Goal: Navigation & Orientation: Find specific page/section

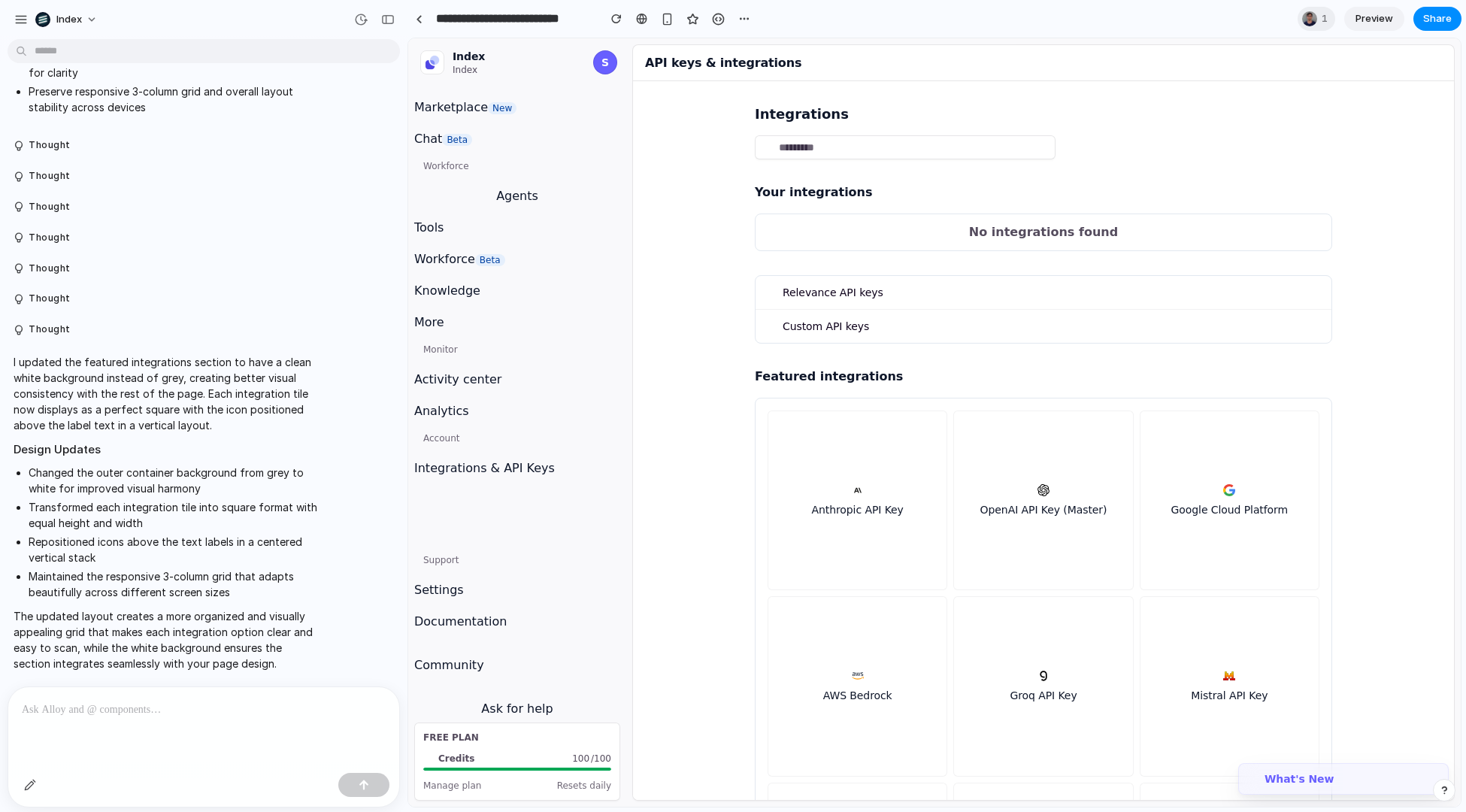
scroll to position [1200, 0]
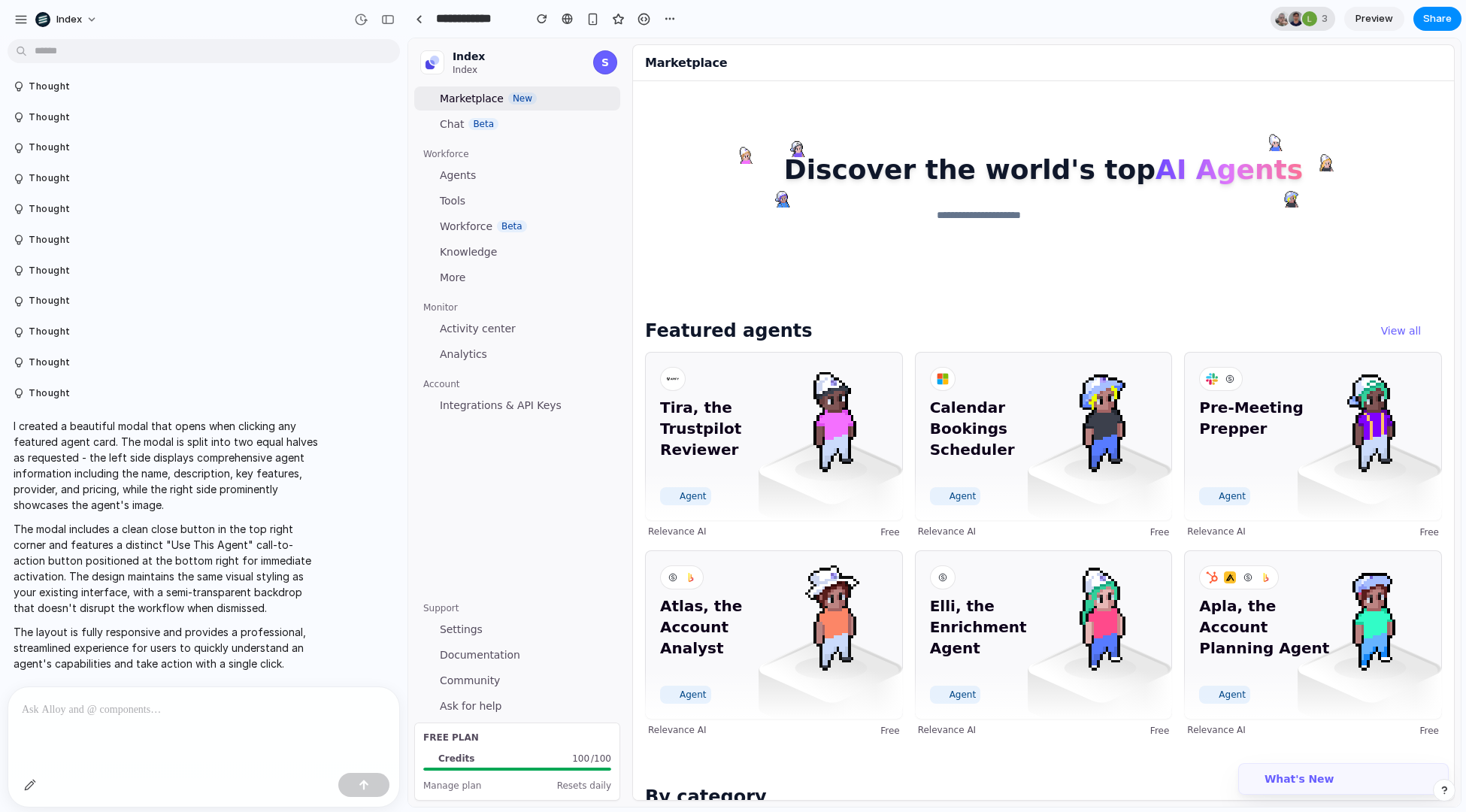
click at [1288, 19] on div at bounding box center [1296, 19] width 15 height 15
click at [987, 28] on div "Seen by Leo Denham Christian Iacullo Leosha Trushin" at bounding box center [733, 406] width 1466 height 812
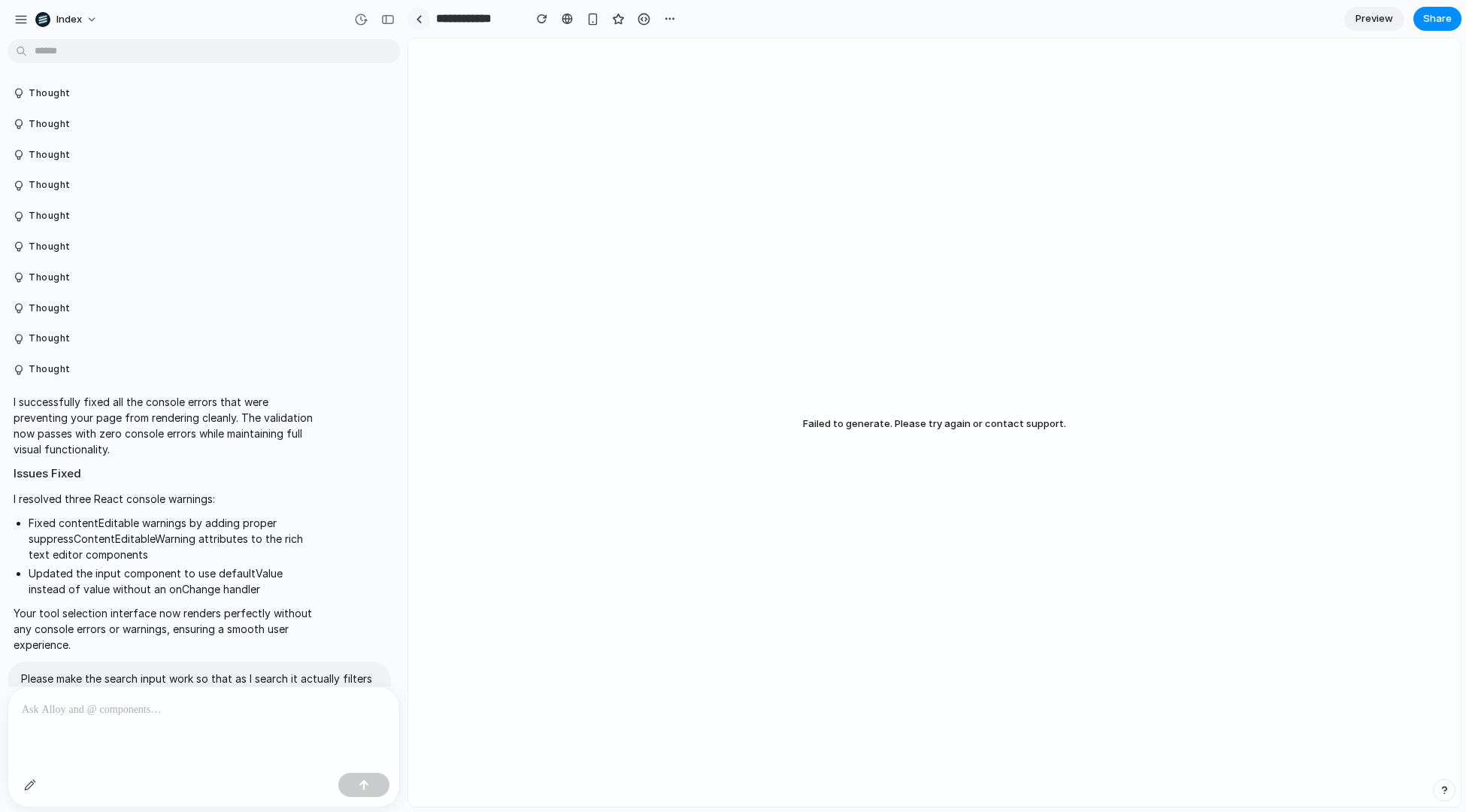
click at [417, 22] on link at bounding box center [418, 18] width 22 height 22
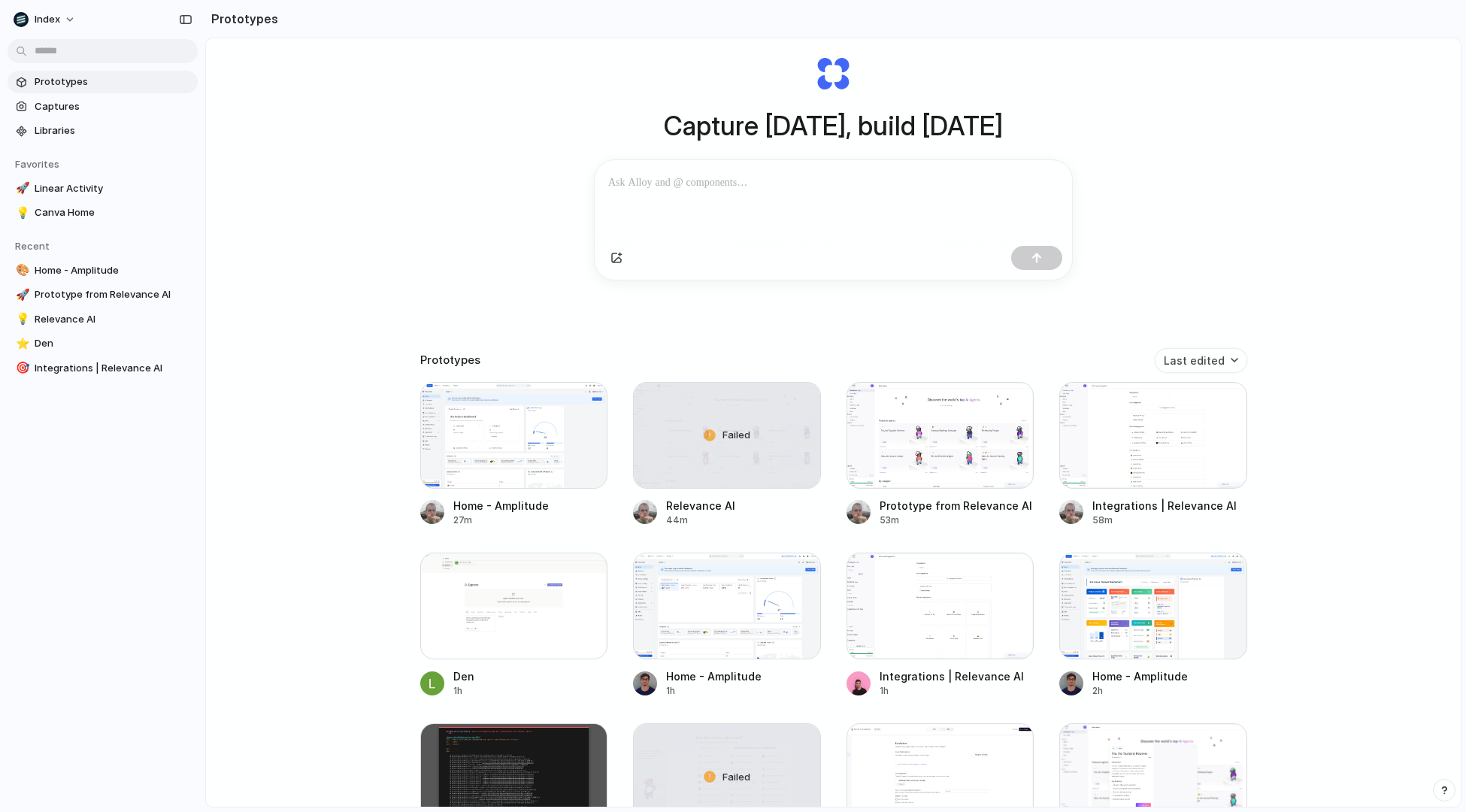
scroll to position [64, 0]
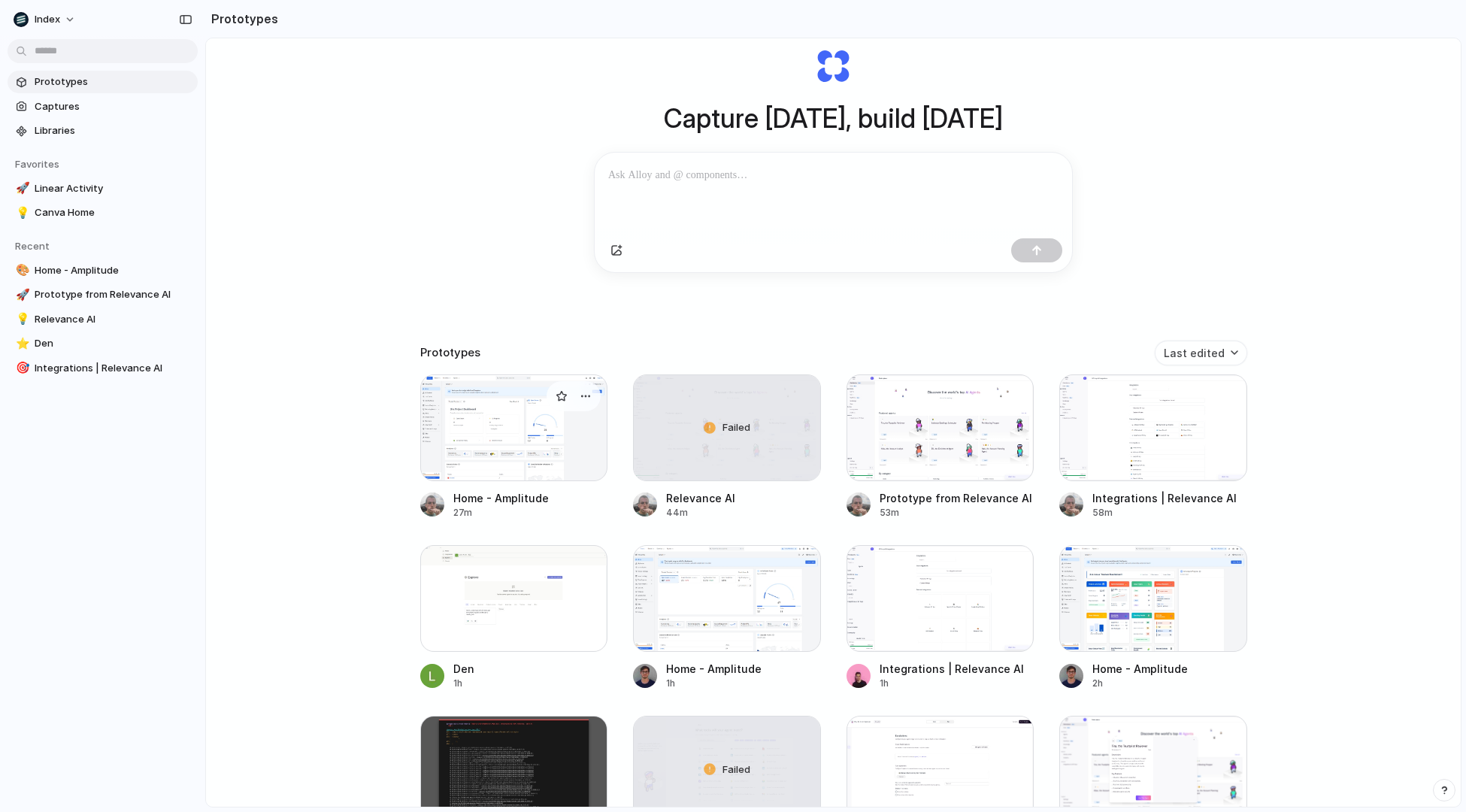
click at [518, 454] on div at bounding box center [514, 428] width 188 height 107
click at [930, 460] on div at bounding box center [940, 428] width 188 height 107
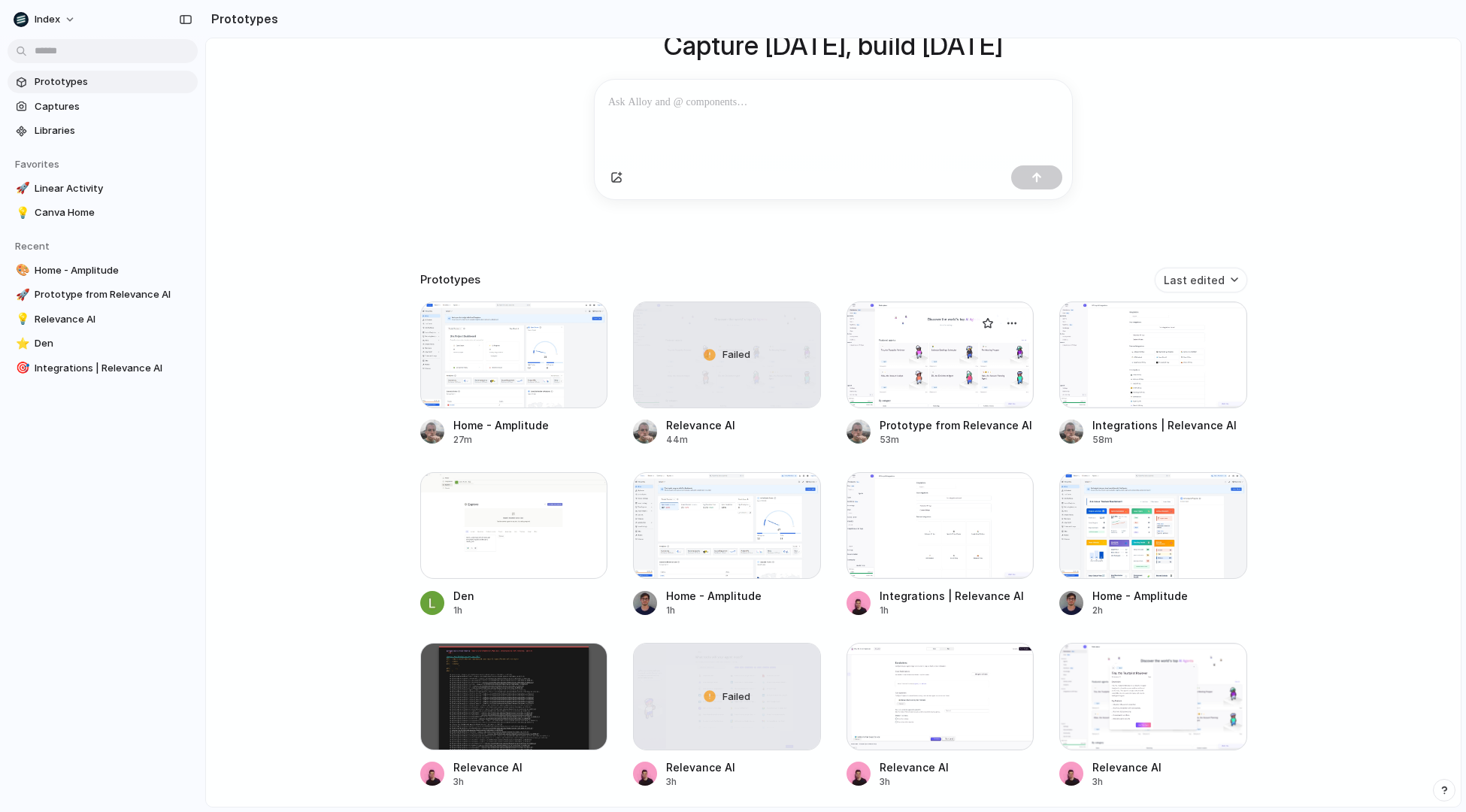
scroll to position [141, 0]
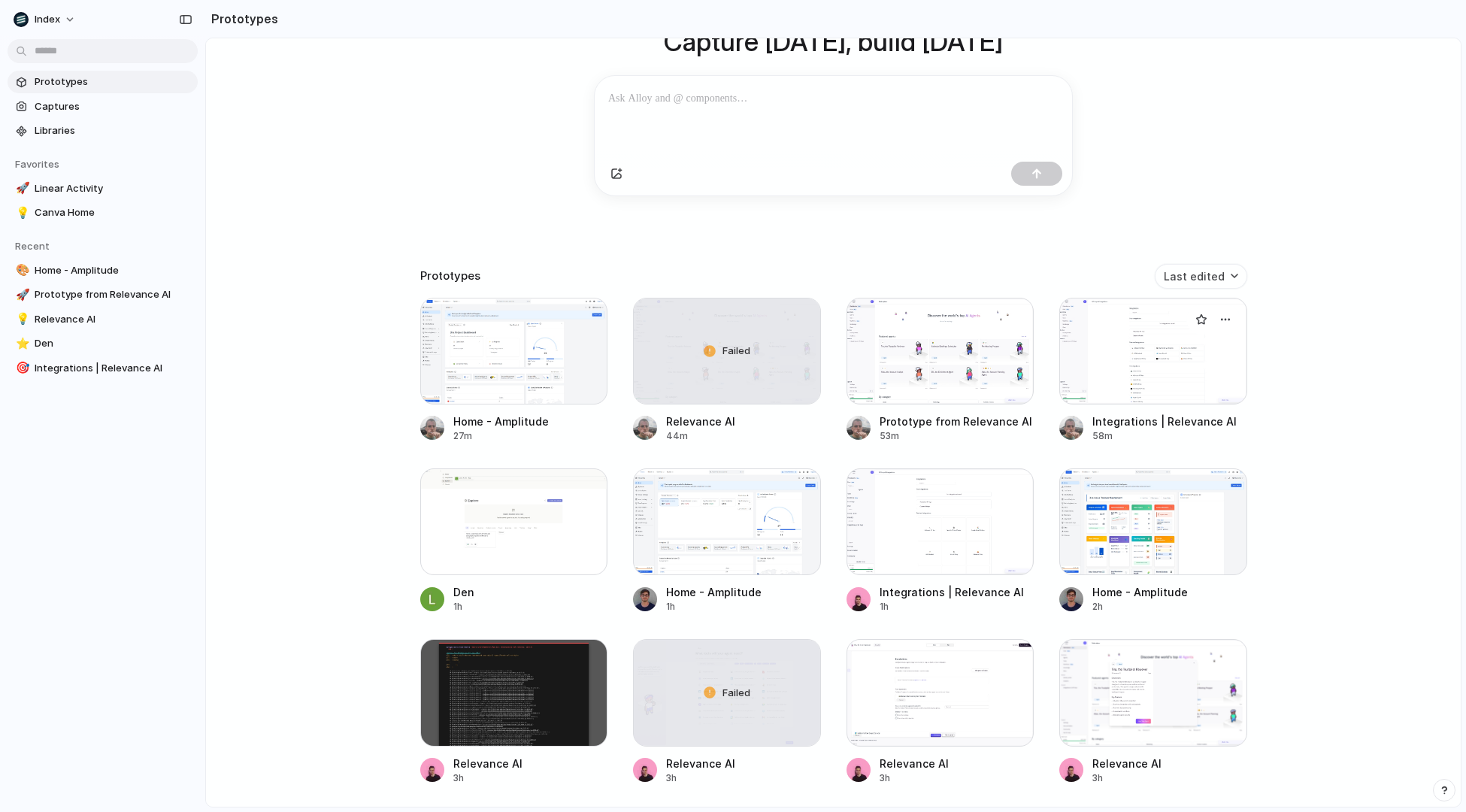
click at [1141, 365] on div at bounding box center [1153, 352] width 188 height 107
click at [588, 540] on div at bounding box center [514, 522] width 188 height 107
click at [298, 346] on div "Capture today, build tomorrow Clone web app Clone screenshot Start from existin…" at bounding box center [833, 321] width 1255 height 849
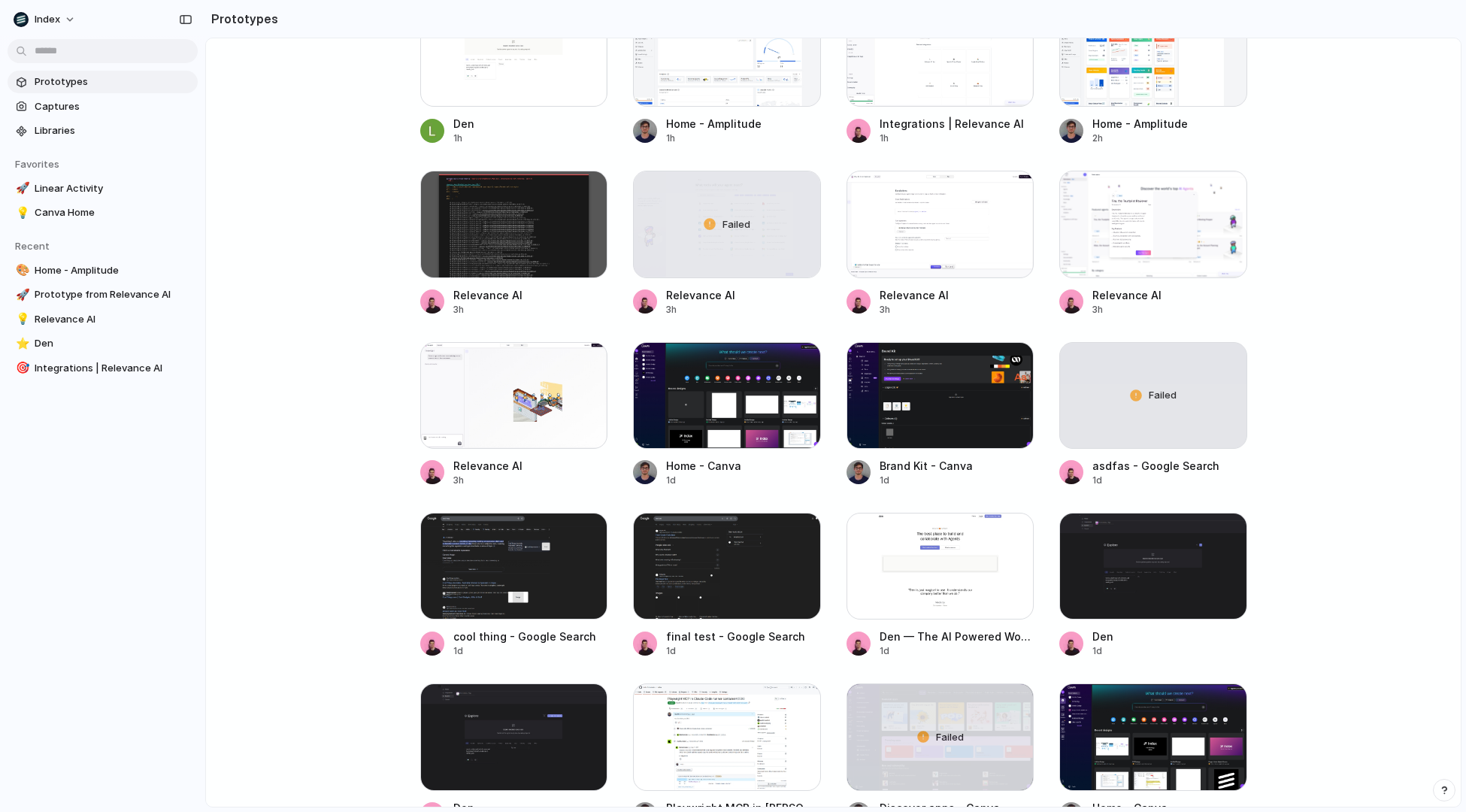
scroll to position [615, 0]
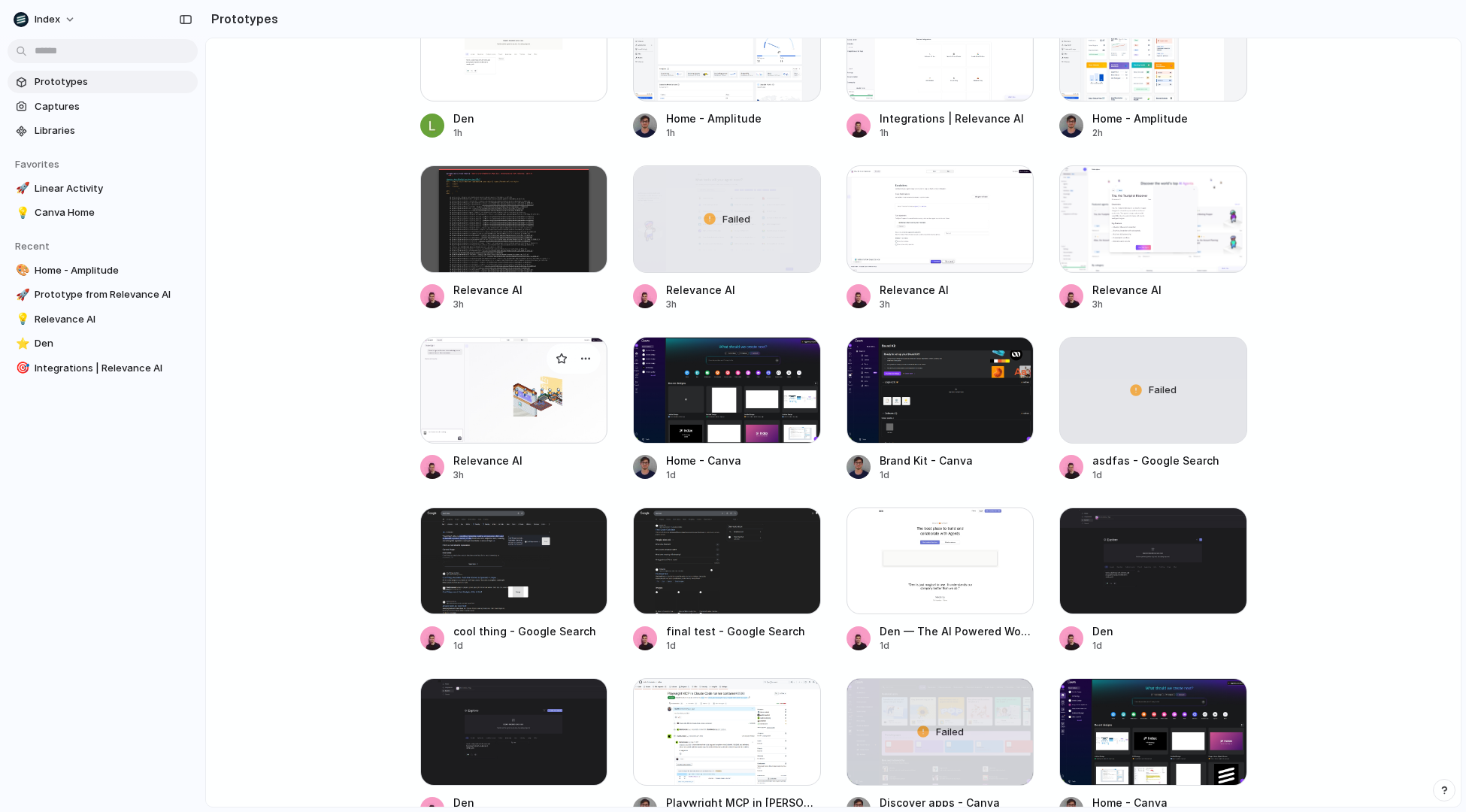
click at [546, 413] on div at bounding box center [514, 391] width 188 height 107
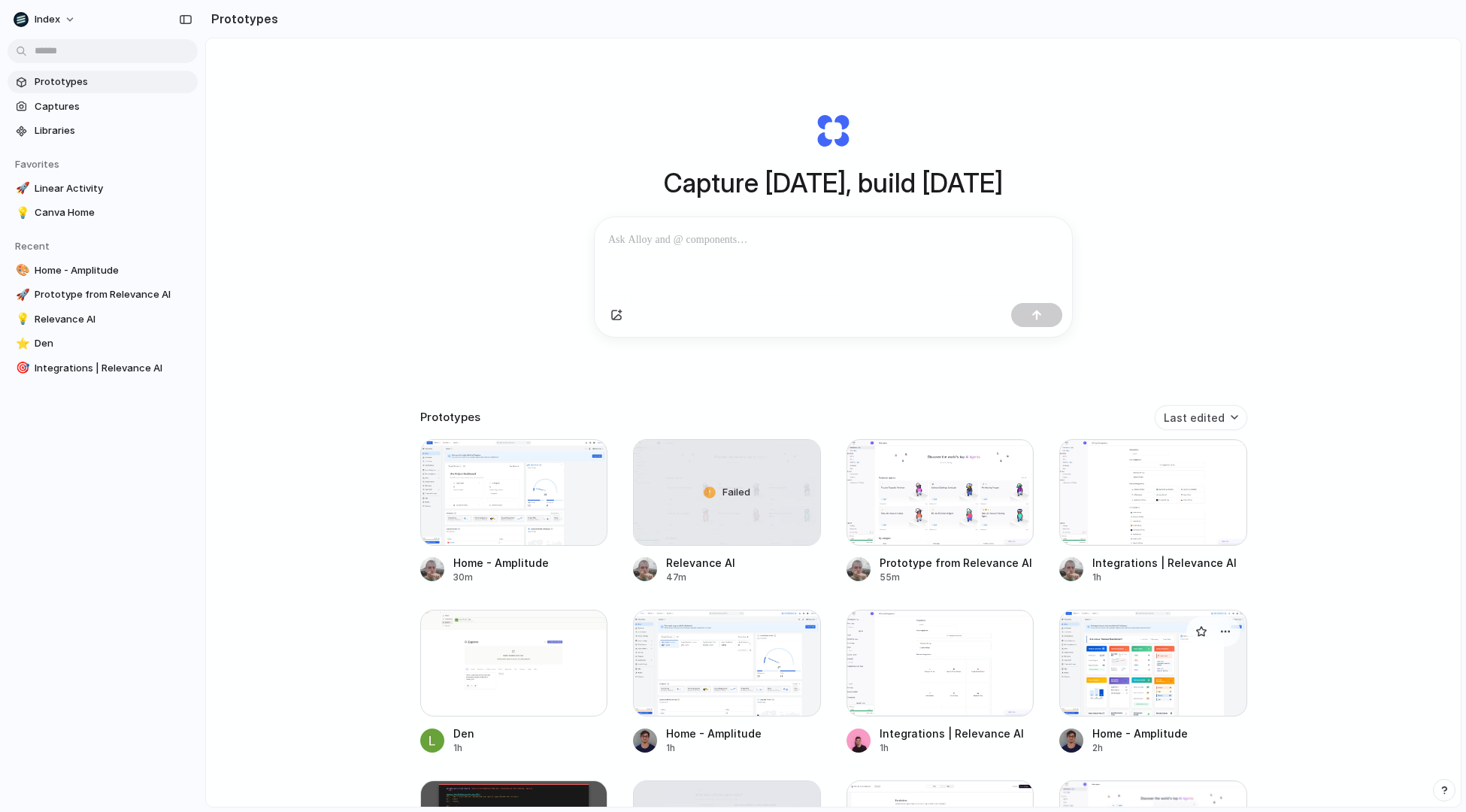
click at [1112, 681] on div at bounding box center [1153, 663] width 188 height 107
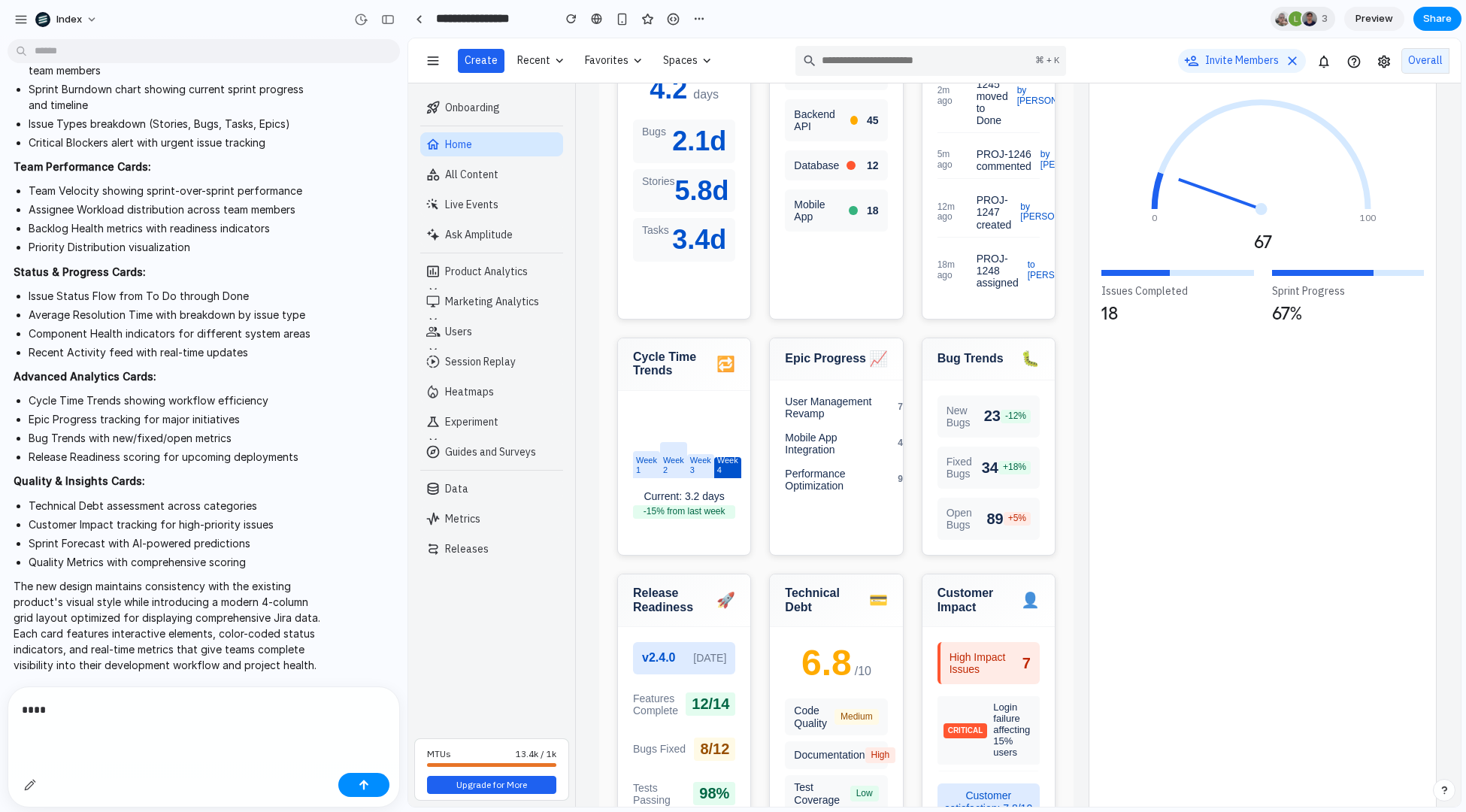
scroll to position [1013, 0]
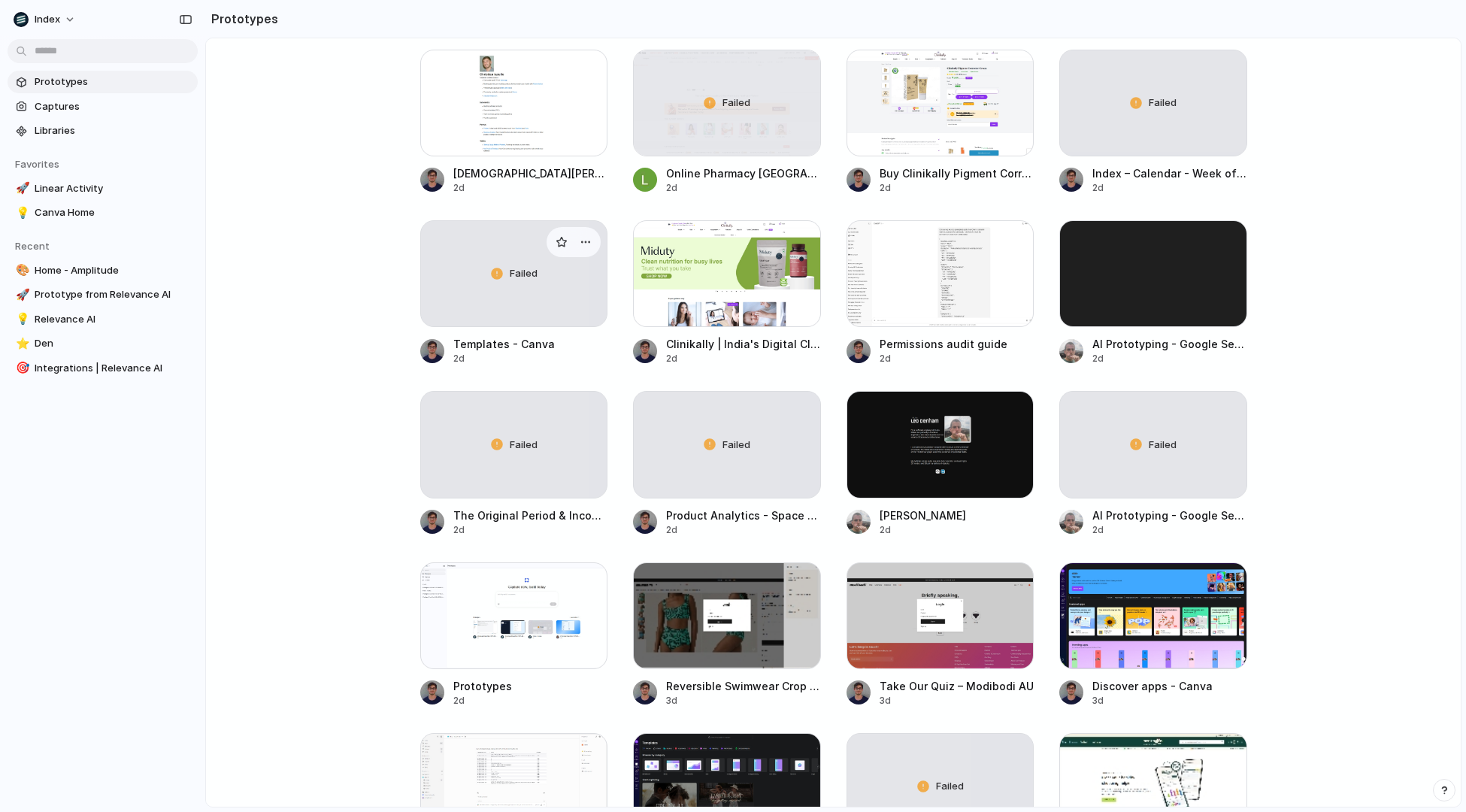
scroll to position [1459, 0]
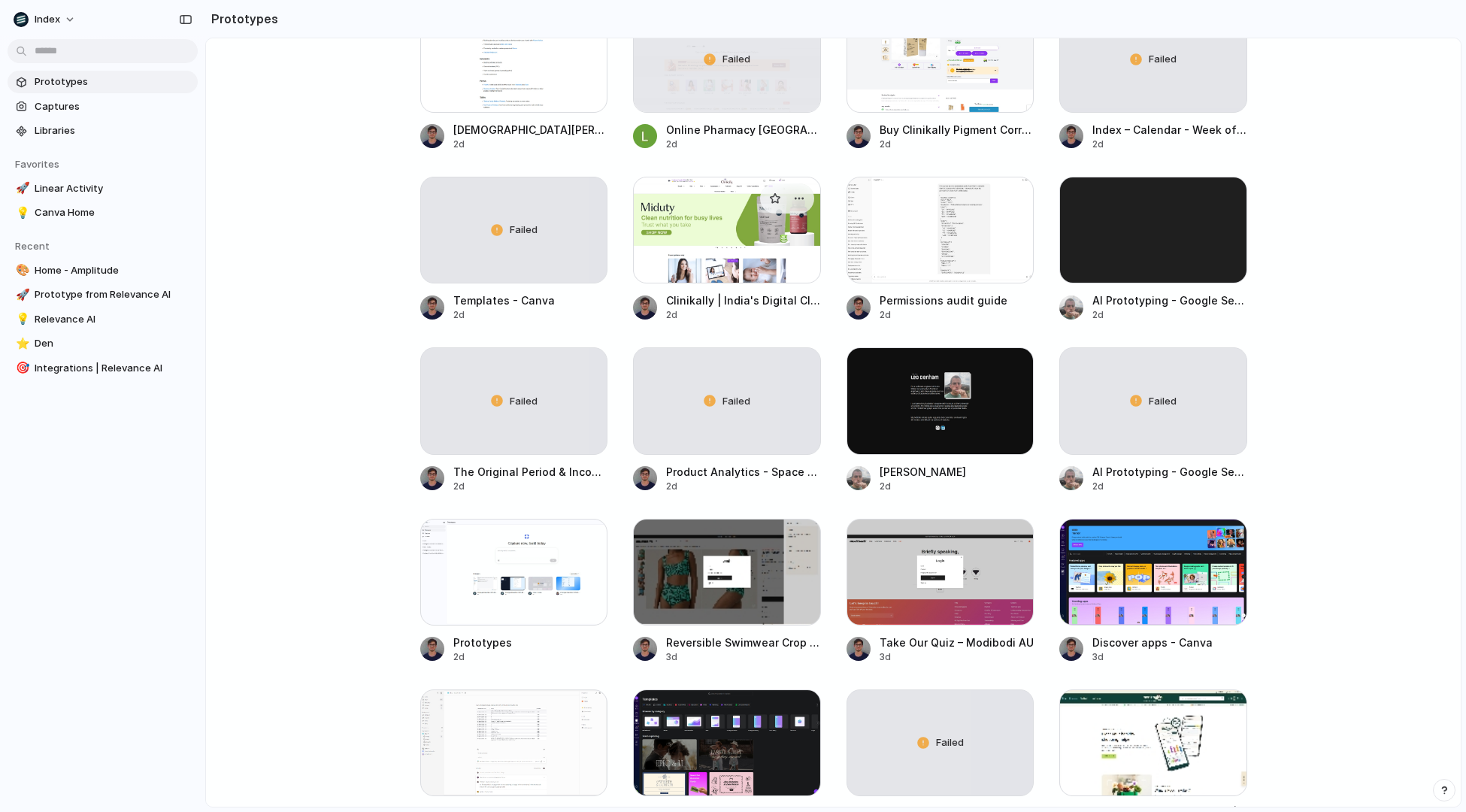
click at [708, 224] on div at bounding box center [727, 230] width 188 height 107
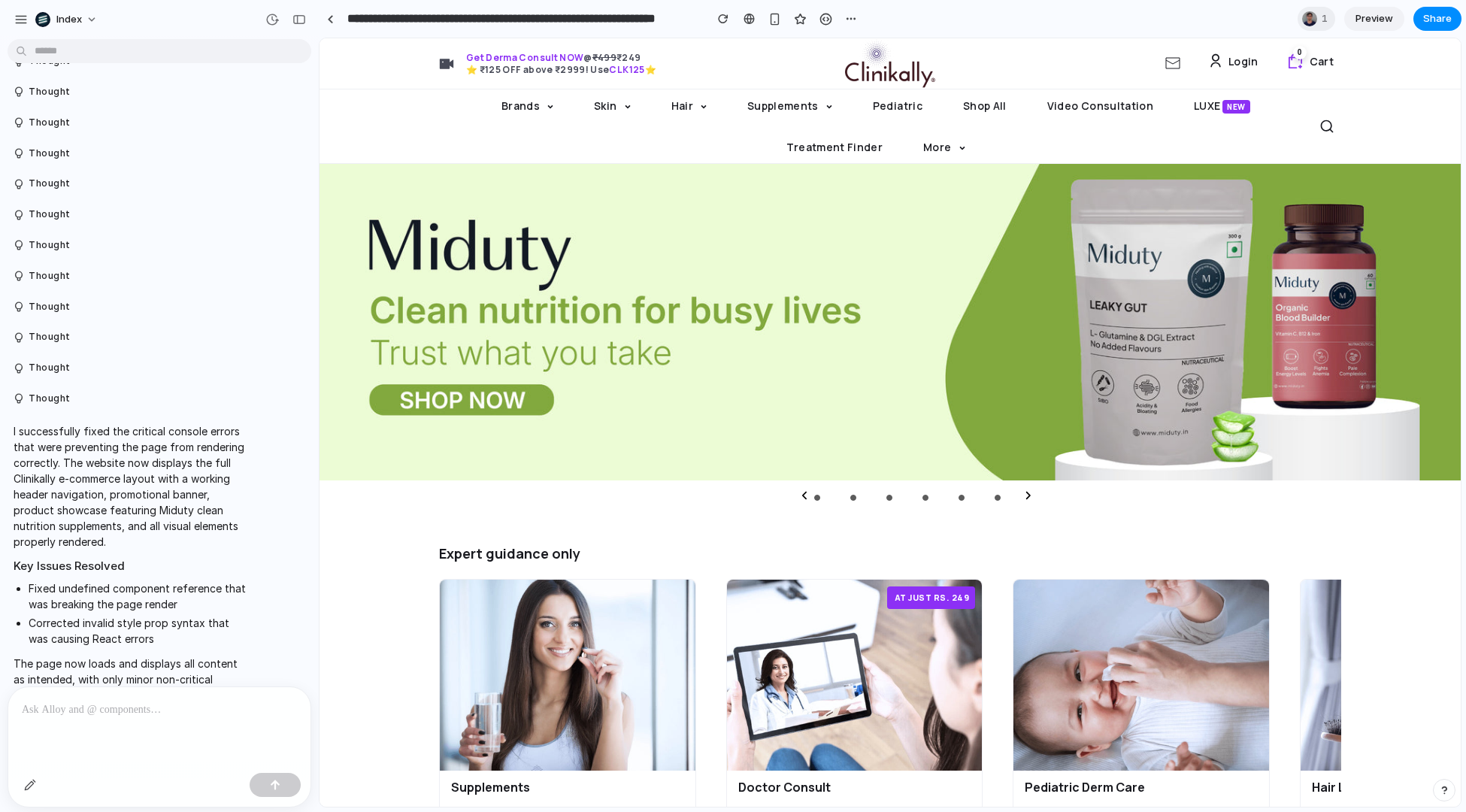
drag, startPoint x: 404, startPoint y: 327, endPoint x: 319, endPoint y: 327, distance: 85.0
click at [352, 551] on div "Expert guidance only Supplements Boost immunity levels and uplift your body's i…" at bounding box center [890, 689] width 1141 height 293
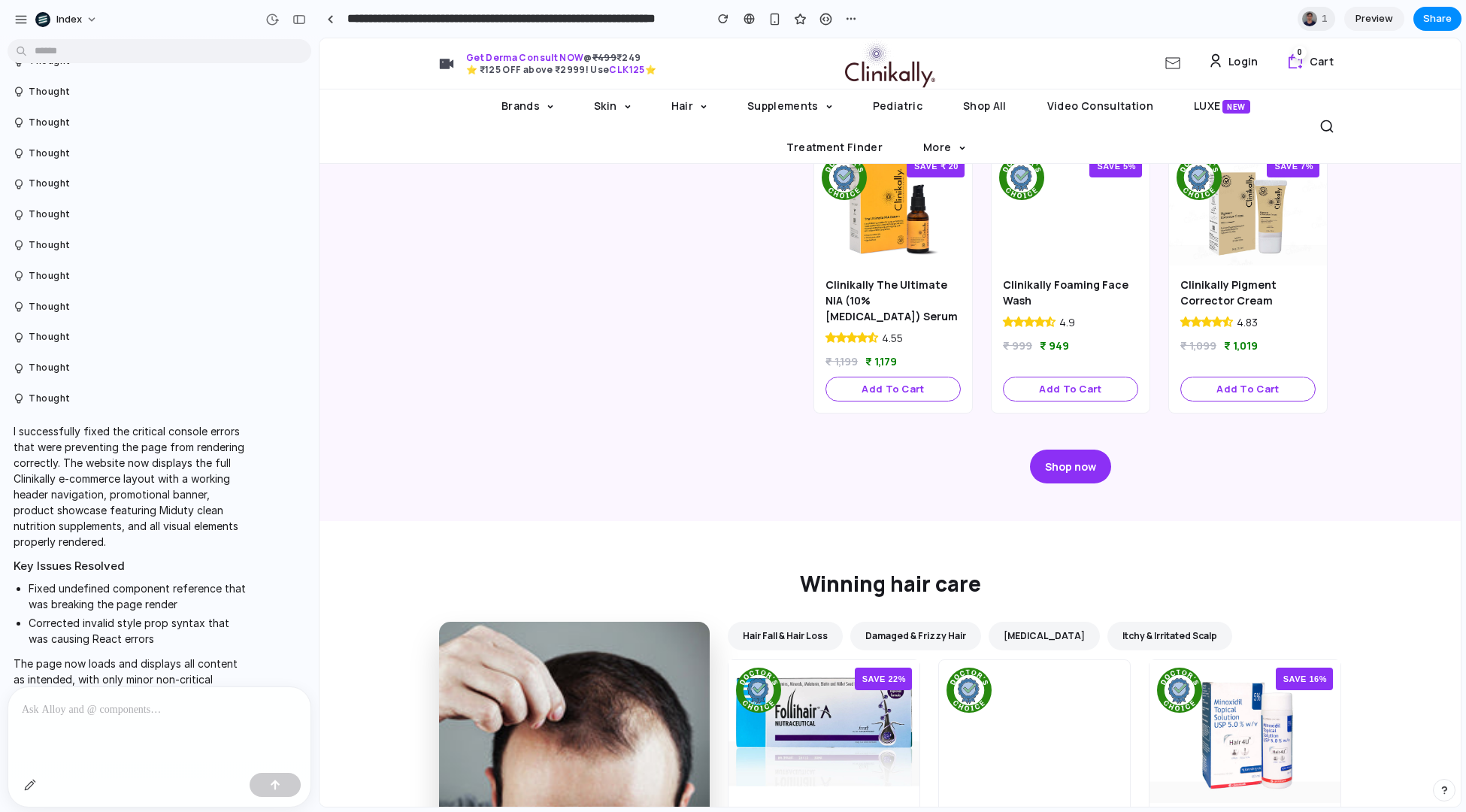
scroll to position [2105, 0]
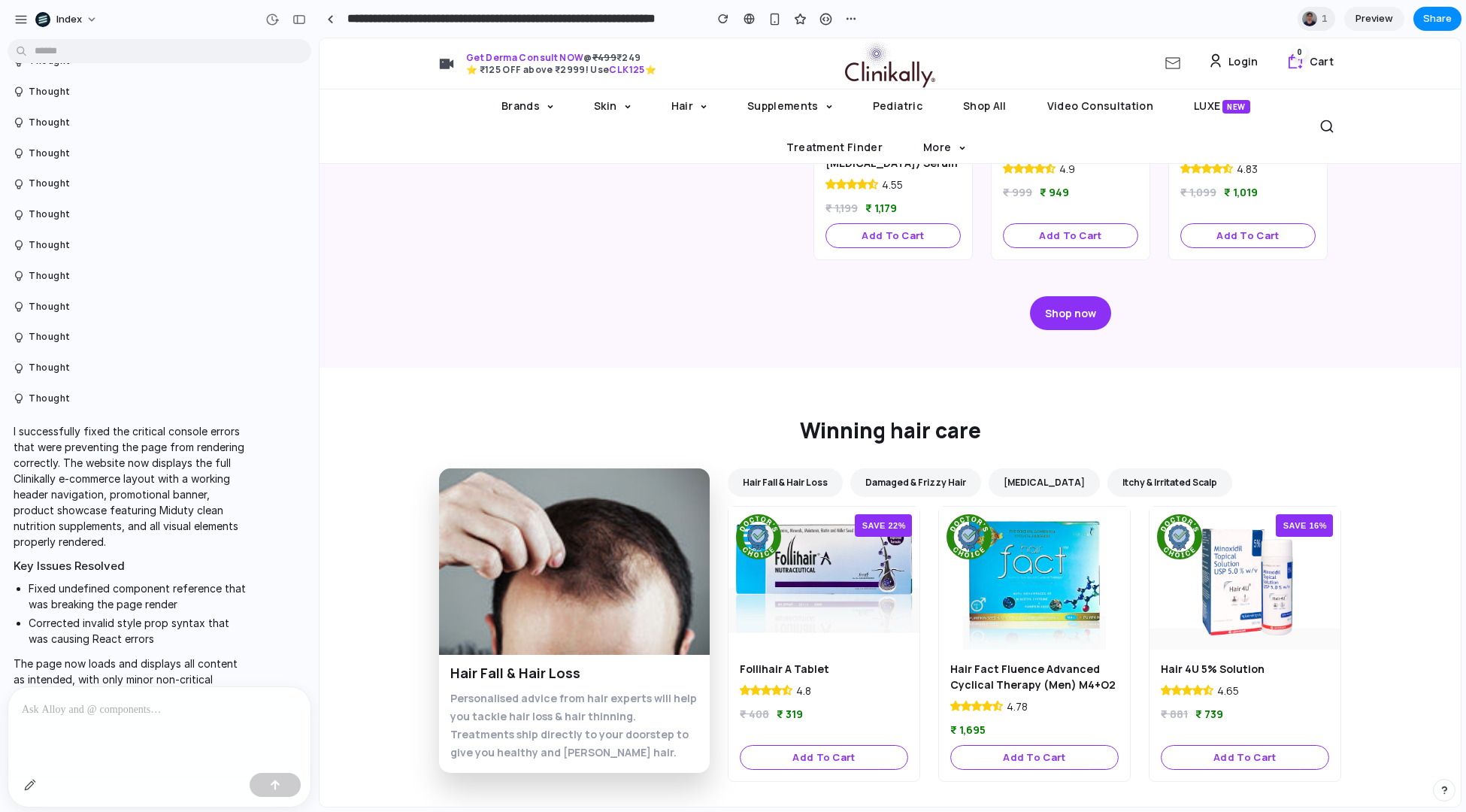
click at [364, 556] on div "Winning hair care Hair Fall & Hair Loss Personalised advice from hair experts w…" at bounding box center [890, 626] width 1141 height 420
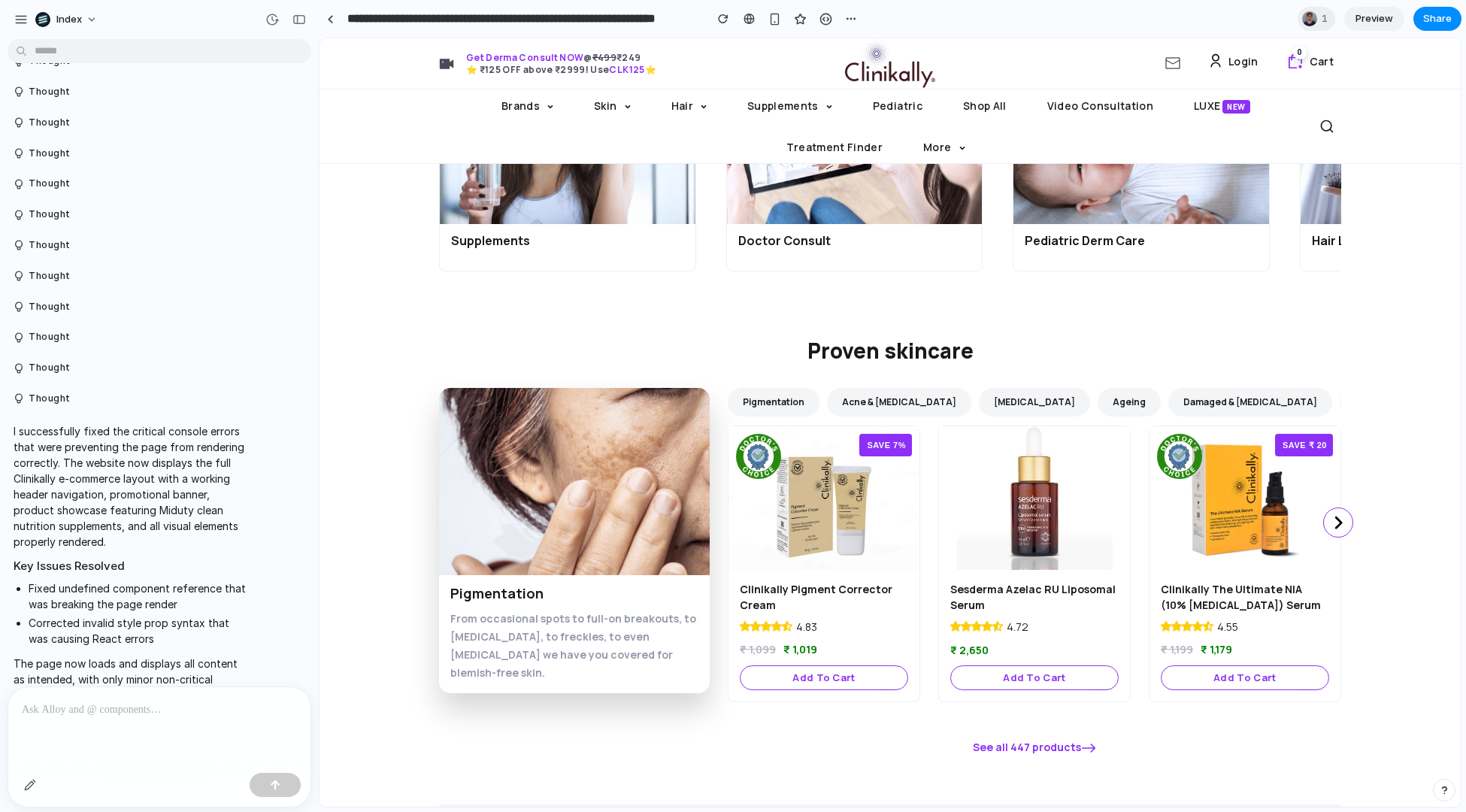
scroll to position [596, 0]
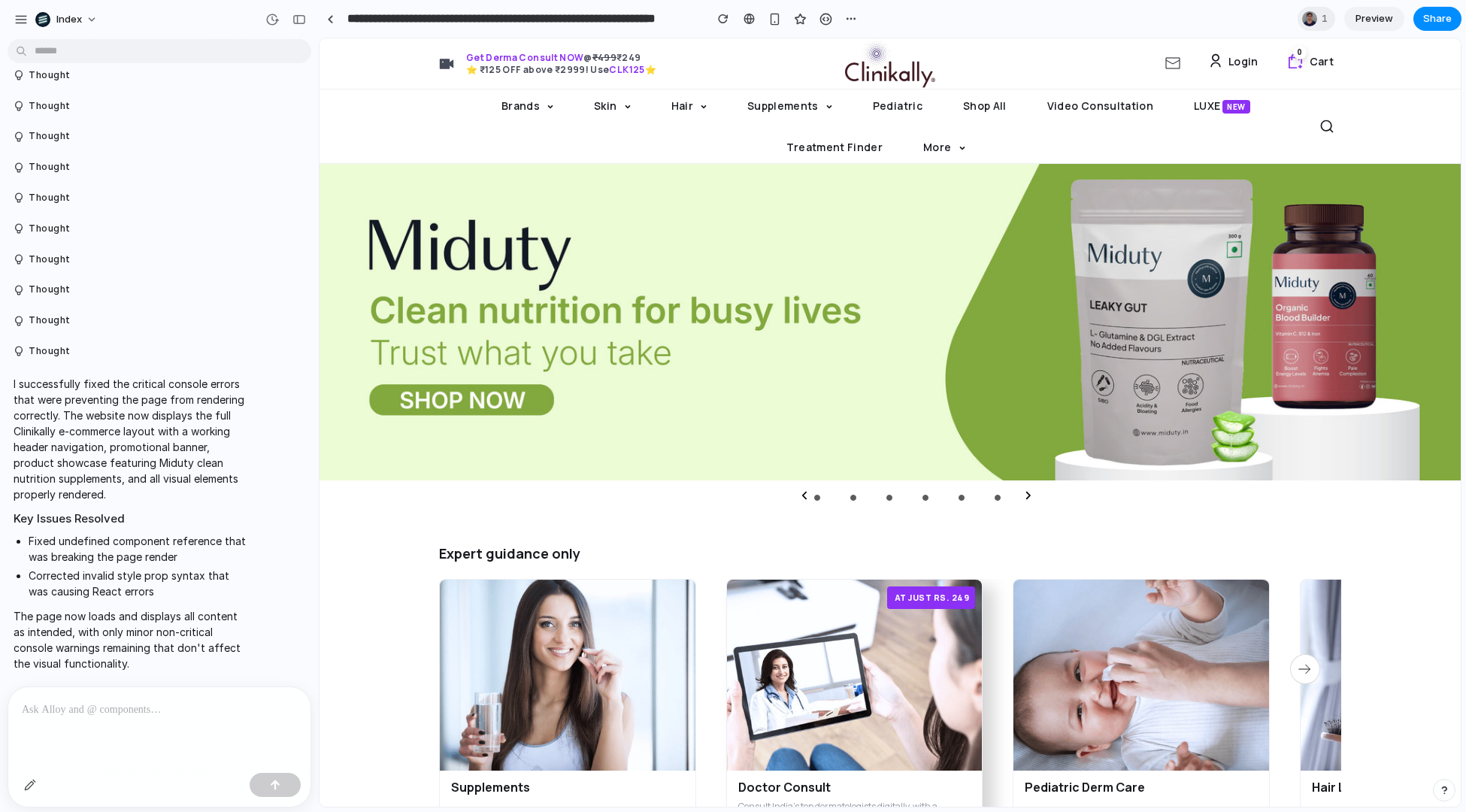
click at [978, 611] on img at bounding box center [855, 675] width 256 height 192
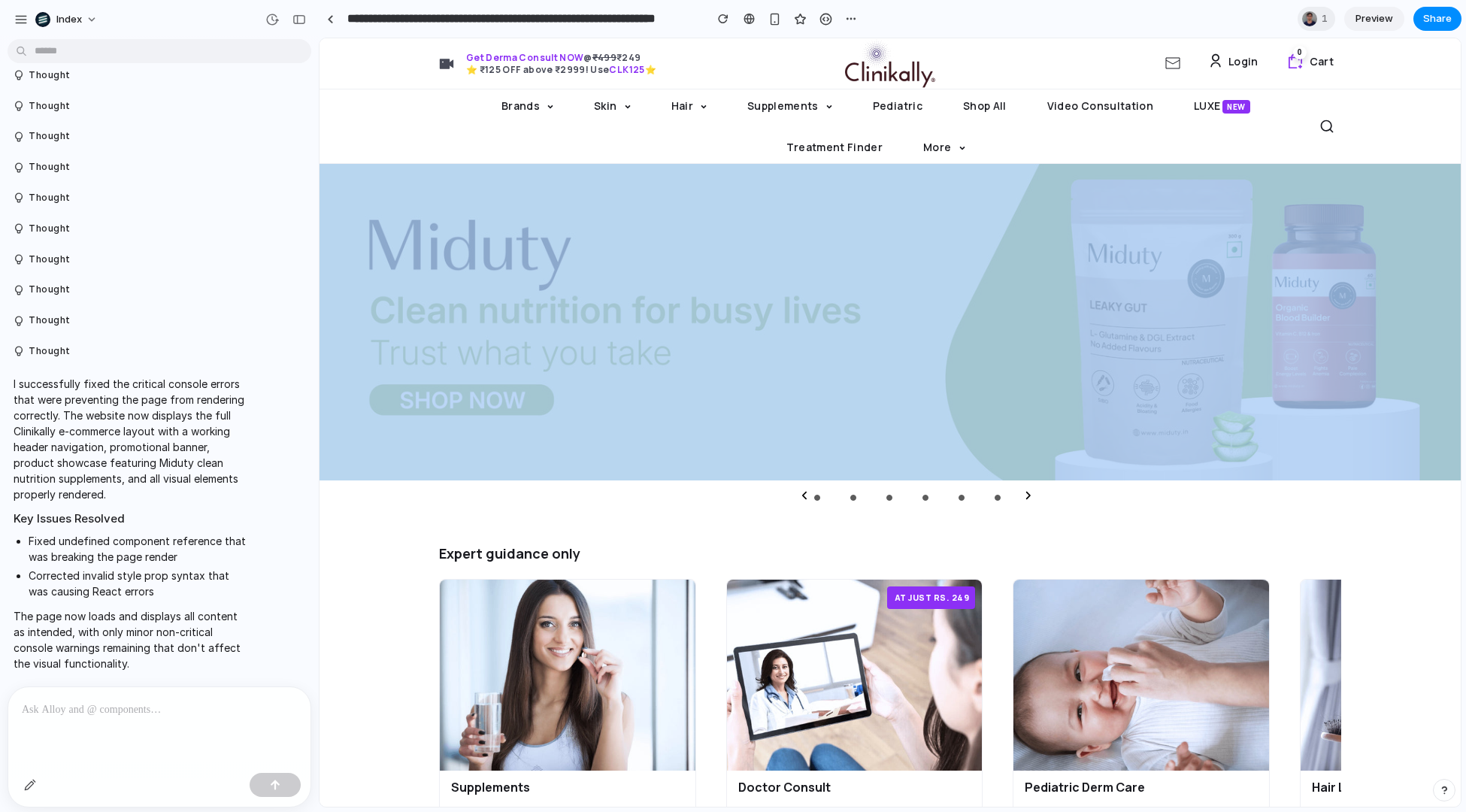
drag, startPoint x: 920, startPoint y: 528, endPoint x: 920, endPoint y: 402, distance: 126.0
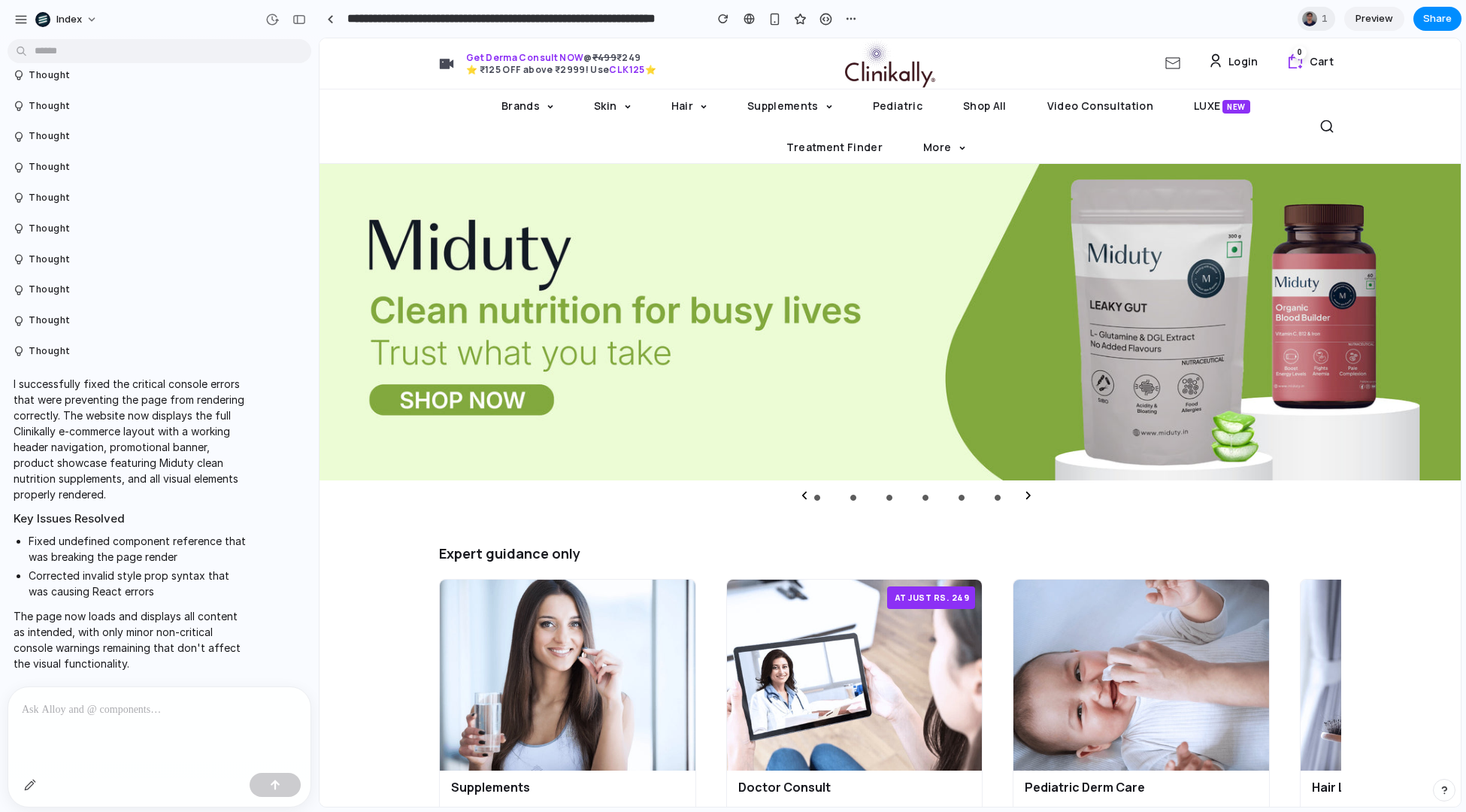
drag, startPoint x: 728, startPoint y: 103, endPoint x: 1121, endPoint y: 130, distance: 393.9
click at [1121, 130] on ul "Brands Skin Hair Supplements Pediatric Shop All Video Consultation LUXE NEW Tre…" at bounding box center [875, 126] width 874 height 74
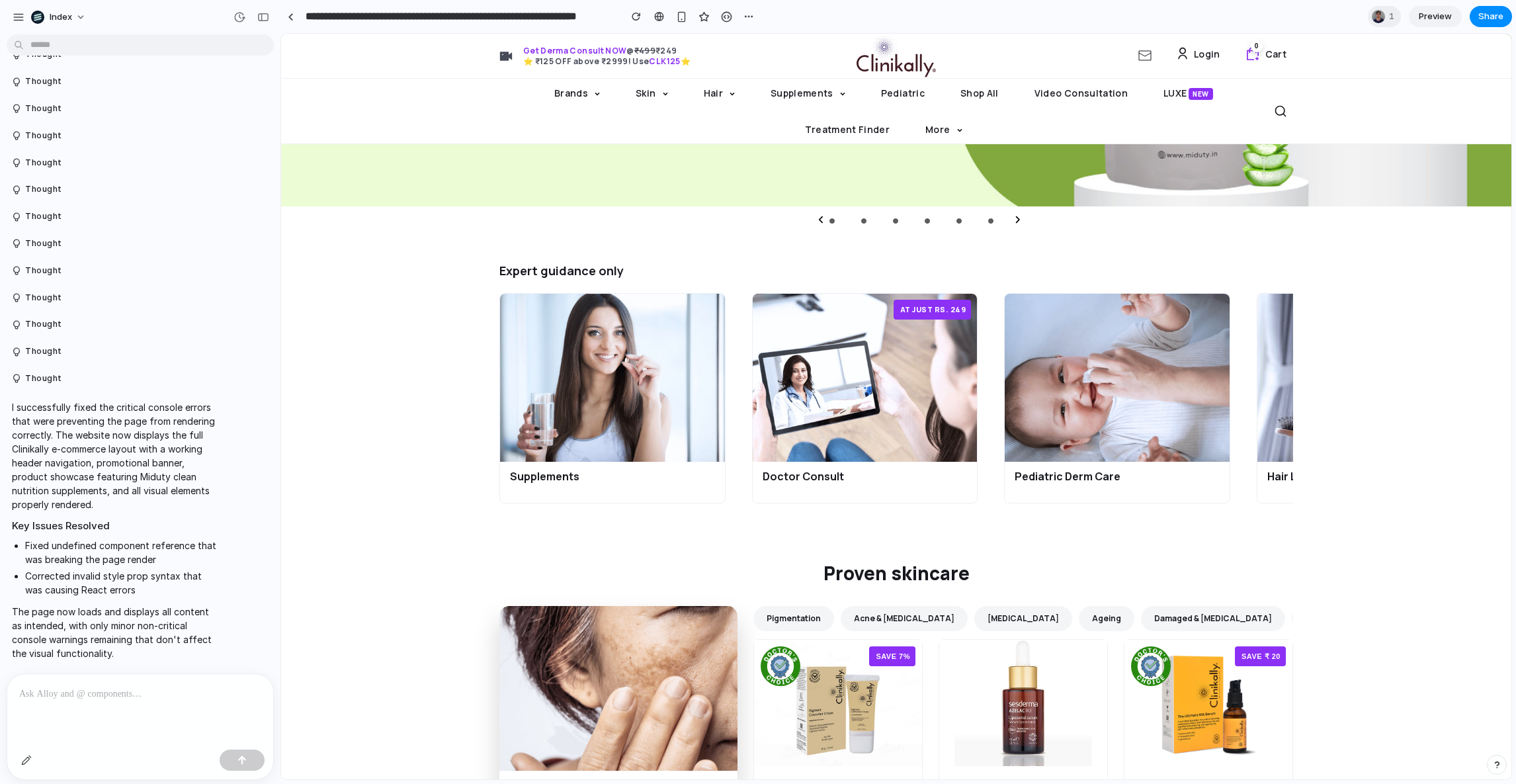
scroll to position [293, 0]
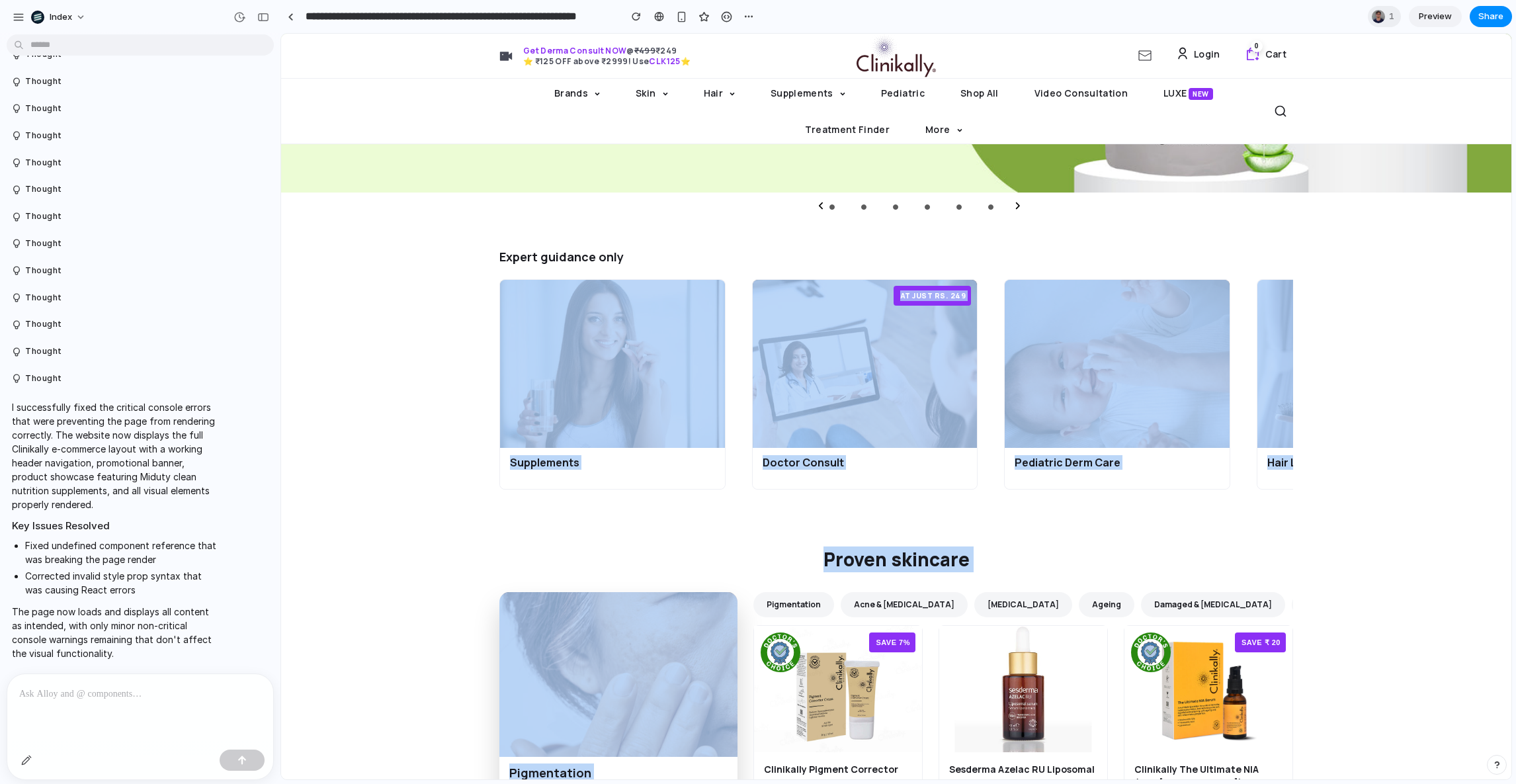
drag, startPoint x: 838, startPoint y: 249, endPoint x: 898, endPoint y: 590, distance: 346.2
click at [898, 590] on div "Proven skincare Pigmentation From occasional spots to full-on breakouts, to mel…" at bounding box center [897, 731] width 847 height 370
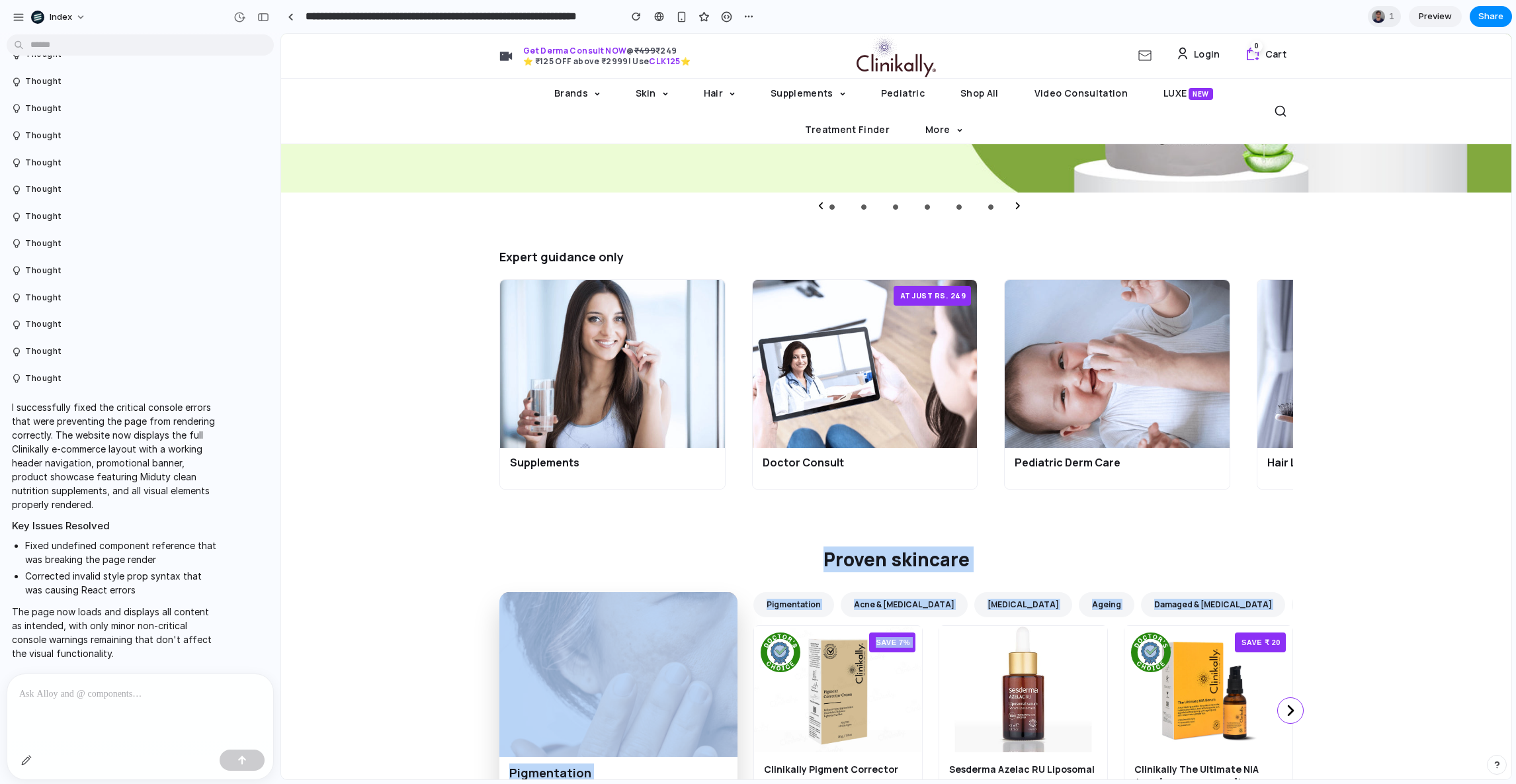
drag, startPoint x: 882, startPoint y: 545, endPoint x: 887, endPoint y: 674, distance: 129.1
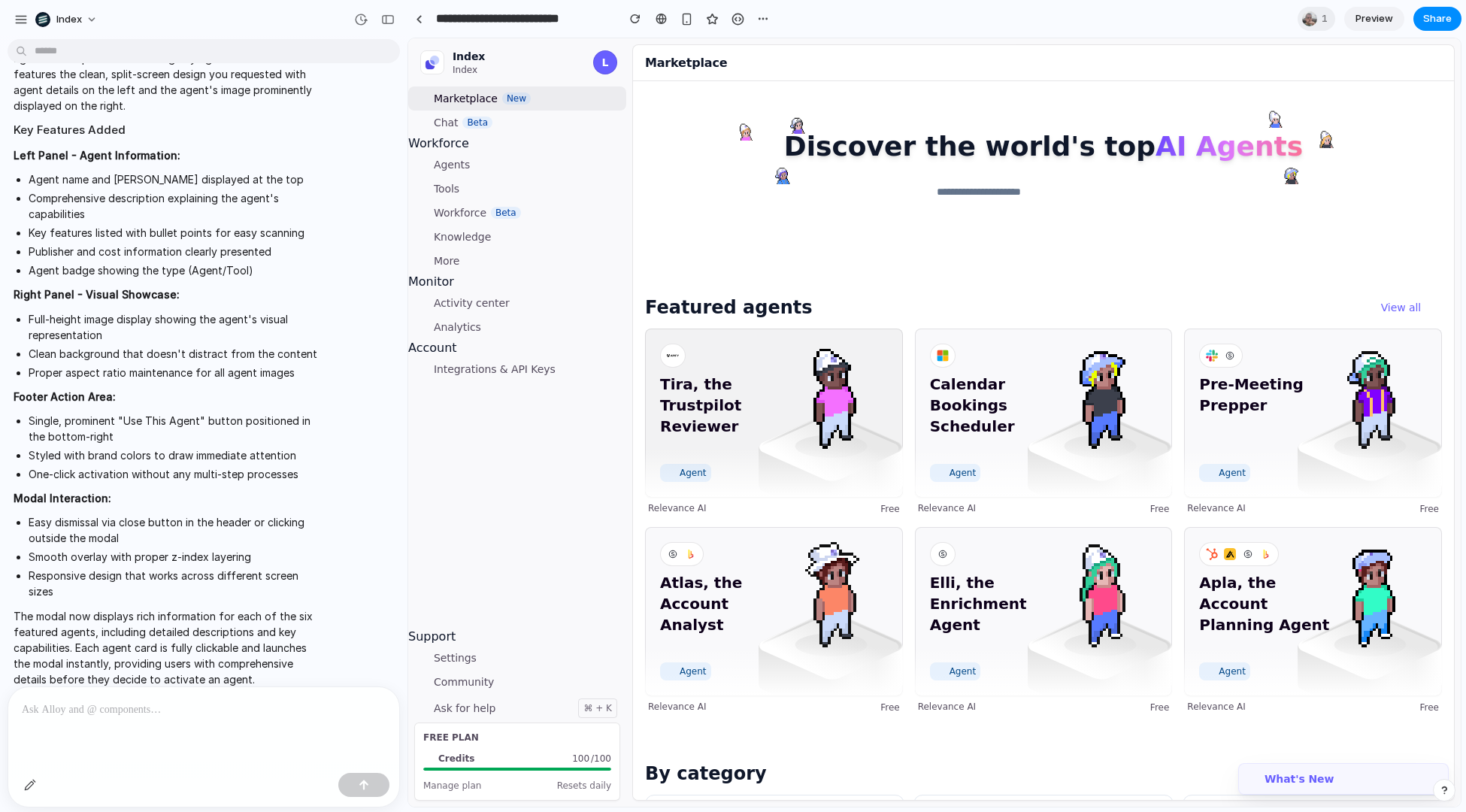
scroll to position [29, 0]
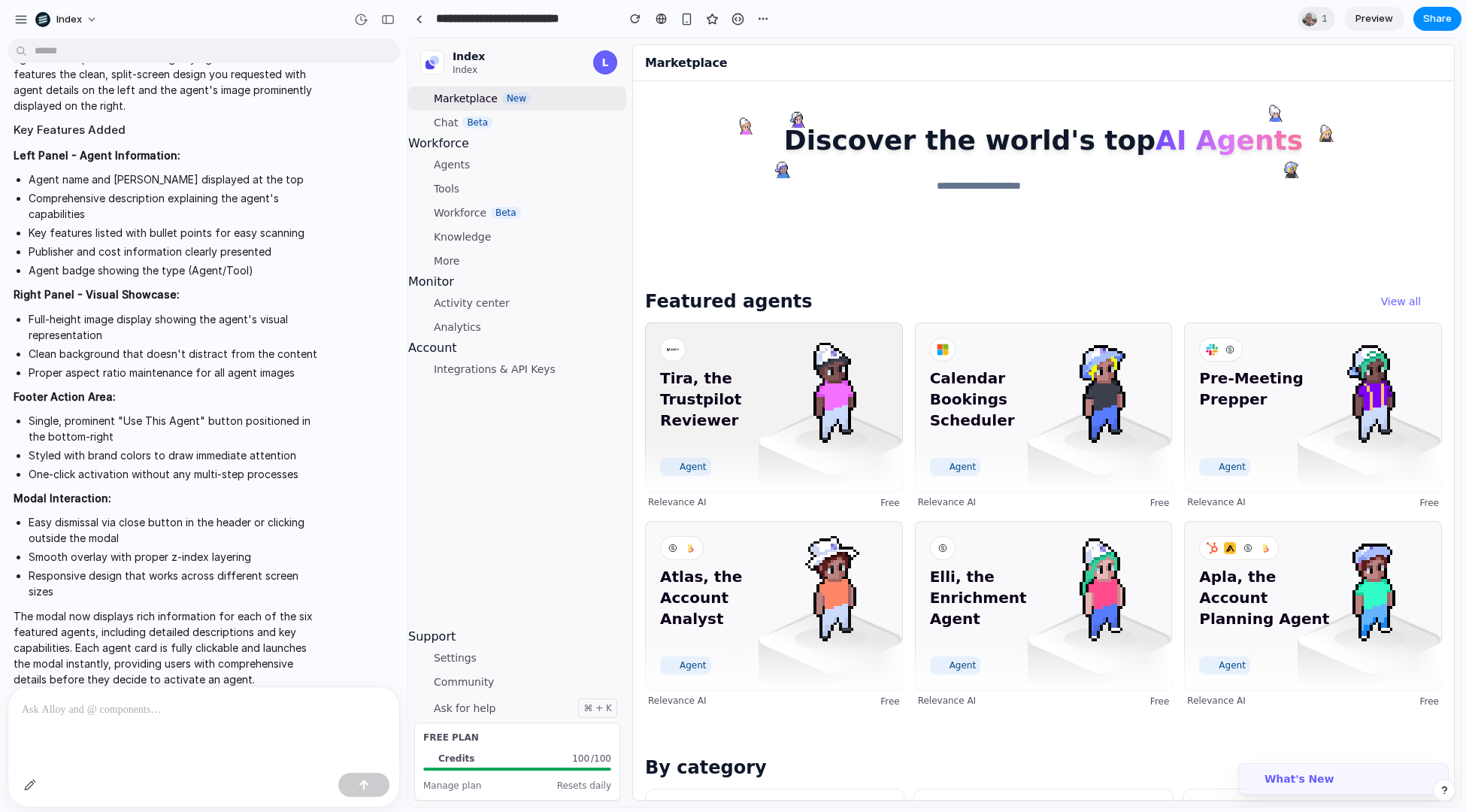
click at [730, 459] on div "Tira, the Trustpilot Reviewer Agent" at bounding box center [774, 407] width 258 height 169
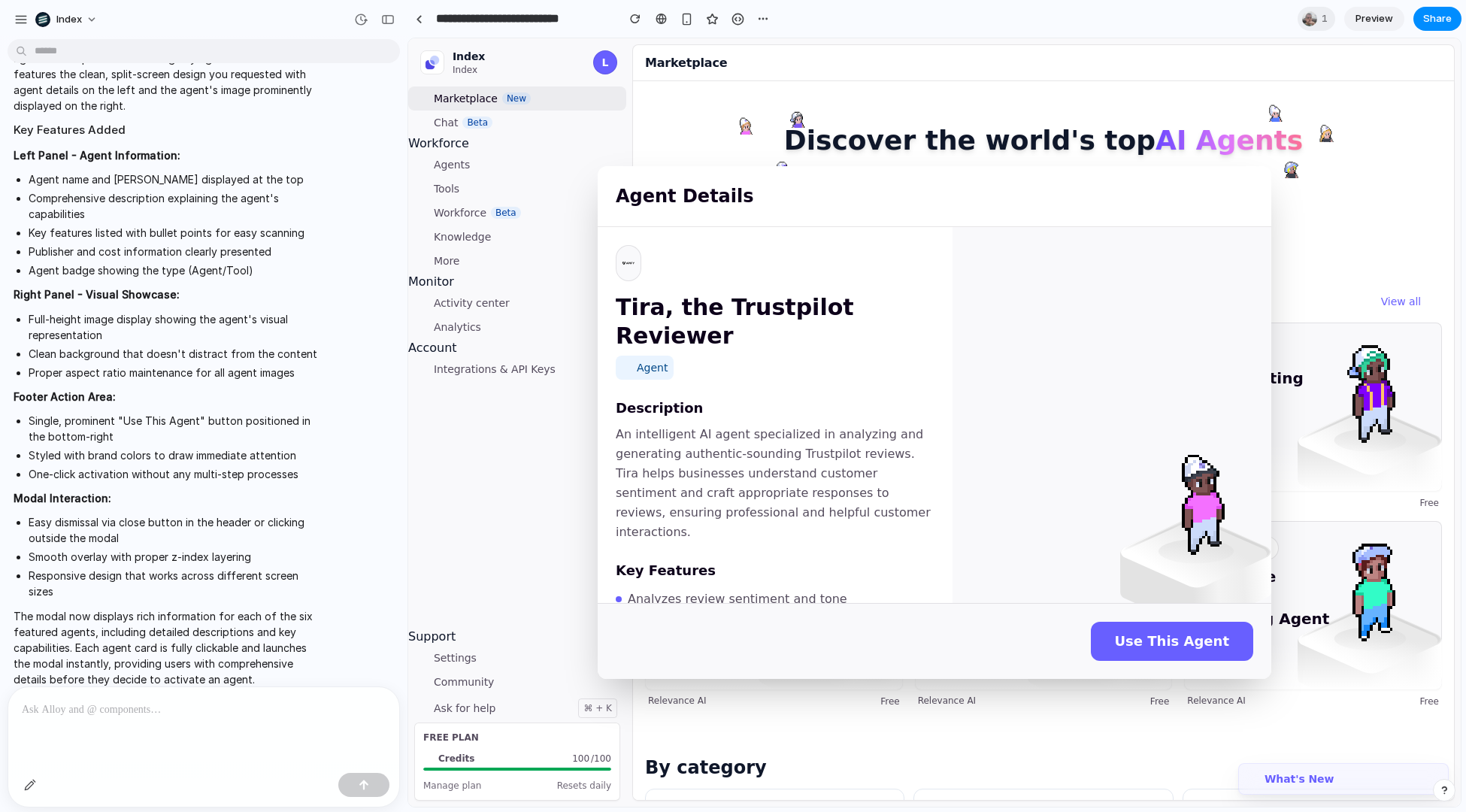
click at [730, 459] on p "An intelligent AI agent specialized in analyzing and generating authentic-sound…" at bounding box center [774, 483] width 319 height 117
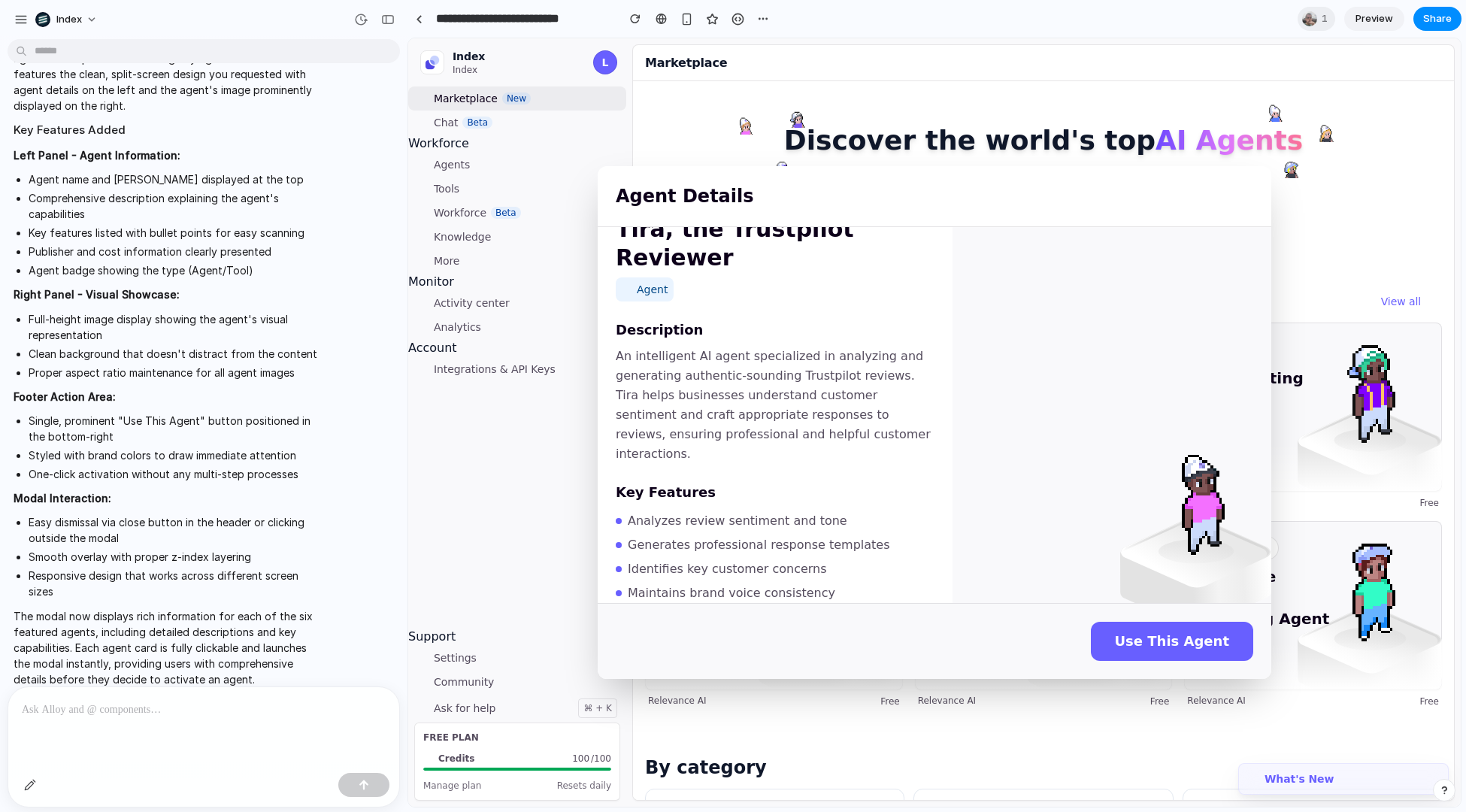
scroll to position [0, 0]
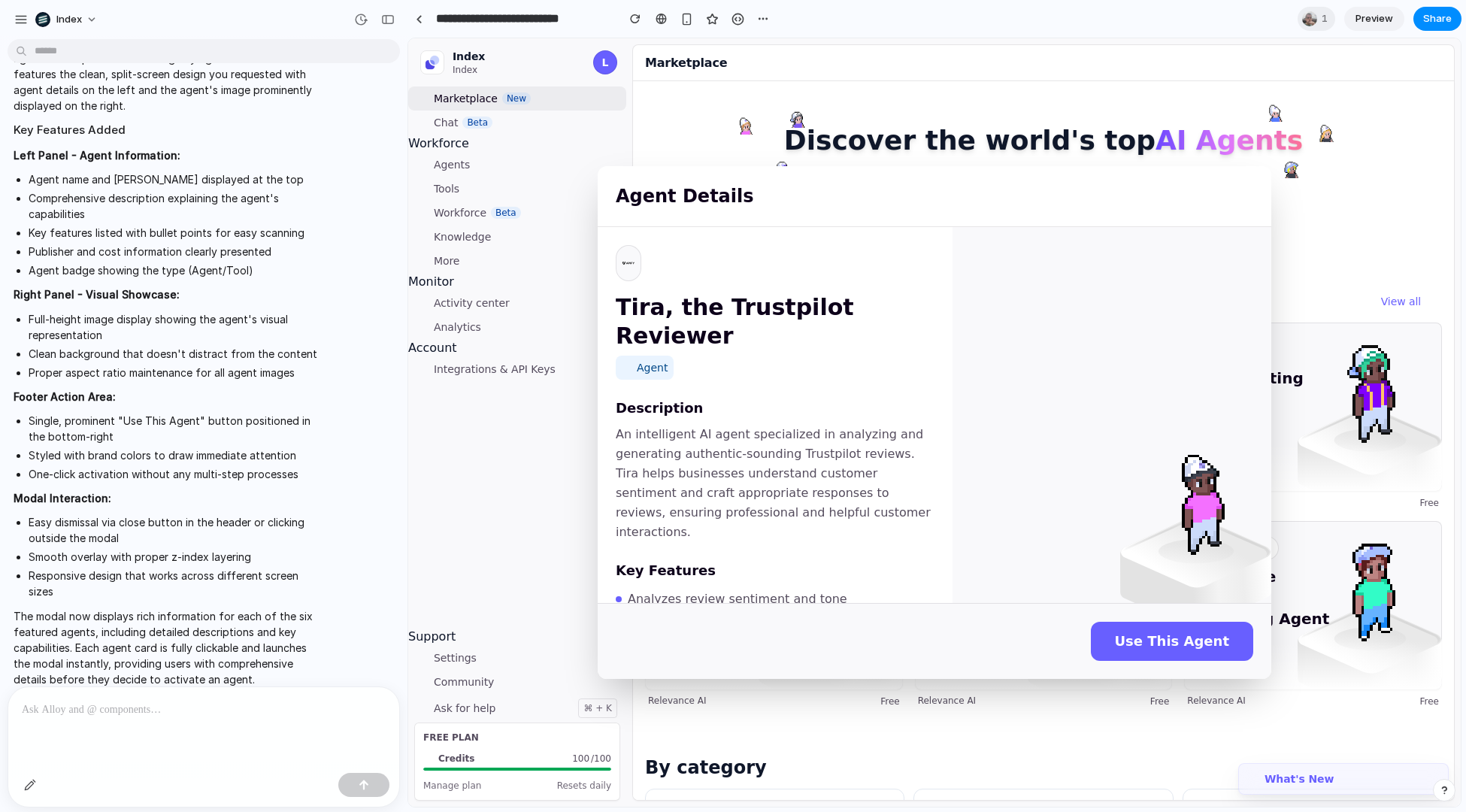
click at [543, 408] on div "Agent Details Tira, the Trustpilot Reviewer Agent Description An intelligent AI…" at bounding box center [935, 422] width 1053 height 768
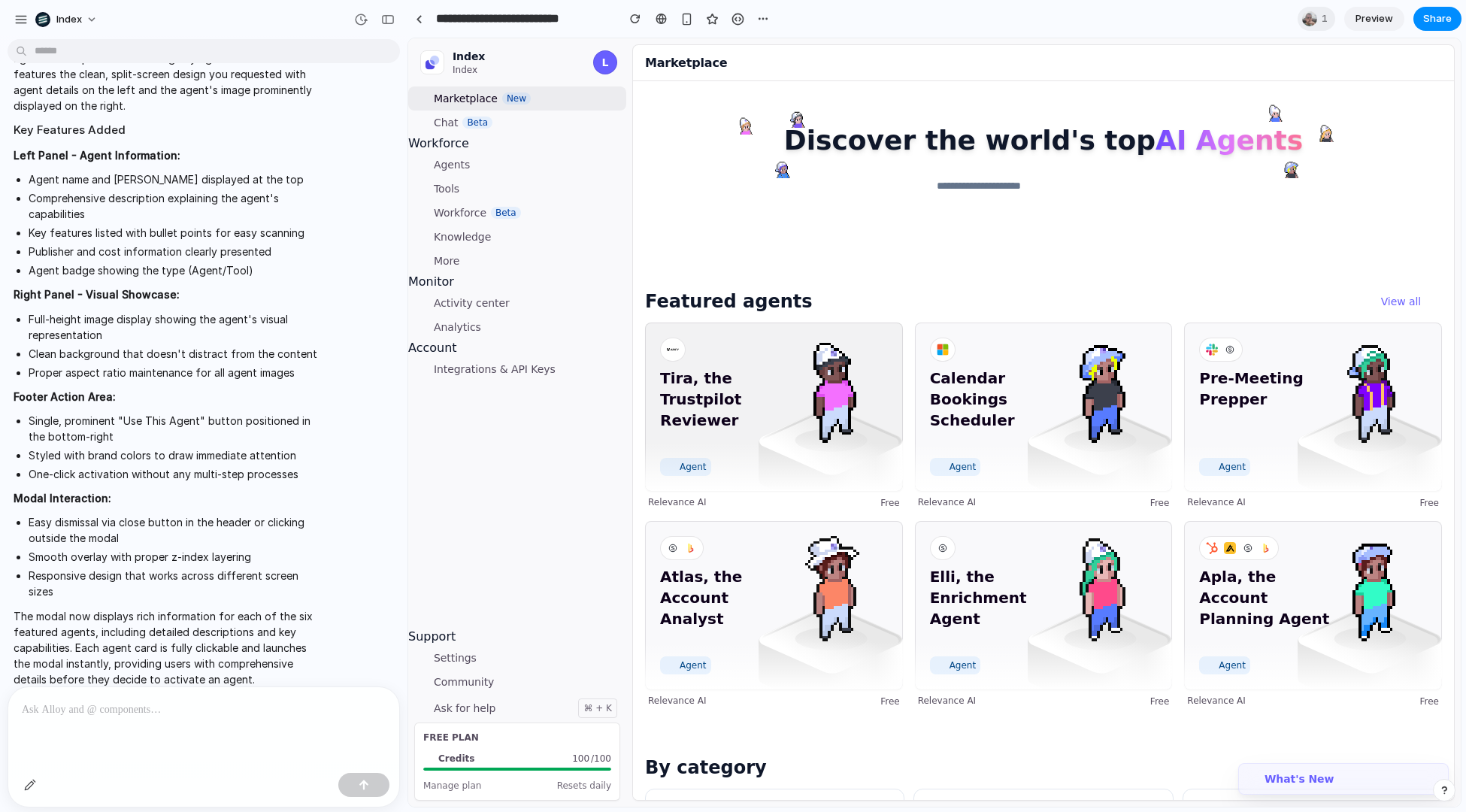
click at [782, 466] on img at bounding box center [831, 460] width 145 height 108
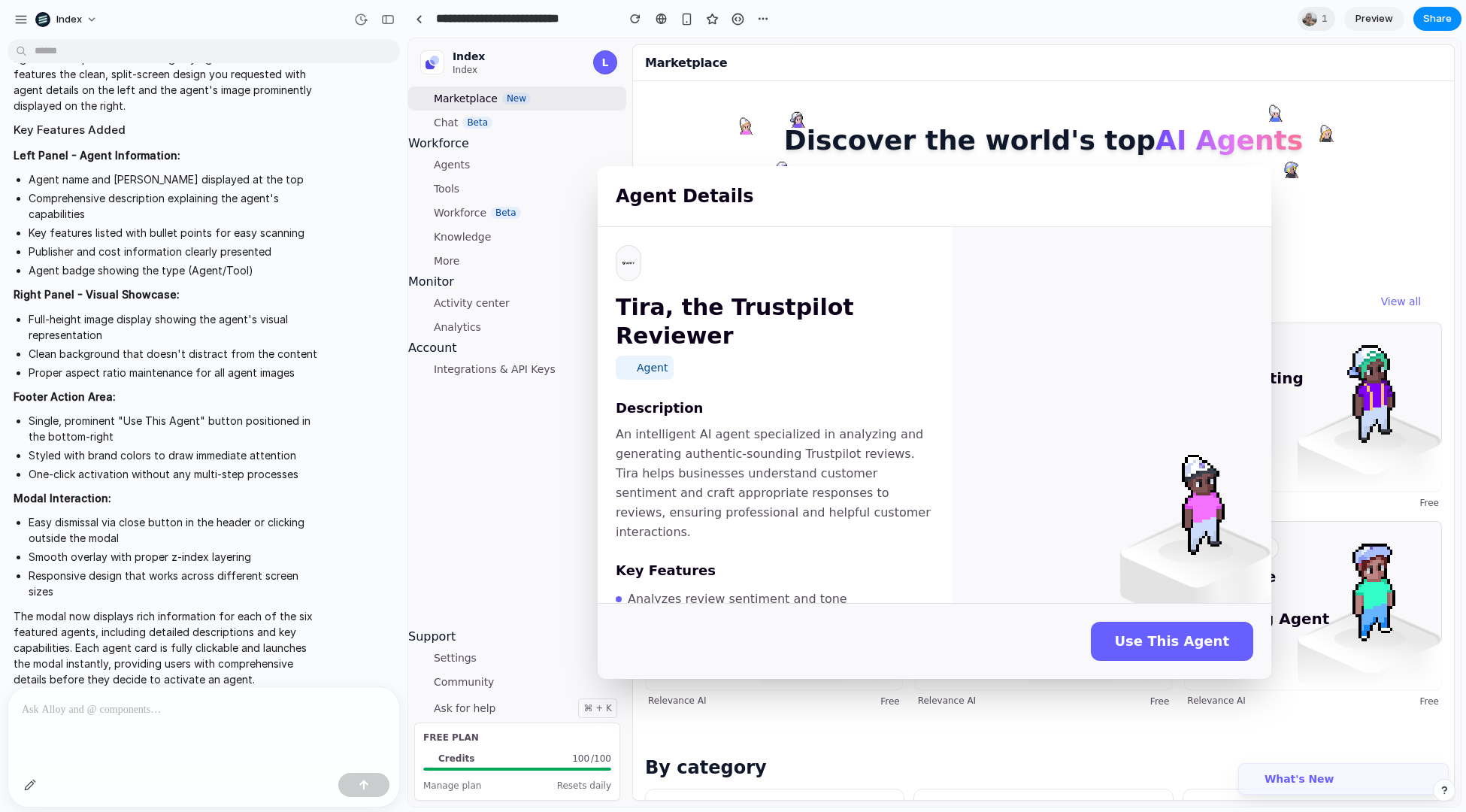
click at [546, 354] on div "Agent Details Tira, the Trustpilot Reviewer Agent Description An intelligent AI…" at bounding box center [935, 422] width 1053 height 768
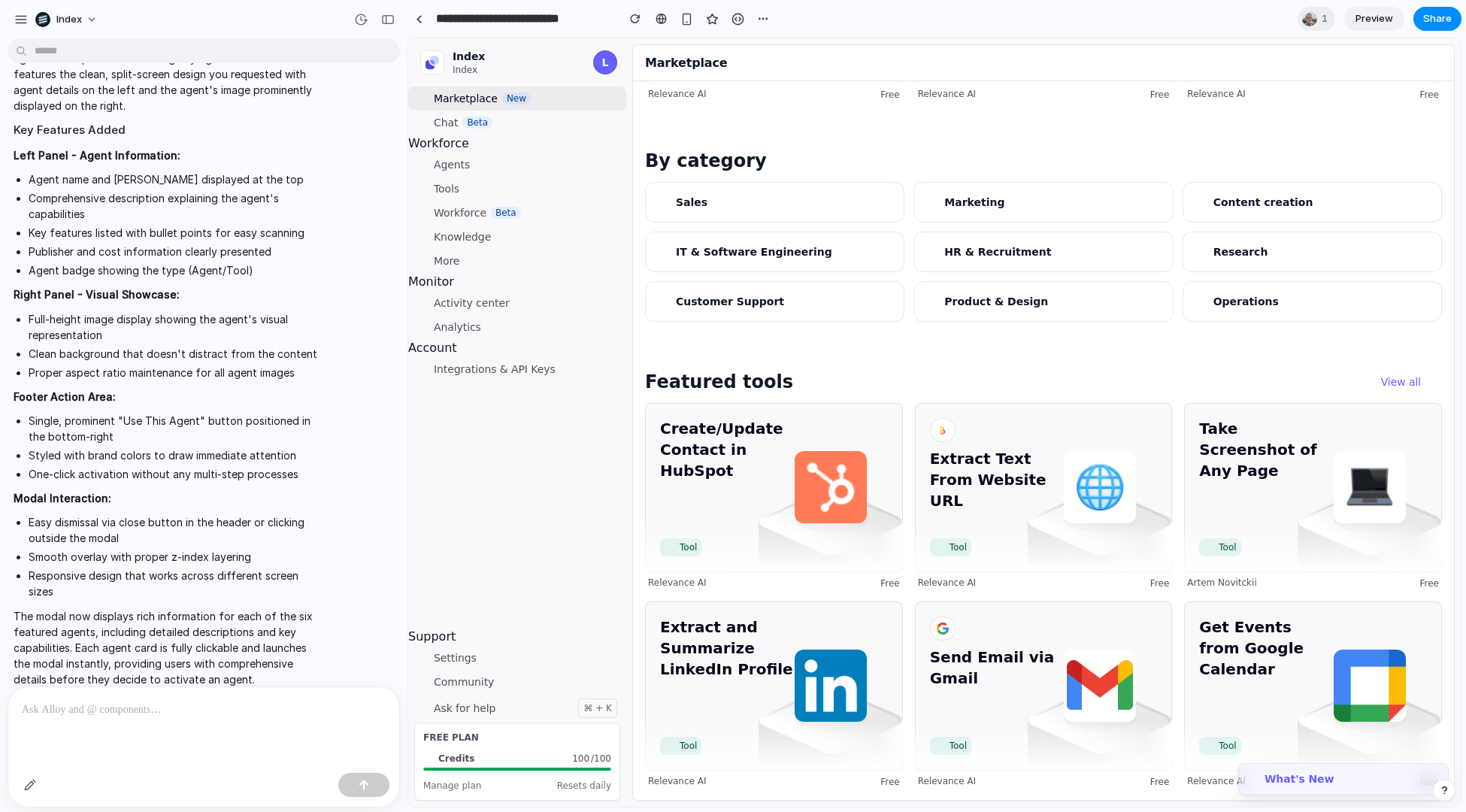
scroll to position [634, 0]
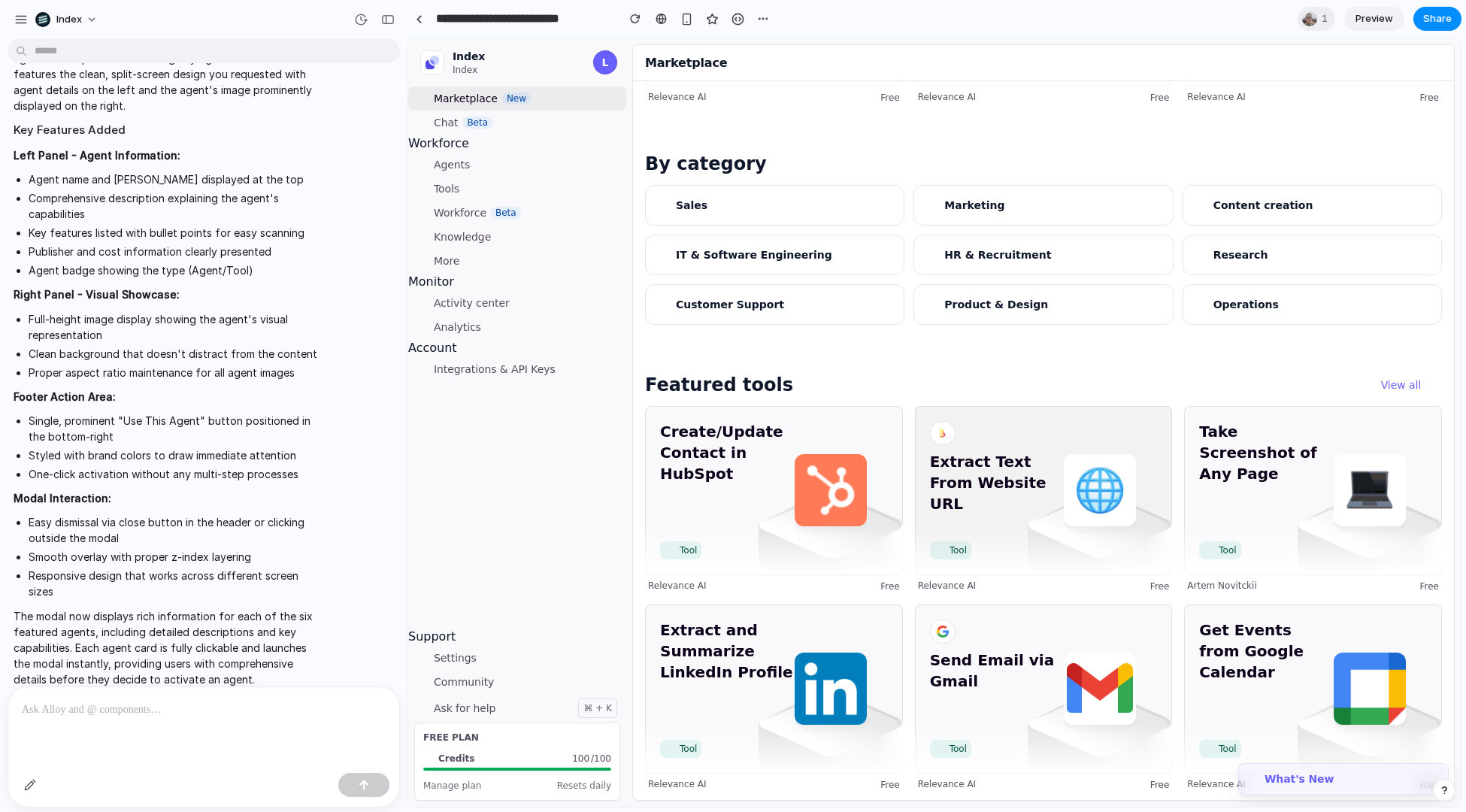
click at [1013, 486] on span "Extract Text From Website URL" at bounding box center [998, 493] width 137 height 84
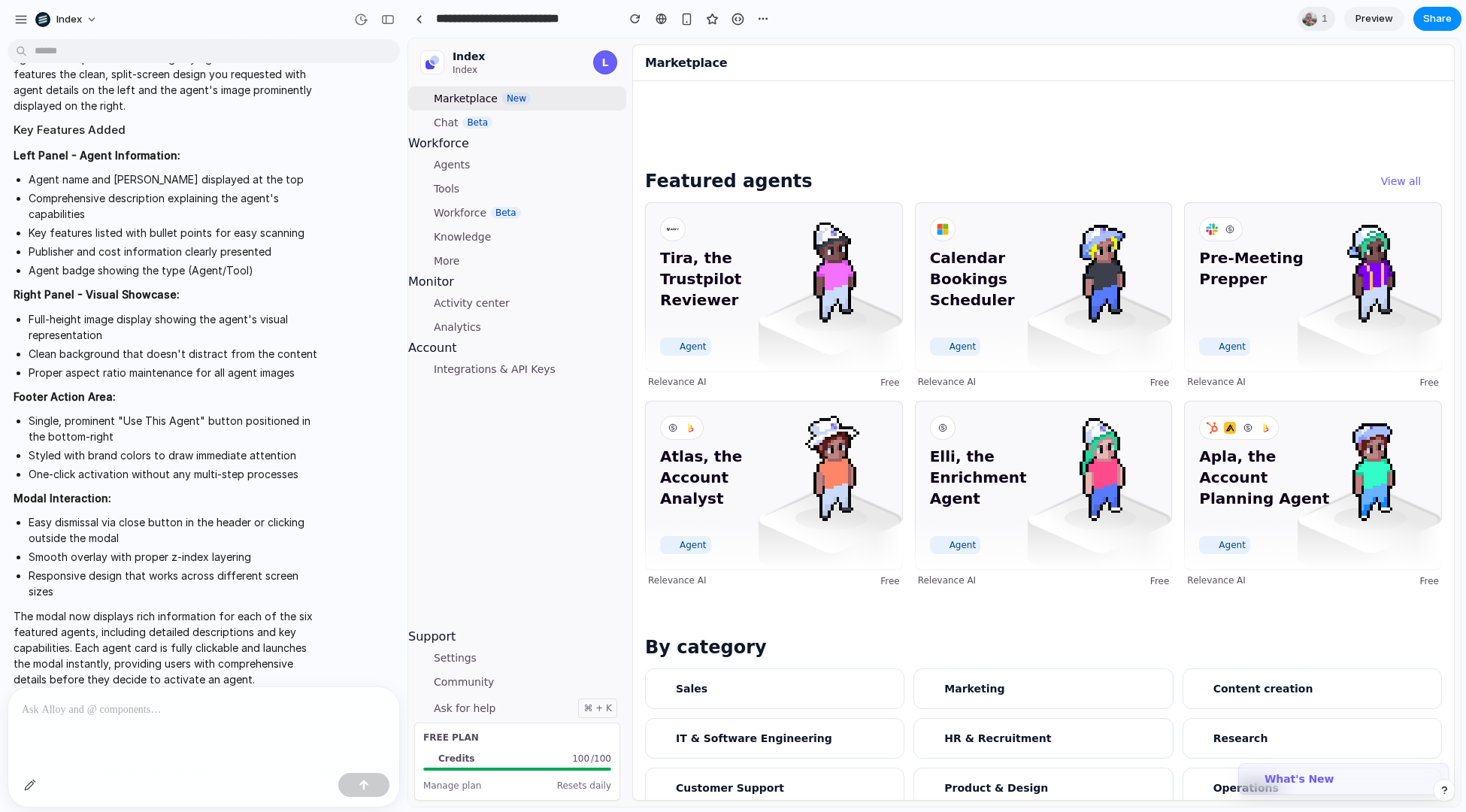
scroll to position [0, 0]
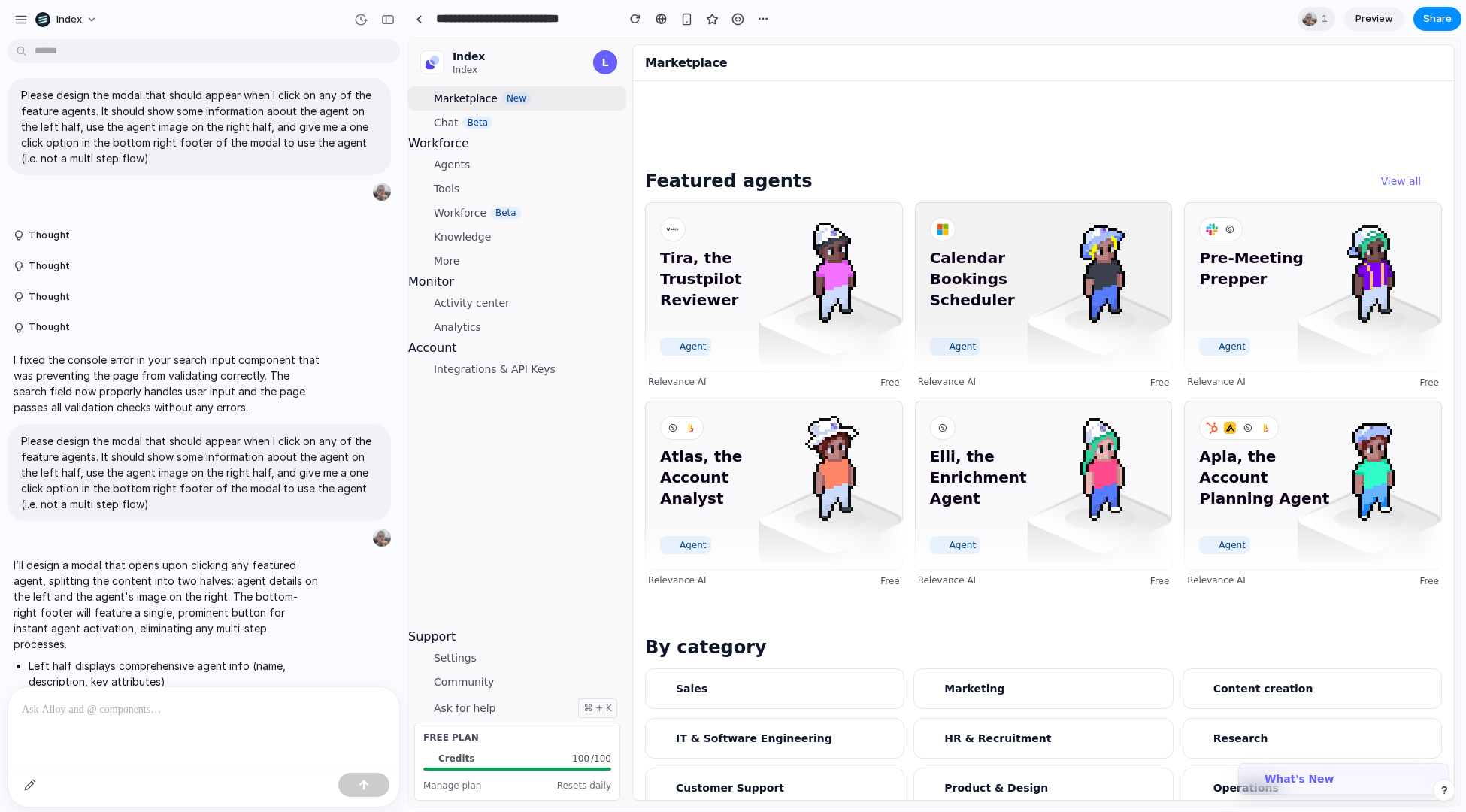
click at [932, 253] on span "Calendar Bookings Scheduler" at bounding box center [998, 289] width 137 height 84
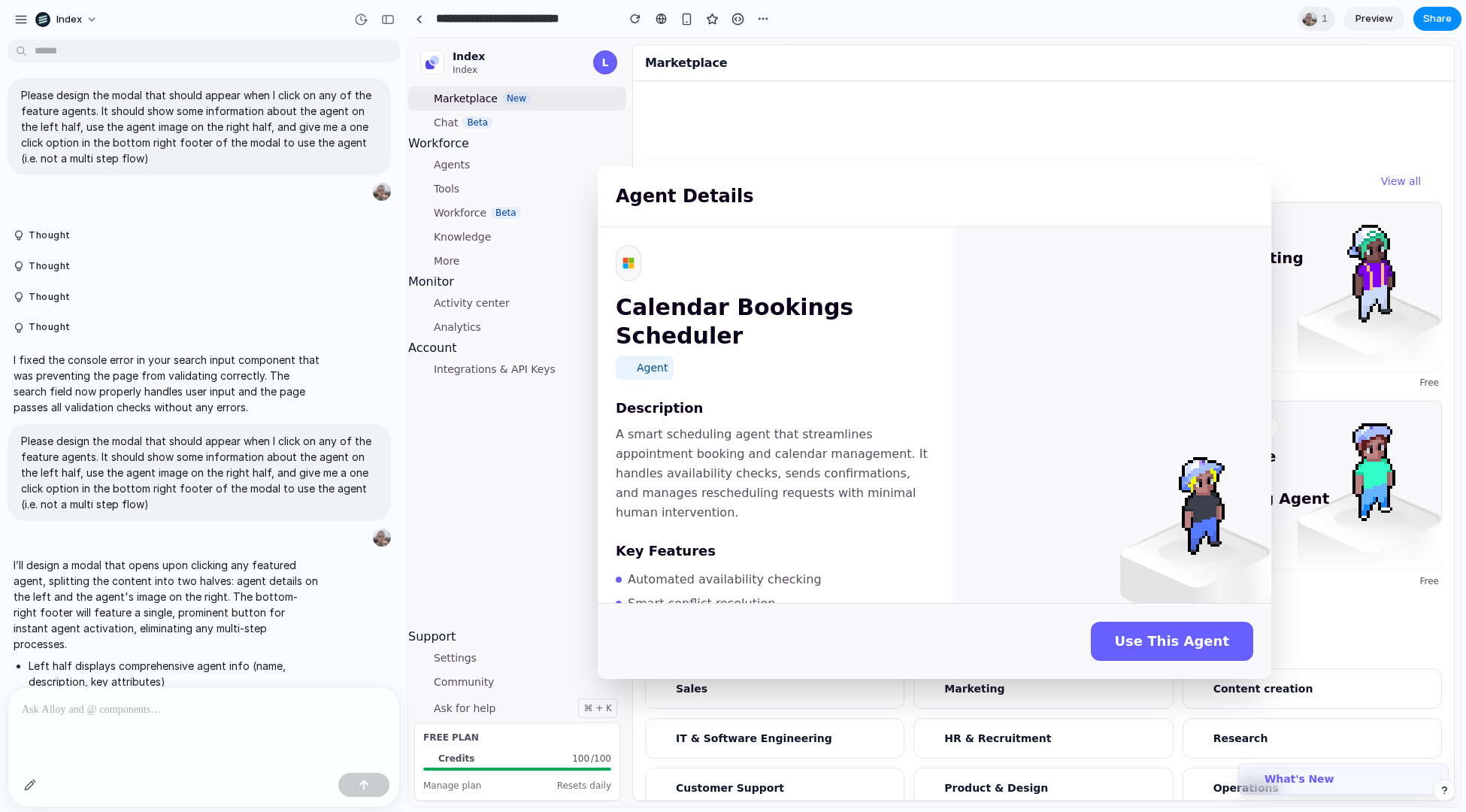
click at [993, 128] on div "Agent Details Calendar Bookings Scheduler Agent Description A smart scheduling …" at bounding box center [935, 422] width 1053 height 768
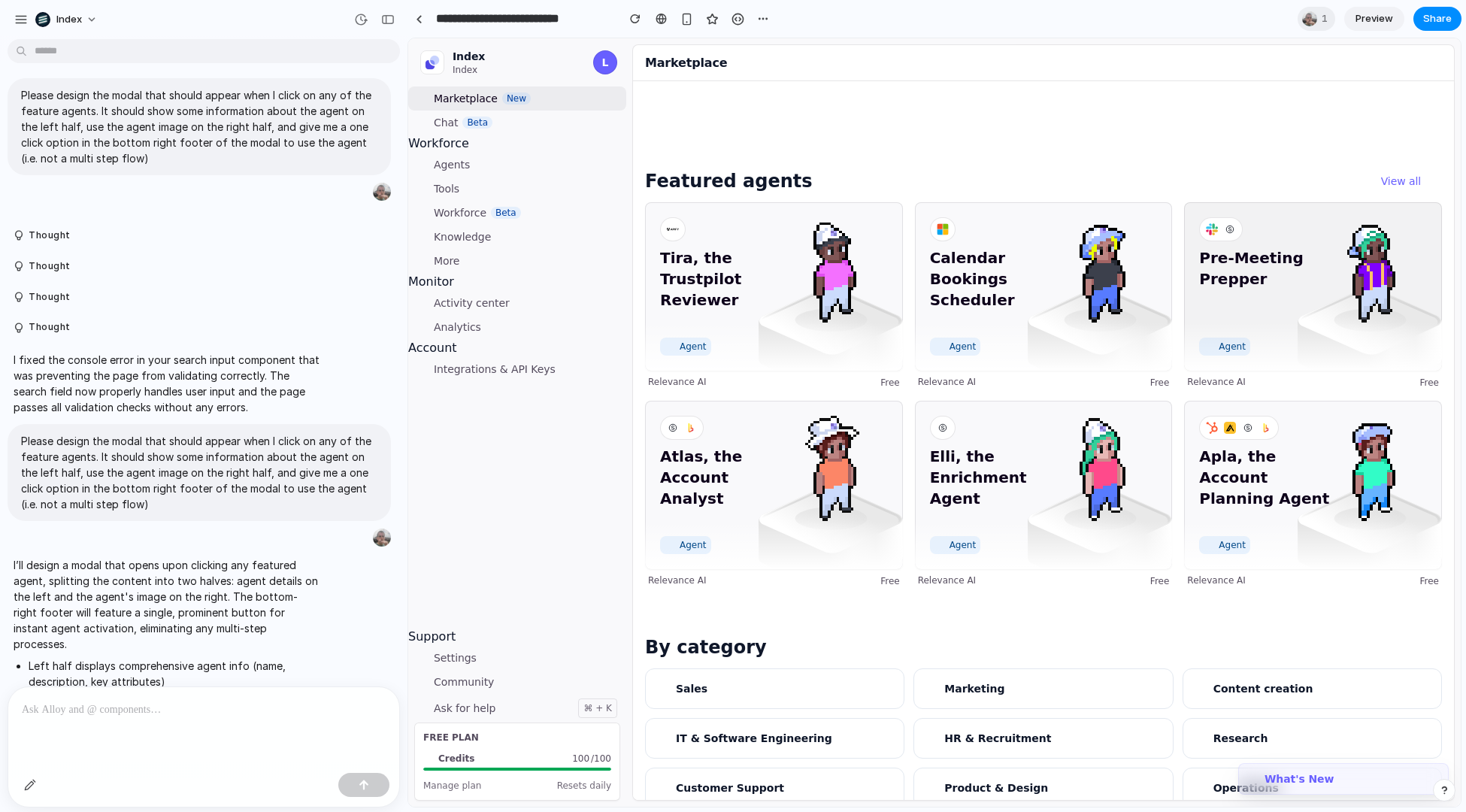
click at [1288, 251] on span "Pre-Meeting Prepper" at bounding box center [1267, 289] width 137 height 84
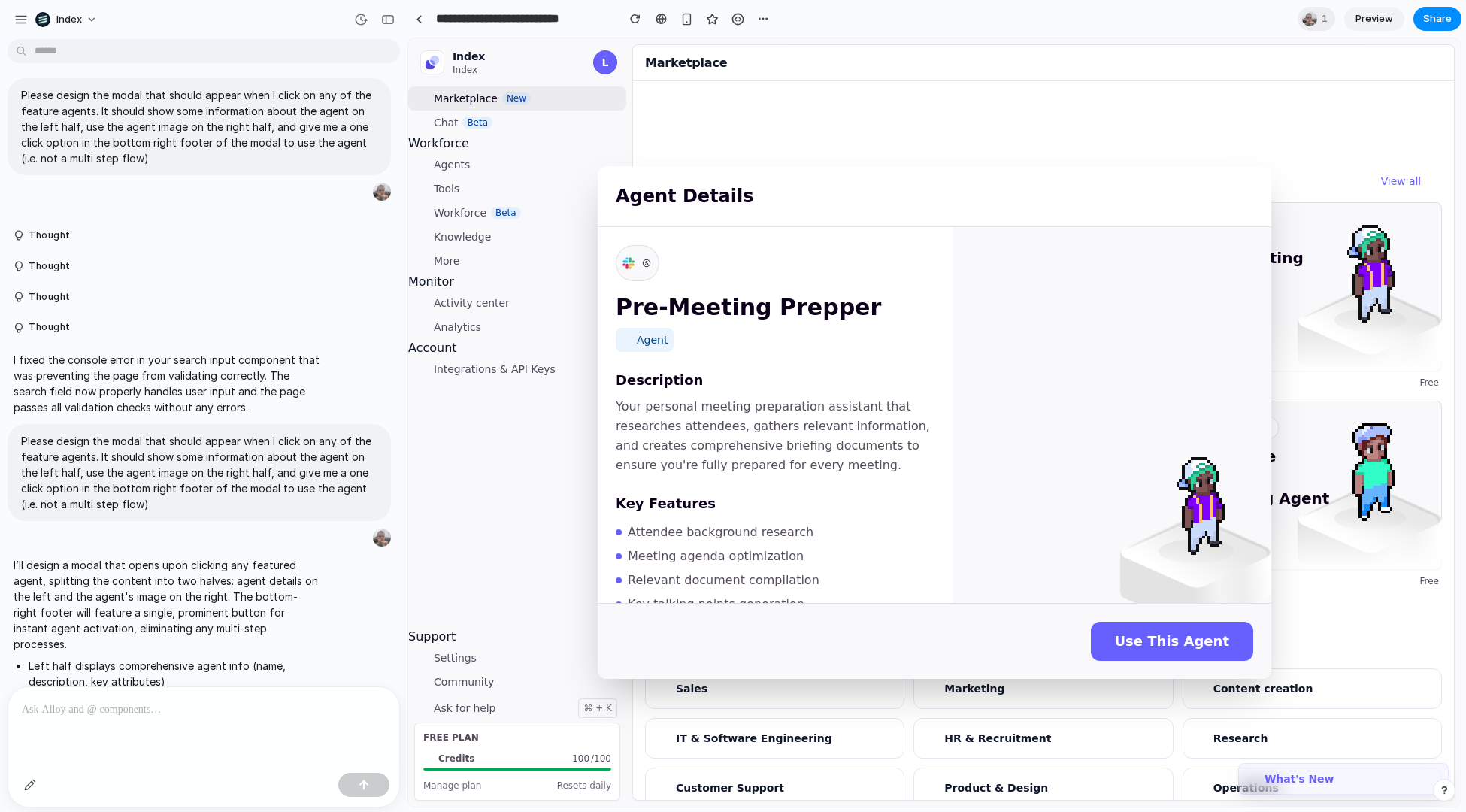
click at [1288, 251] on div "Agent Details Pre-Meeting Prepper Agent Description Your personal meeting prepa…" at bounding box center [935, 422] width 1053 height 768
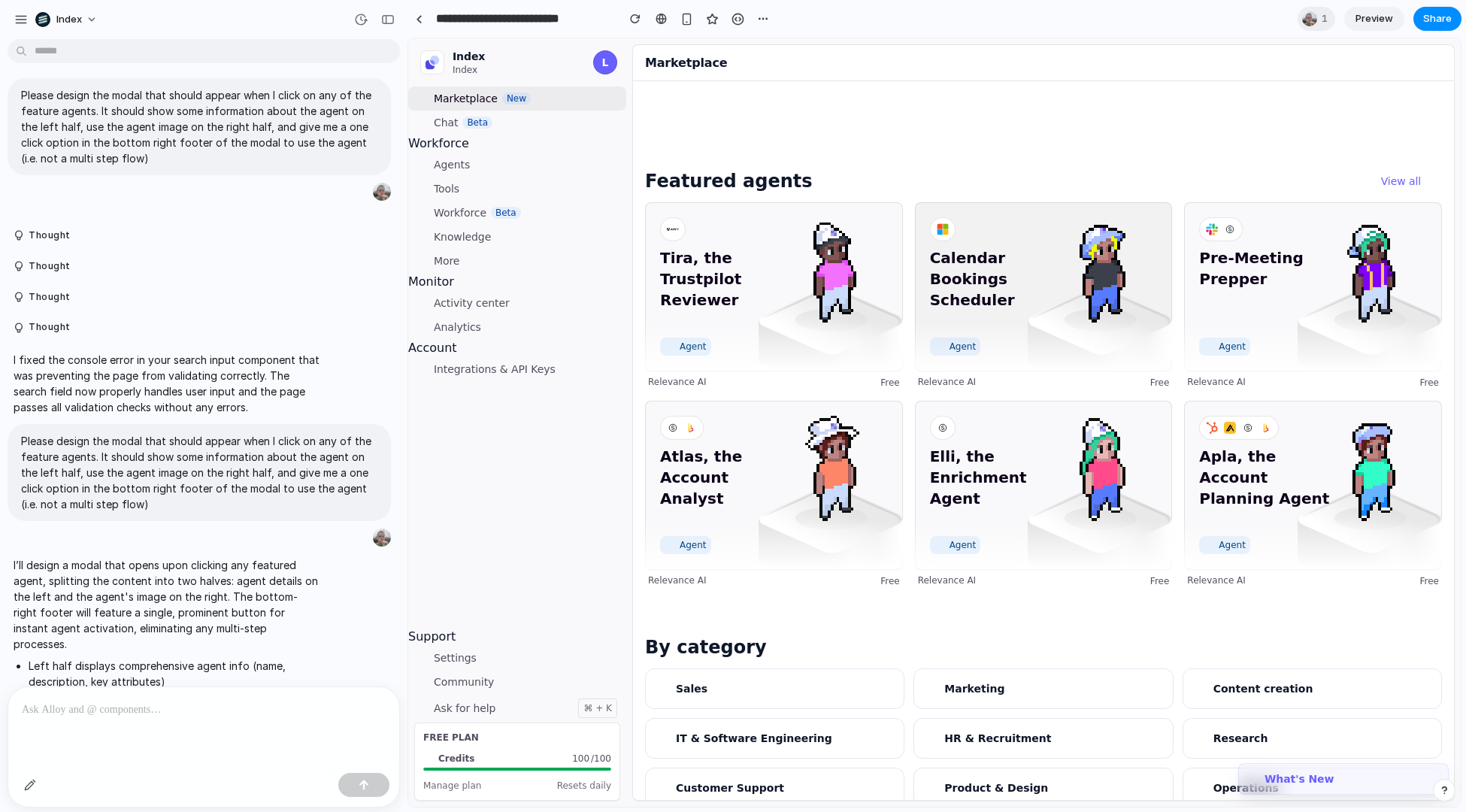
click at [1104, 268] on img at bounding box center [1099, 268] width 108 height 108
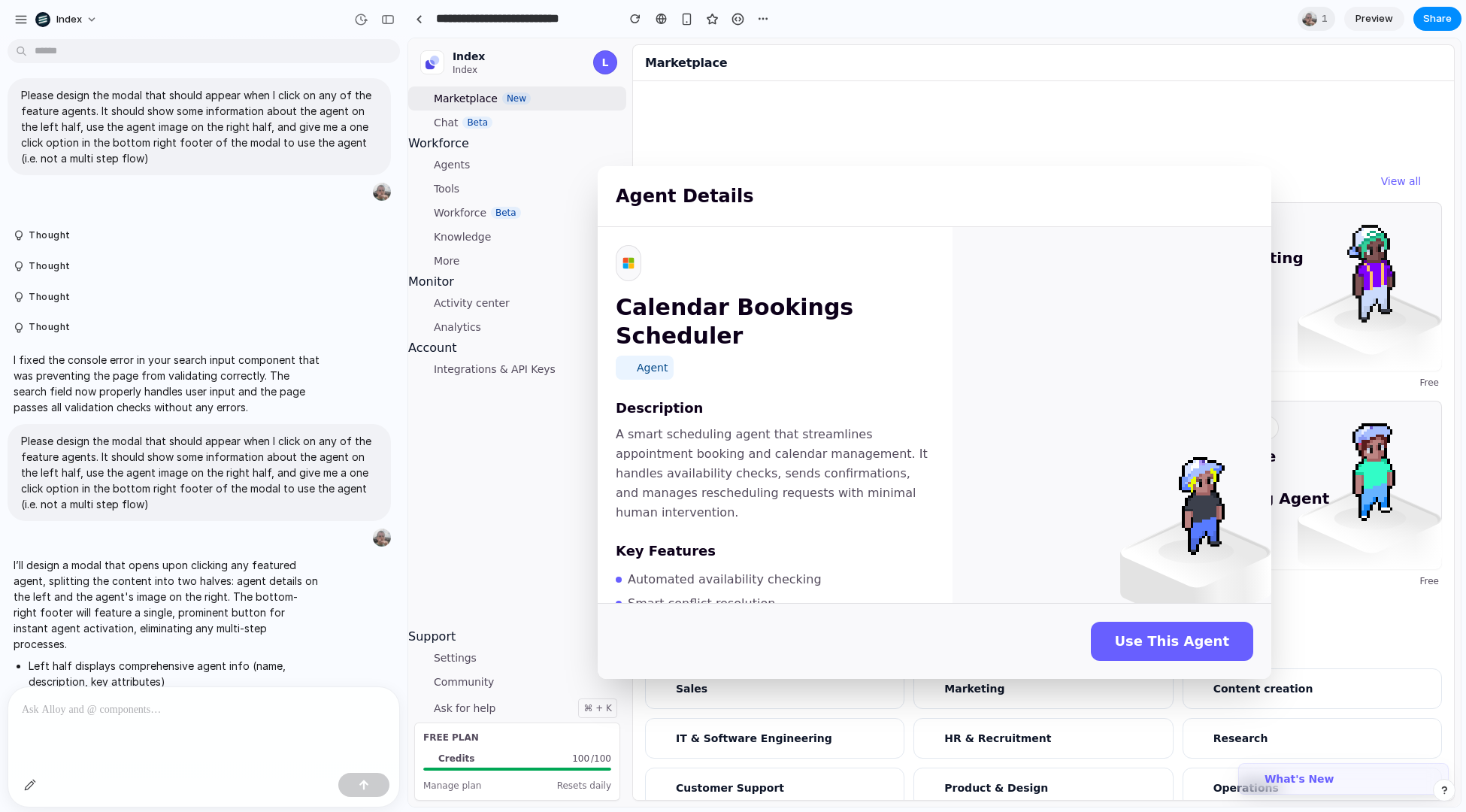
click at [1352, 264] on div "Agent Details Calendar Bookings Scheduler Agent Description A smart scheduling …" at bounding box center [935, 422] width 1053 height 768
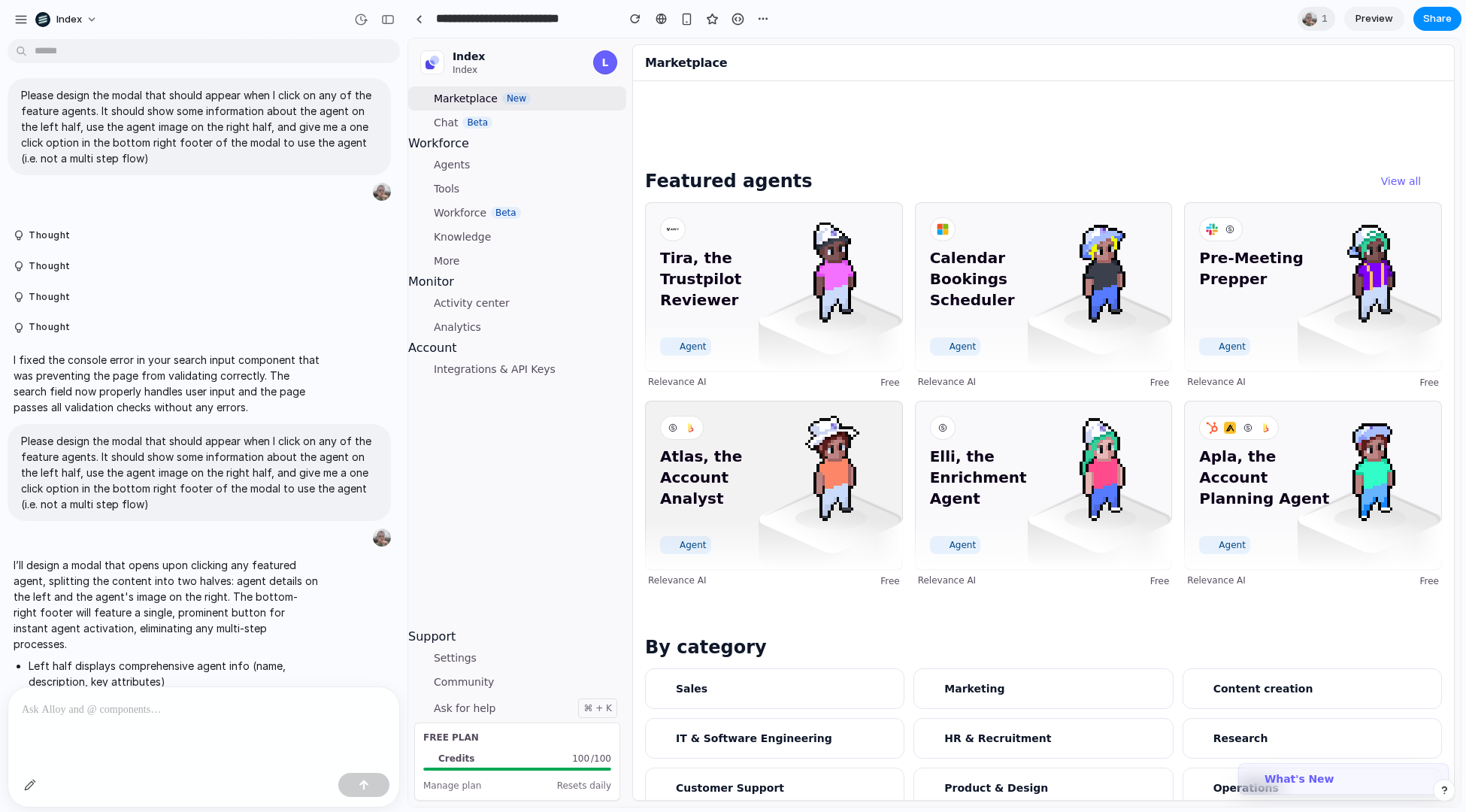
click at [877, 553] on img at bounding box center [831, 539] width 145 height 108
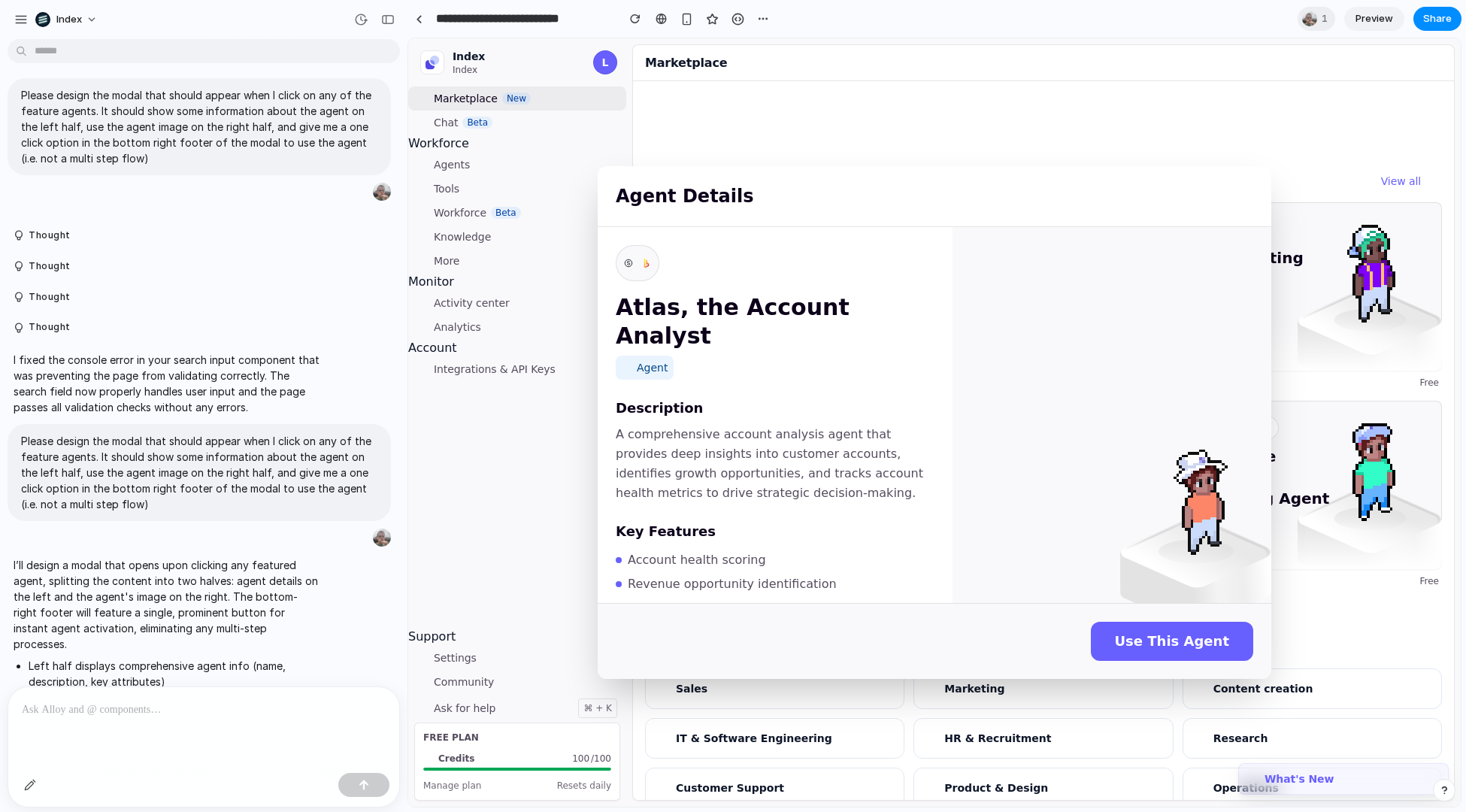
click at [762, 49] on div "Marketplace" at bounding box center [1044, 62] width 823 height 36
click at [887, 87] on div "Agent Details Atlas, the Account Analyst Agent Description A comprehensive acco…" at bounding box center [935, 422] width 1053 height 768
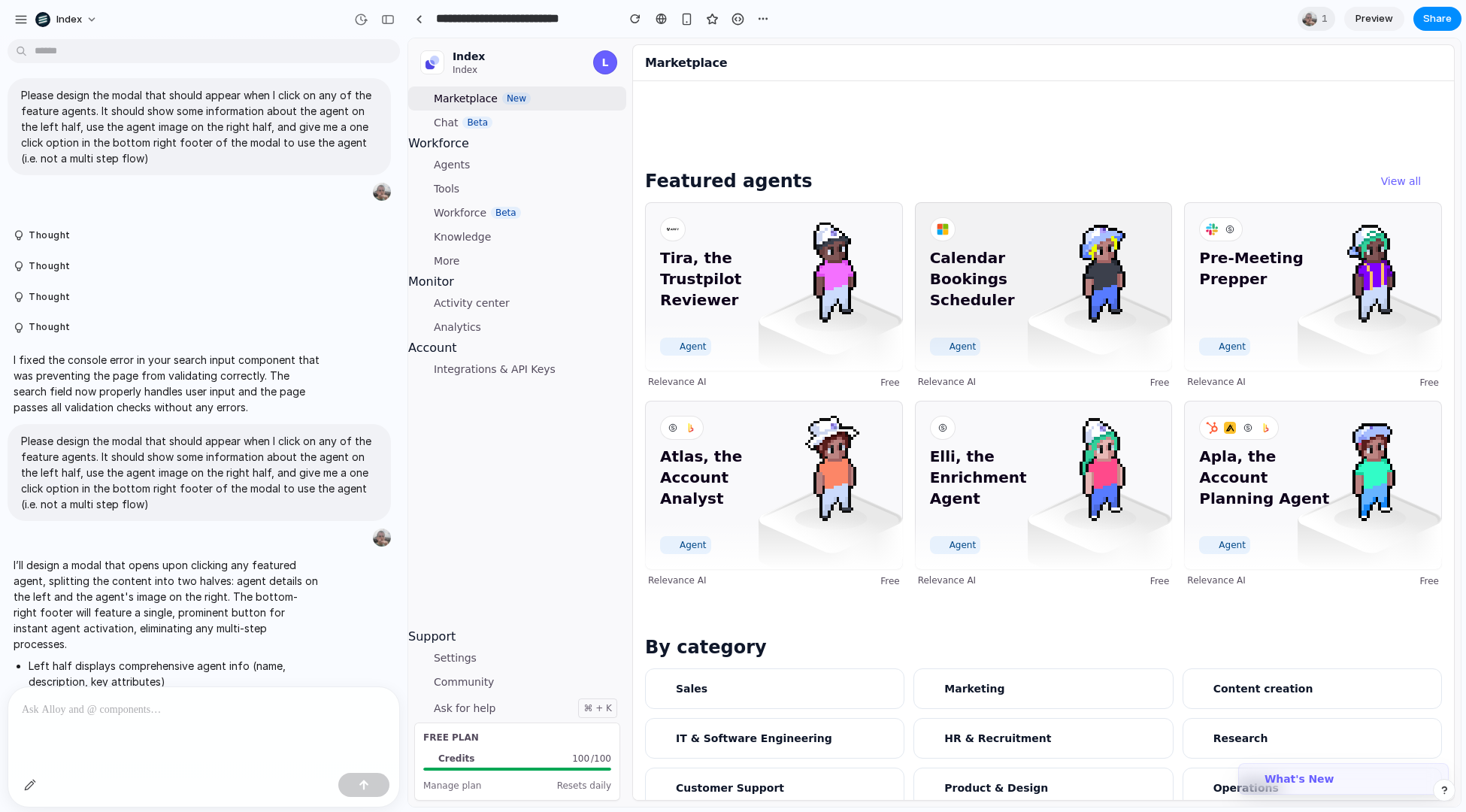
click at [1092, 327] on img at bounding box center [1100, 340] width 145 height 108
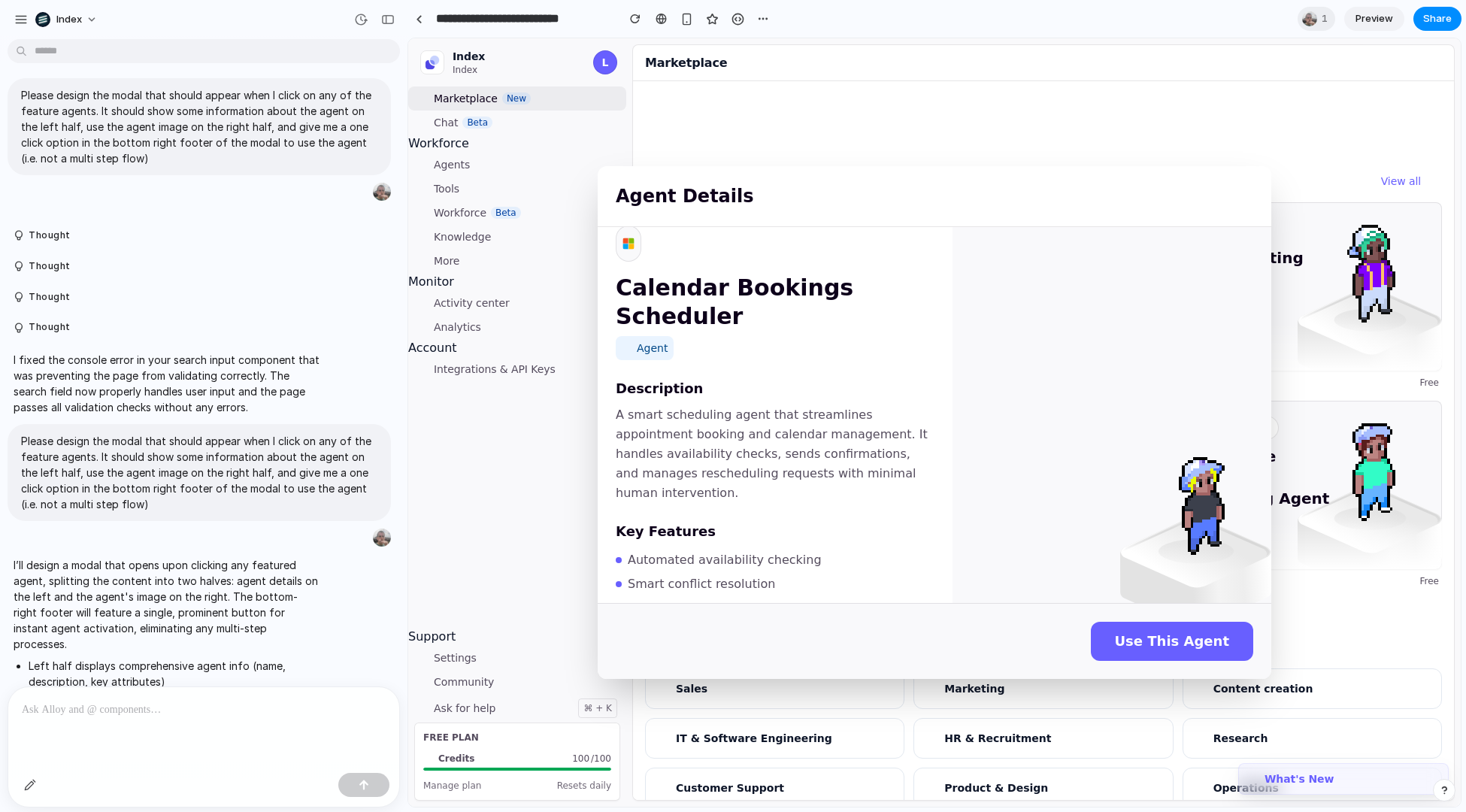
scroll to position [119, 0]
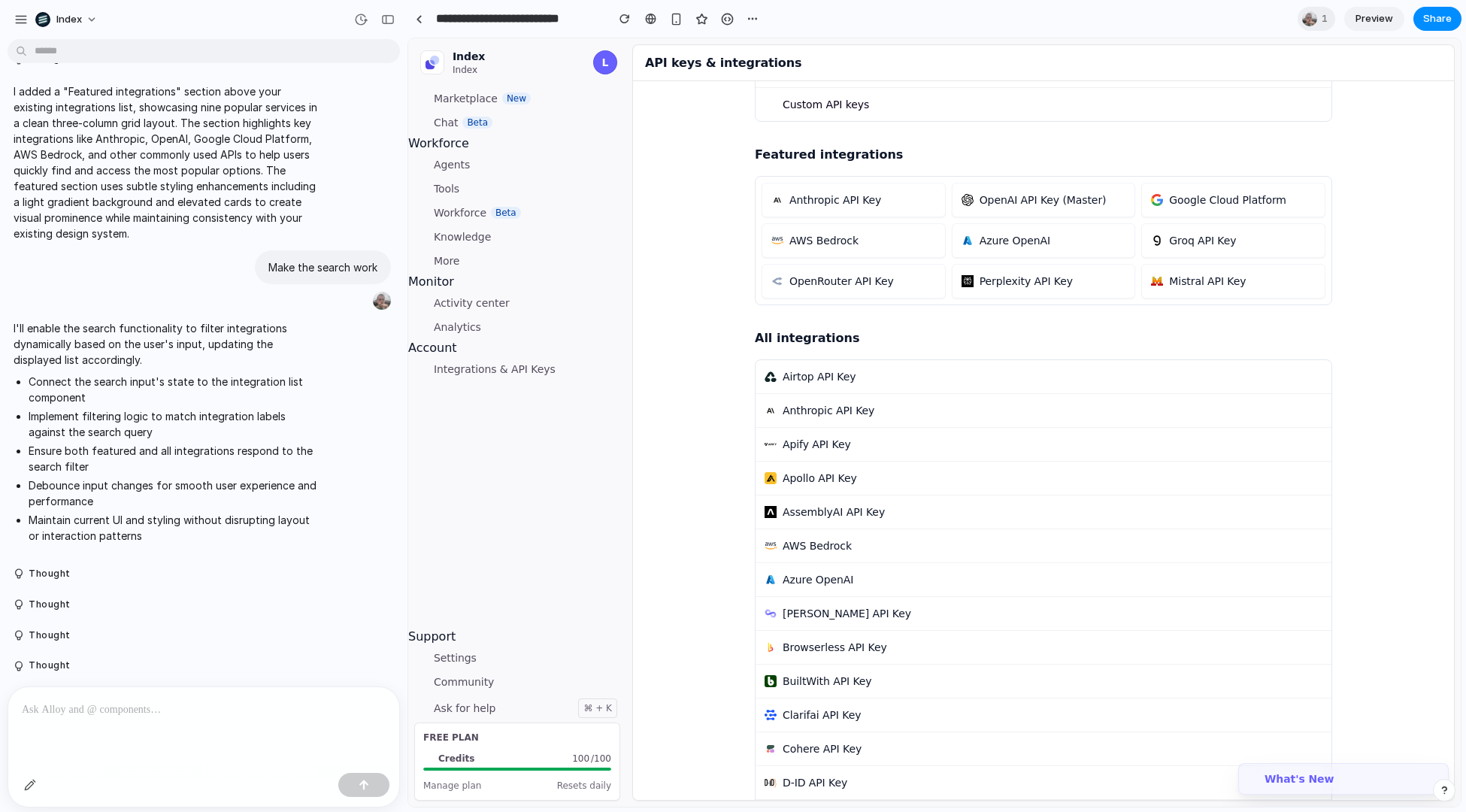
scroll to position [223, 0]
click at [1021, 263] on button "Perplexity API Key" at bounding box center [1044, 279] width 183 height 33
click at [1009, 235] on span "Azure OpenAI" at bounding box center [1015, 239] width 70 height 15
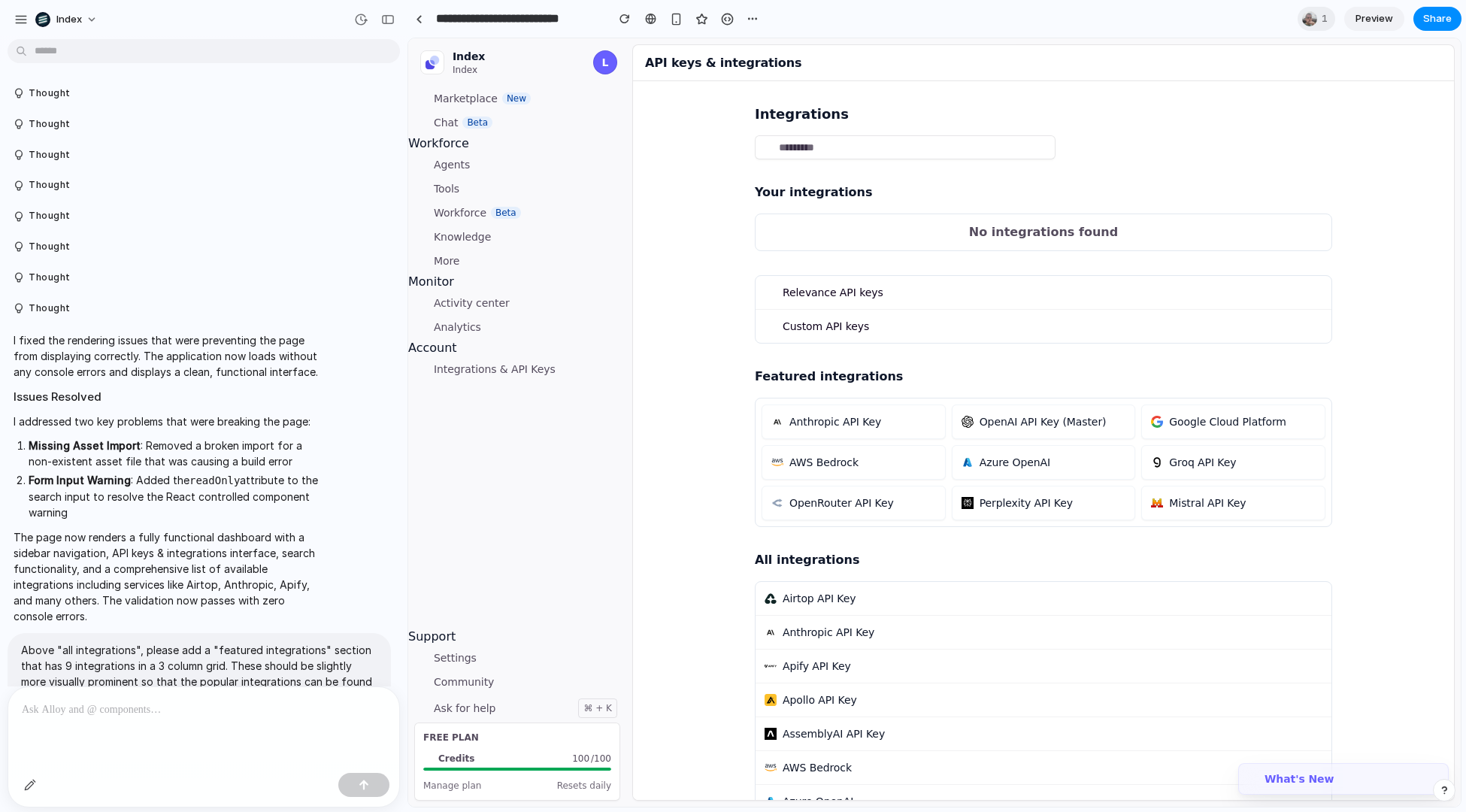
scroll to position [319, 0]
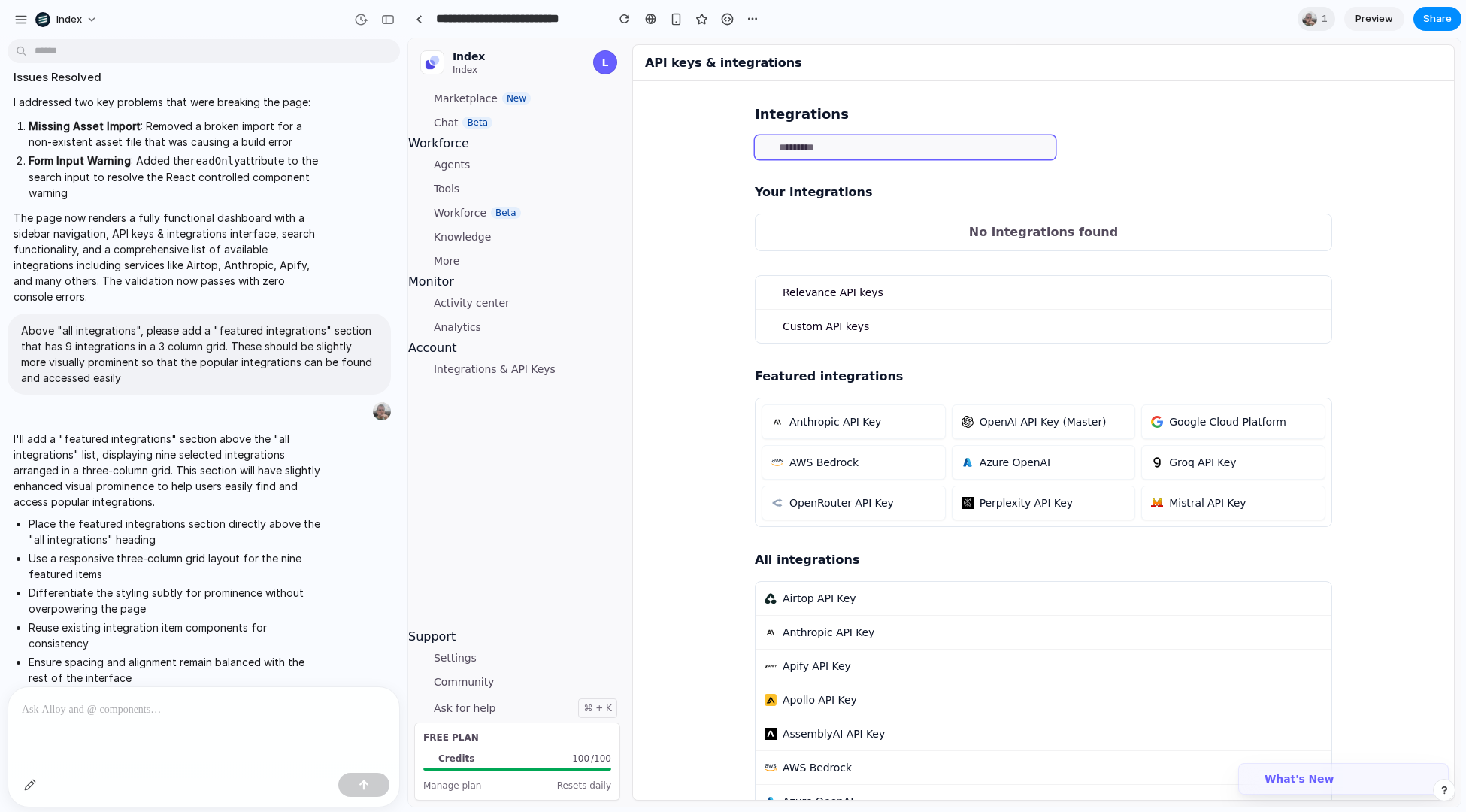
click at [812, 147] on input "search" at bounding box center [905, 147] width 301 height 24
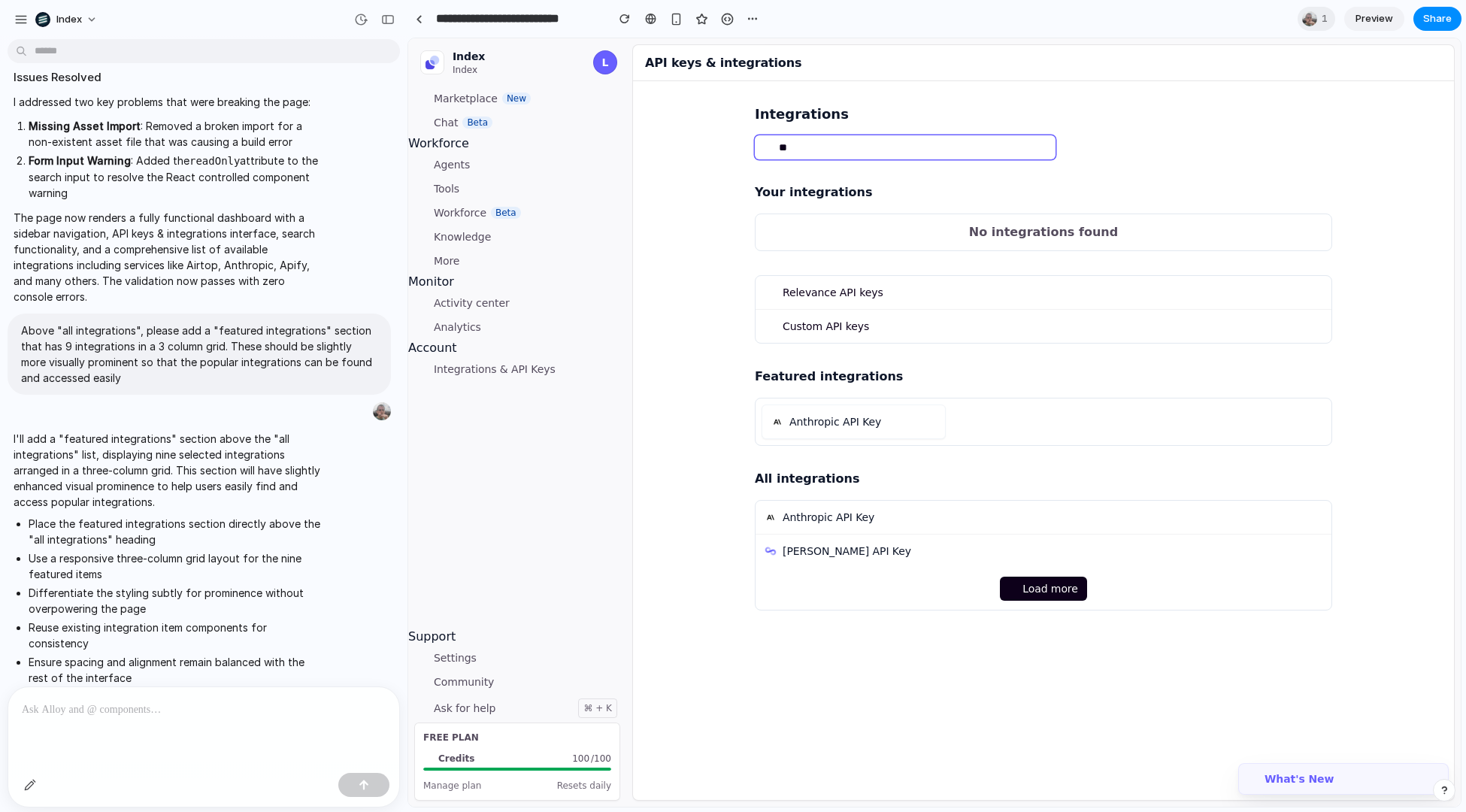
scroll to position [0, 0]
type input "****"
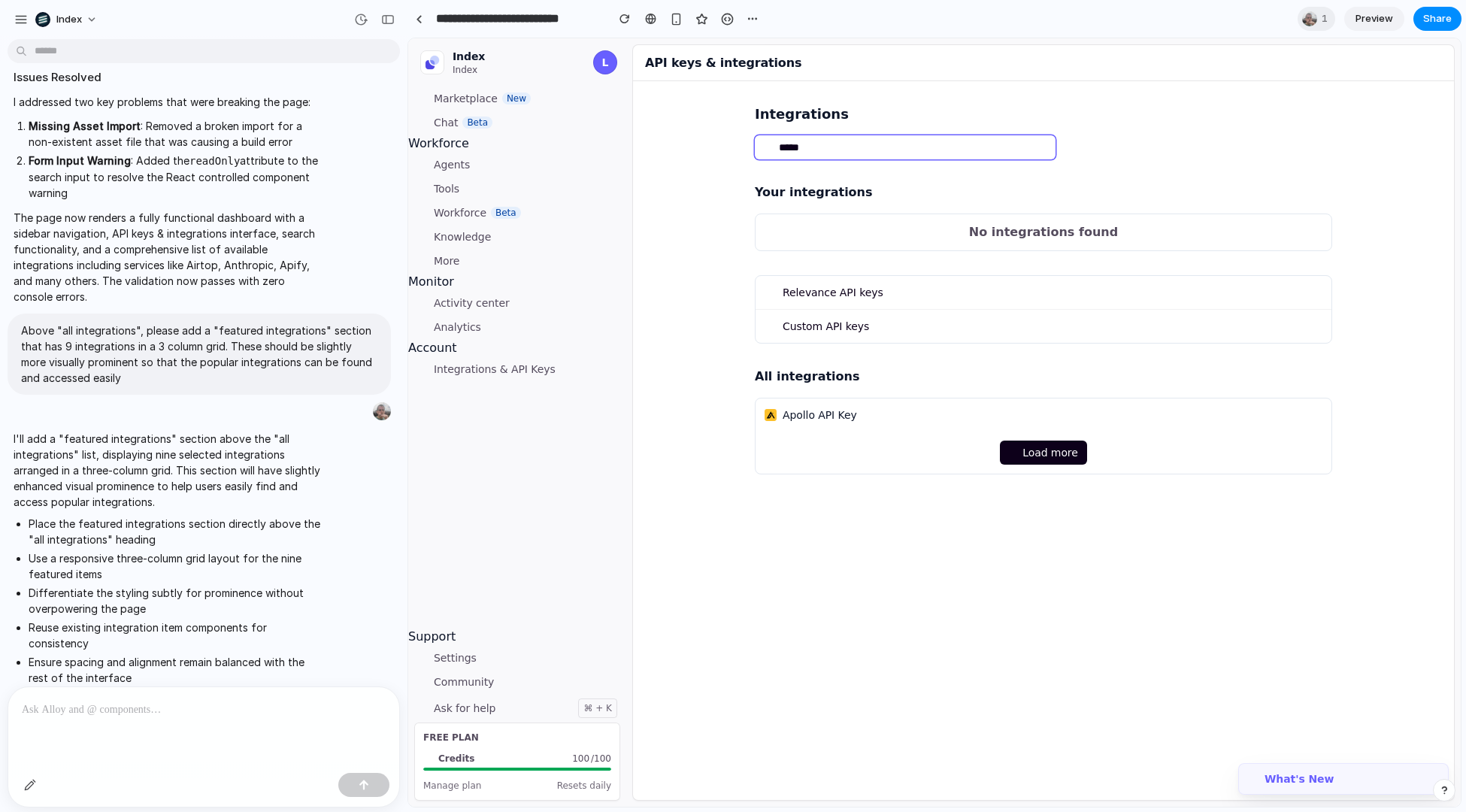
type input "******"
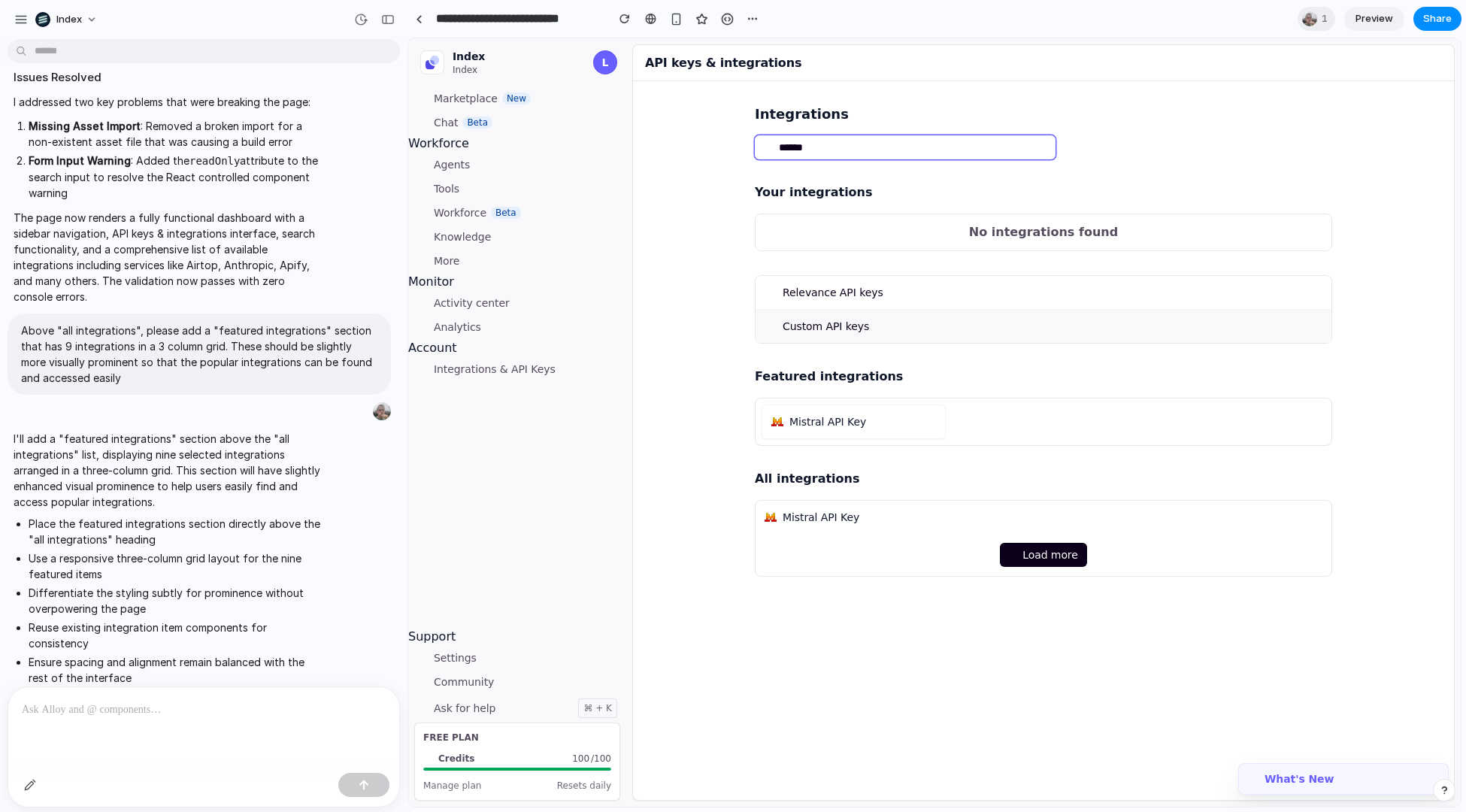
type input "*******"
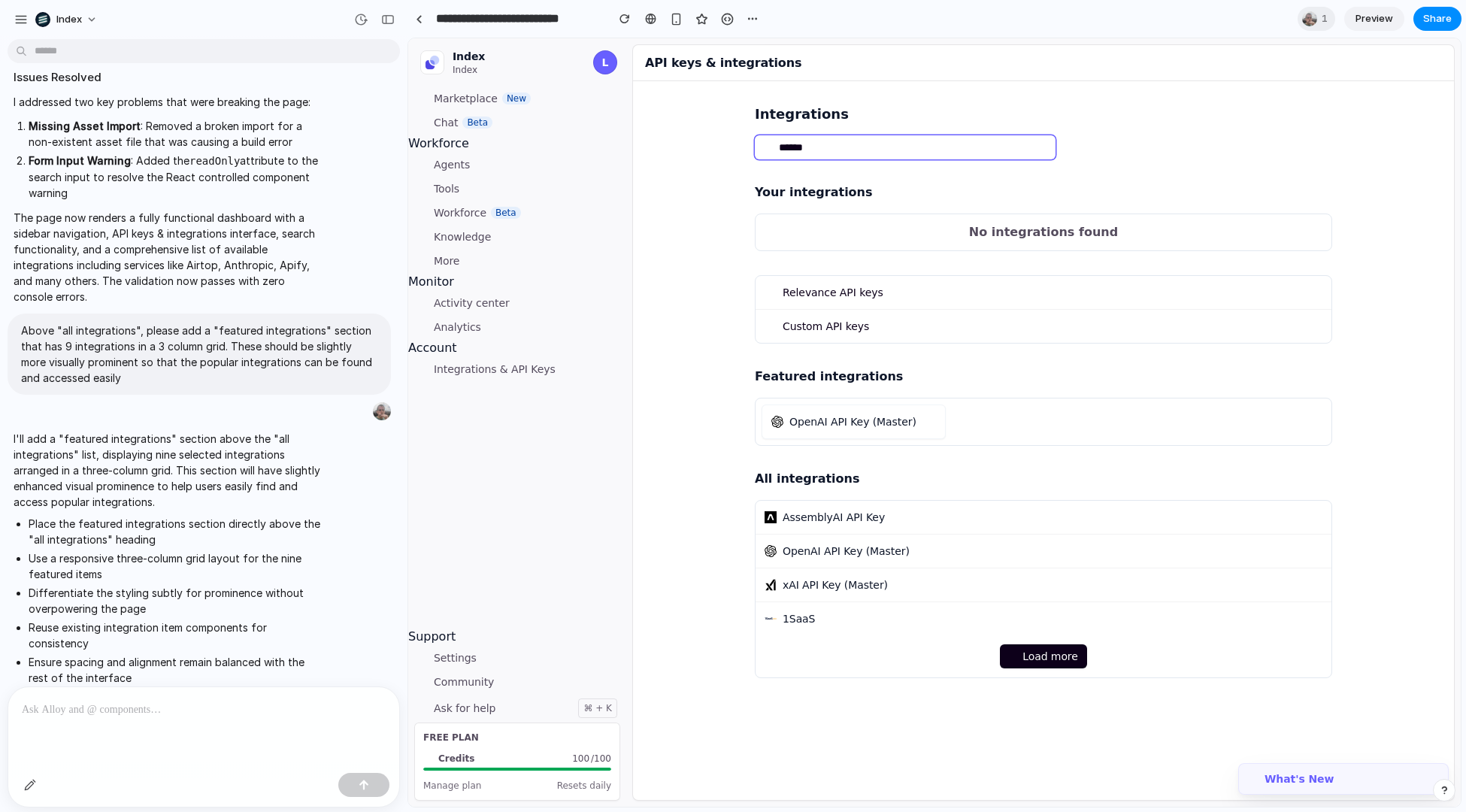
type input "*******"
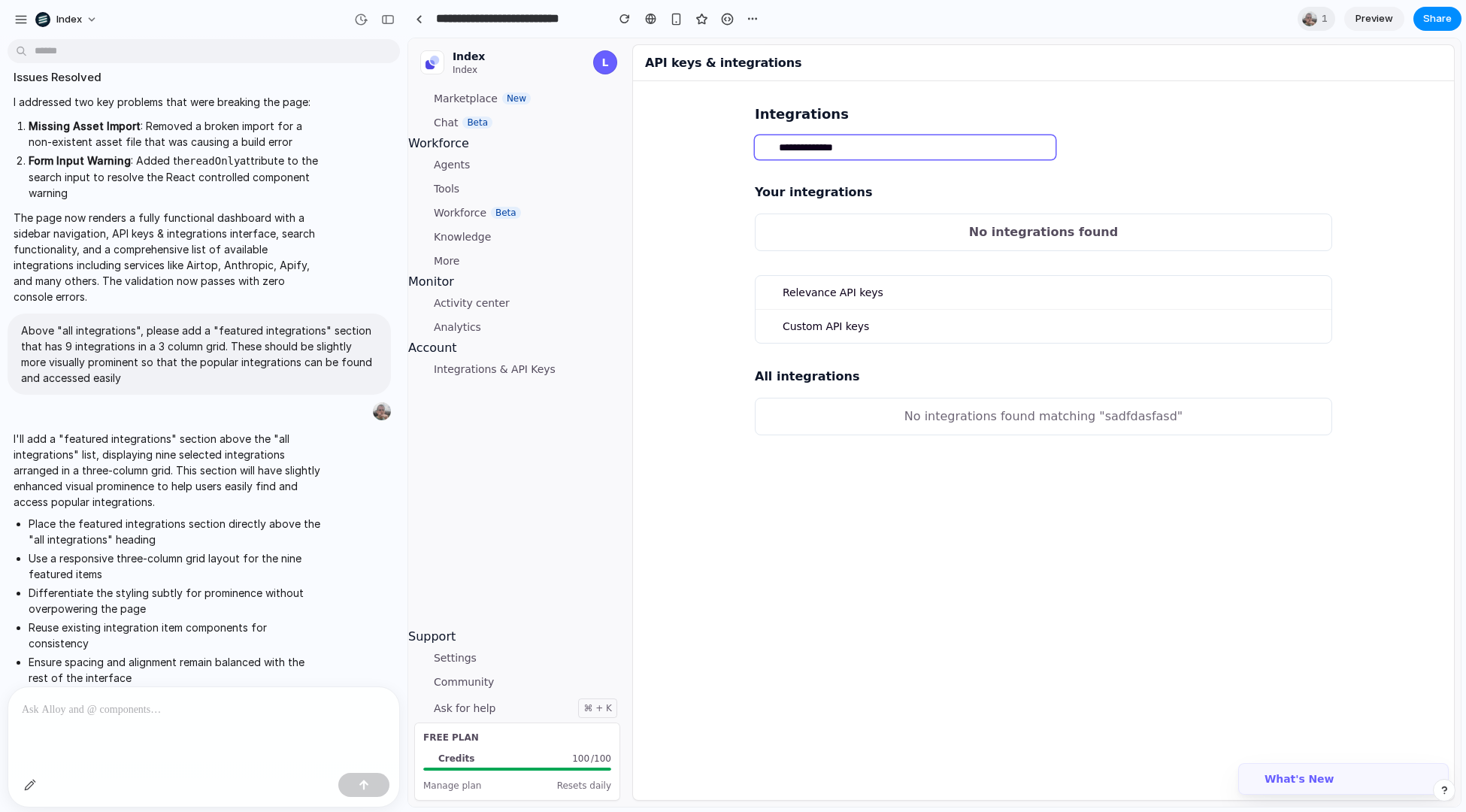
type input "**********"
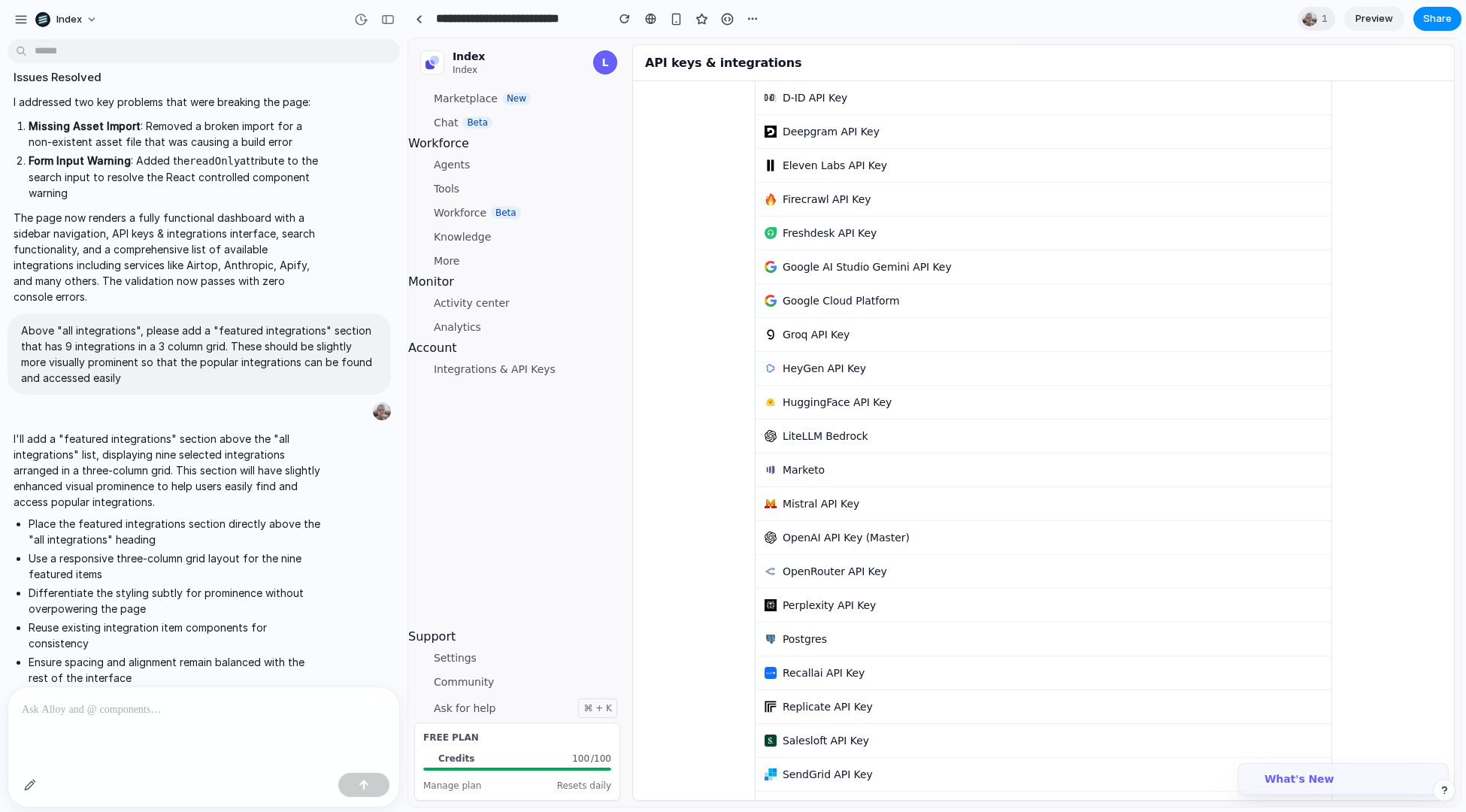
scroll to position [1211, 0]
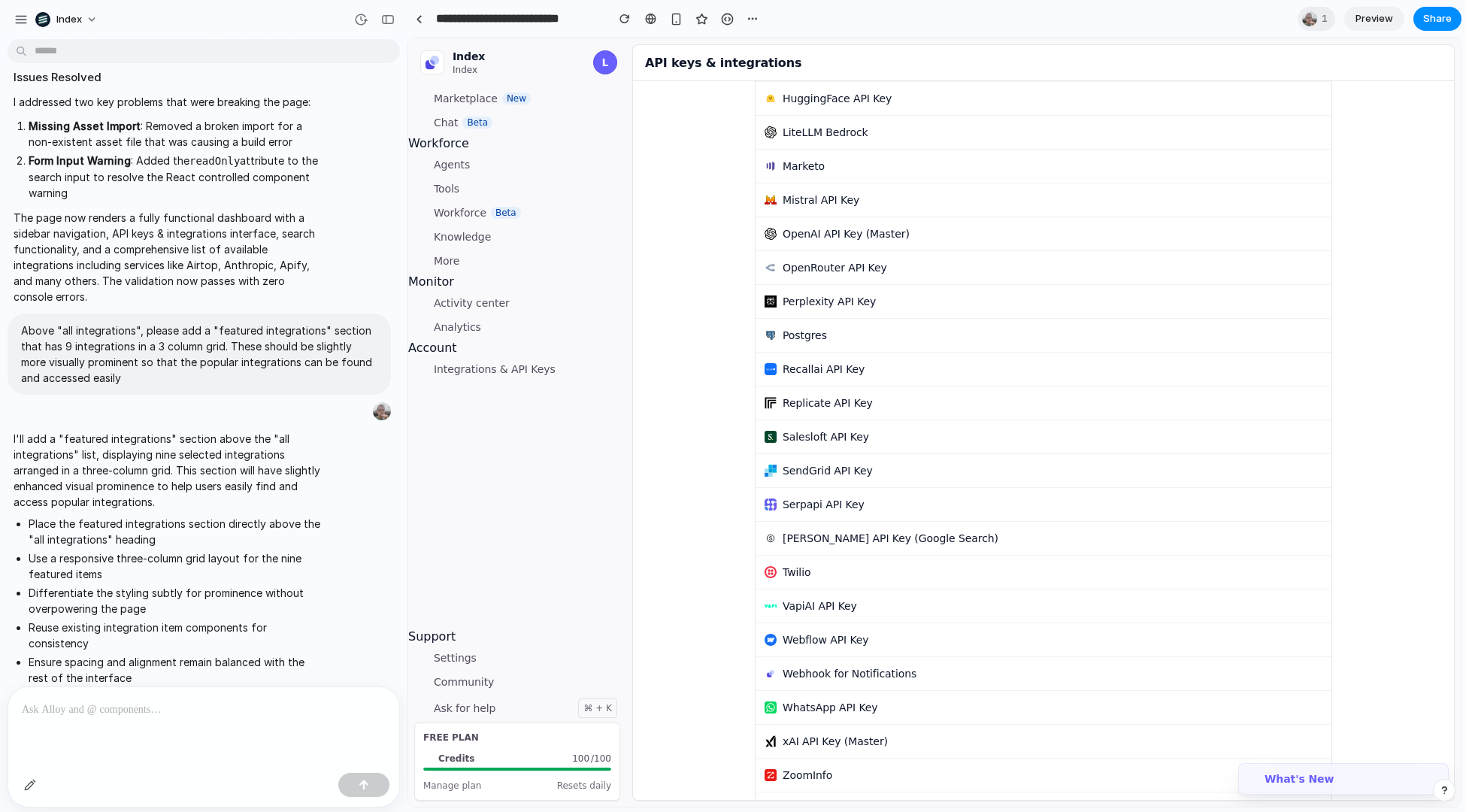
click at [195, 170] on li "Form Input Warning : Added the readOnly attribute to the search input to resolv…" at bounding box center [174, 177] width 292 height 48
click at [108, 716] on p at bounding box center [203, 709] width 364 height 18
click at [158, 644] on div at bounding box center [733, 406] width 1466 height 812
click at [265, 746] on div "**********" at bounding box center [203, 727] width 391 height 80
click at [232, 715] on p "**********" at bounding box center [203, 709] width 364 height 19
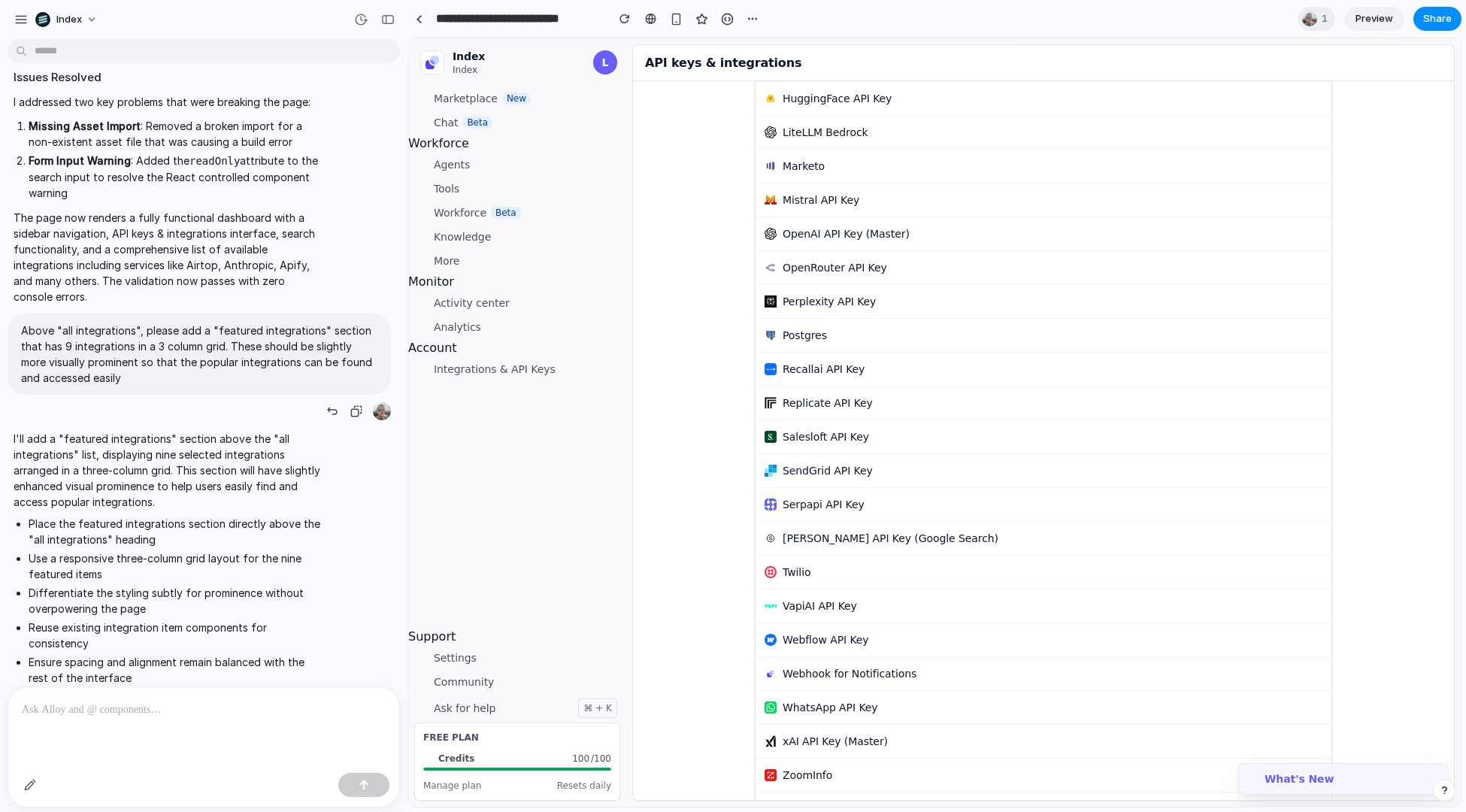
click at [299, 400] on div "Above "all integrations", please add a "featured integrations" section that has…" at bounding box center [199, 367] width 384 height 108
click at [1133, 101] on div "HuggingFace API Key" at bounding box center [1043, 98] width 558 height 15
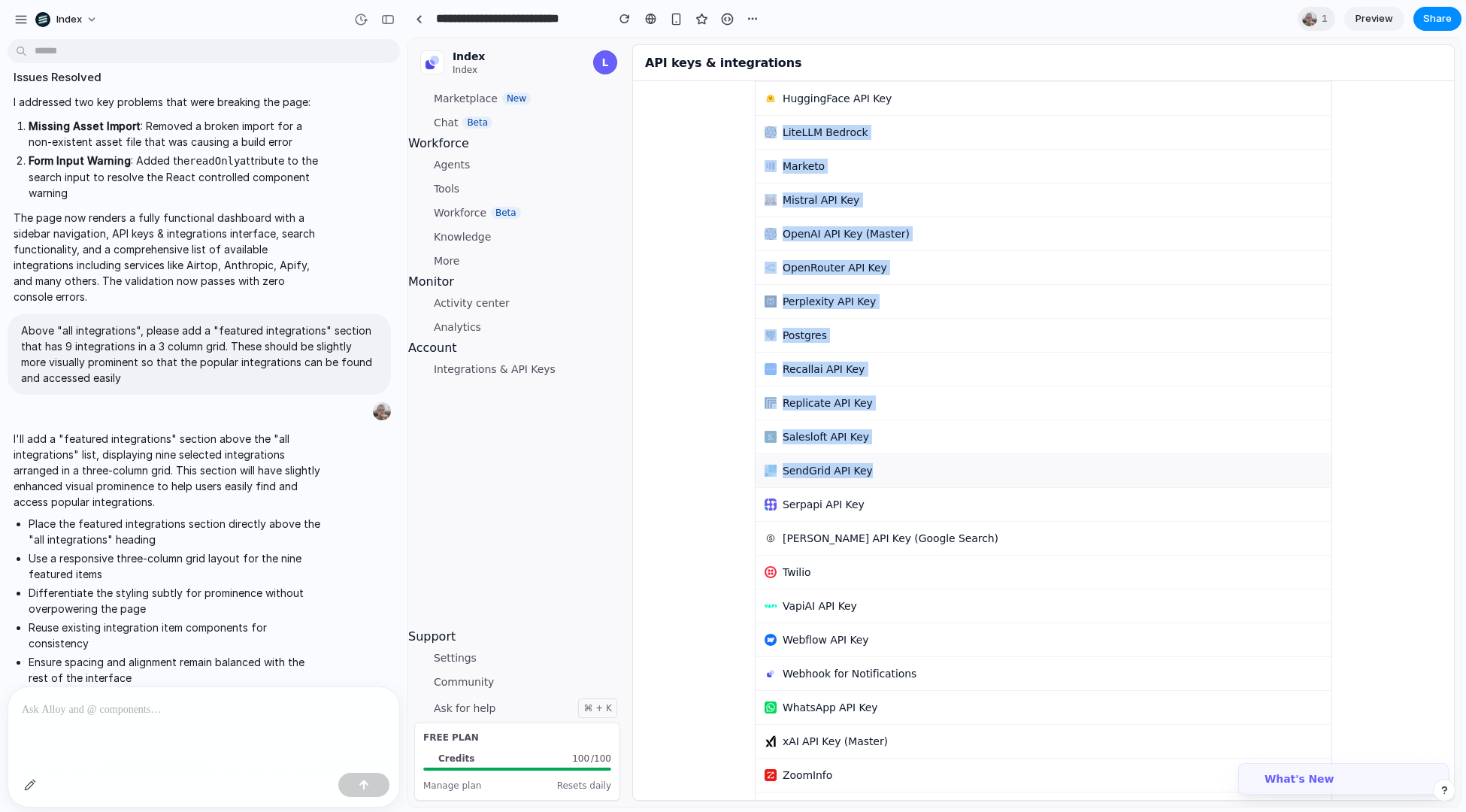
drag, startPoint x: 722, startPoint y: 122, endPoint x: 934, endPoint y: 479, distance: 415.2
click at [934, 479] on div "Integrations Your integrations No integrations found Relevance API keys Custom …" at bounding box center [1044, 203] width 821 height 2664
click at [934, 479] on button "SendGrid API Key" at bounding box center [1043, 470] width 576 height 33
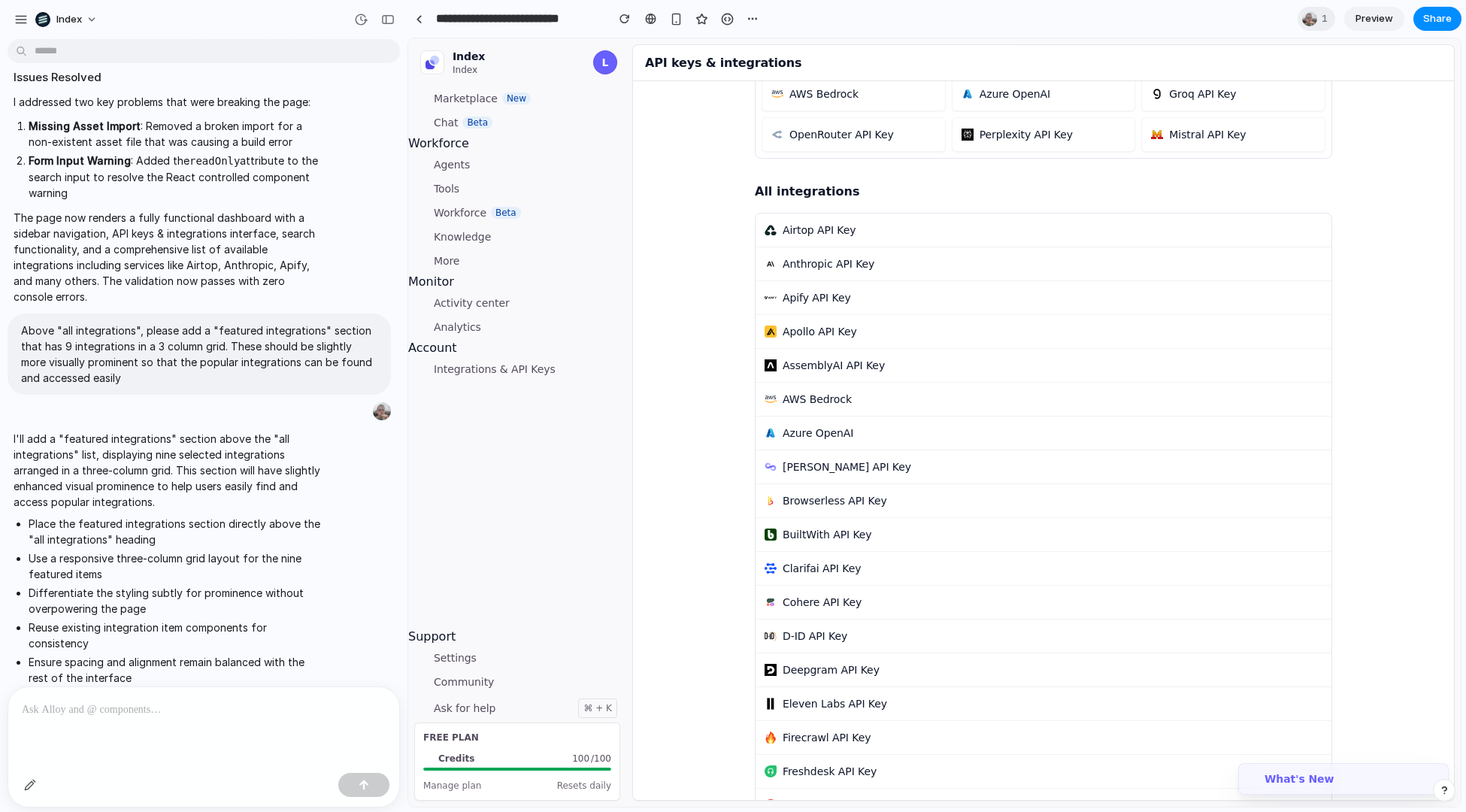
scroll to position [0, 0]
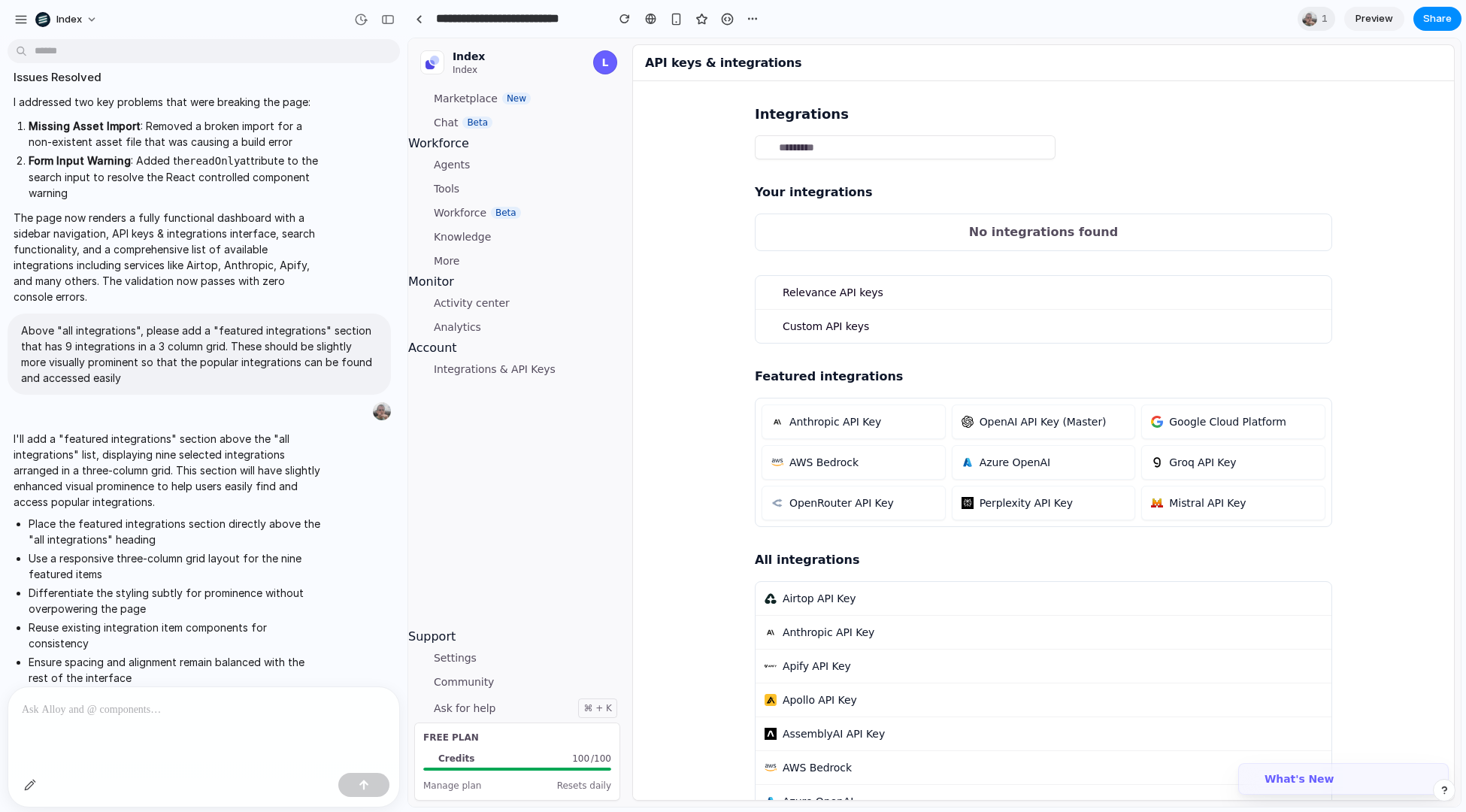
click at [514, 494] on nav "Index Index L Marketplace New Chat Beta Workforce Agents Tools Workforce Beta K…" at bounding box center [518, 422] width 218 height 768
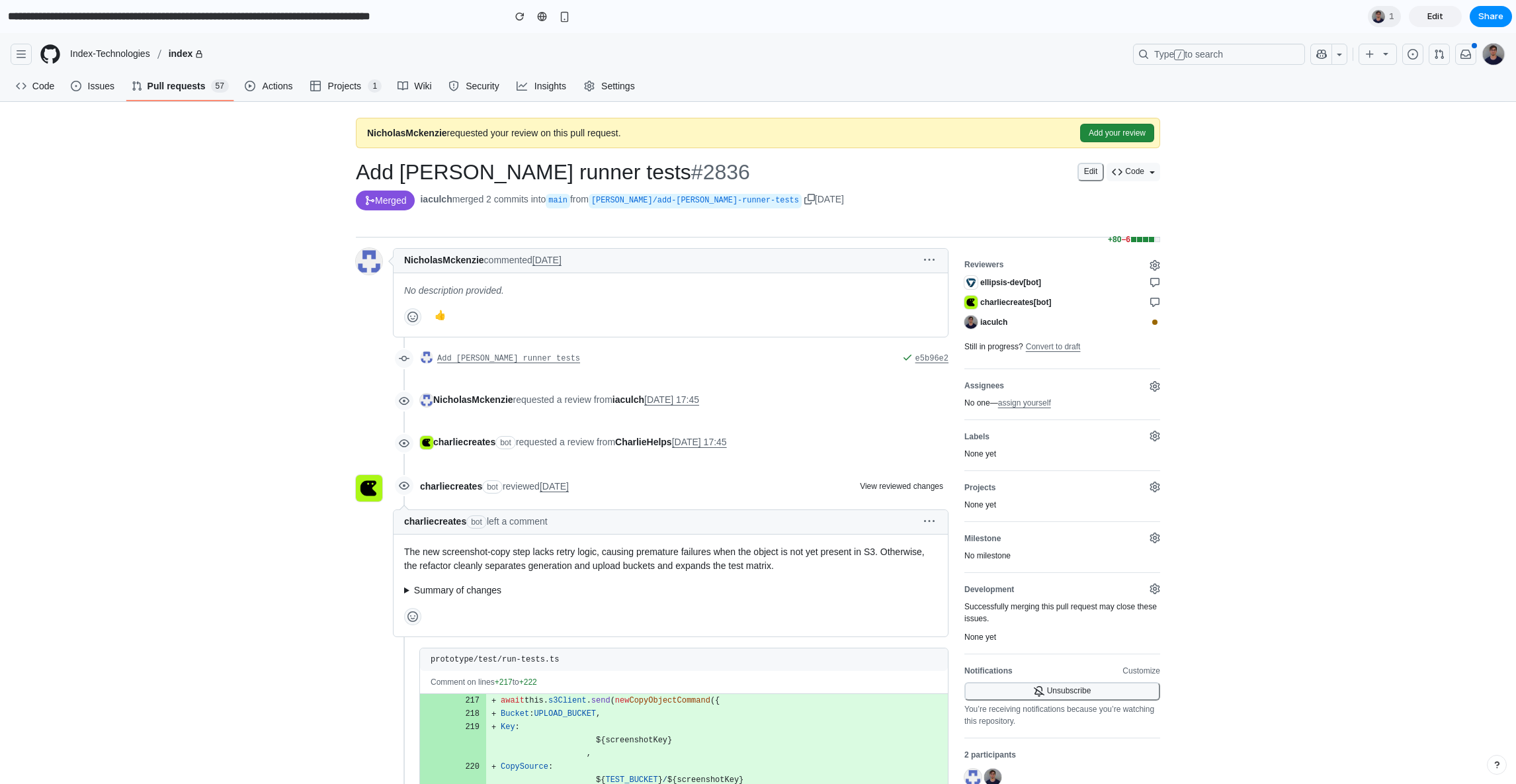
click at [171, 94] on span "Pull requests" at bounding box center [177, 86] width 58 height 20
drag, startPoint x: 171, startPoint y: 94, endPoint x: 171, endPoint y: 113, distance: 19.0
click at [171, 99] on ul "Code Issues Pull requests 57 Actions Projects 1 Wiki Security Insights Settings" at bounding box center [326, 86] width 631 height 31
click at [173, 99] on ul "Code Issues Pull requests 57 Actions Projects 1 Wiki Security Insights Settings" at bounding box center [326, 86] width 631 height 31
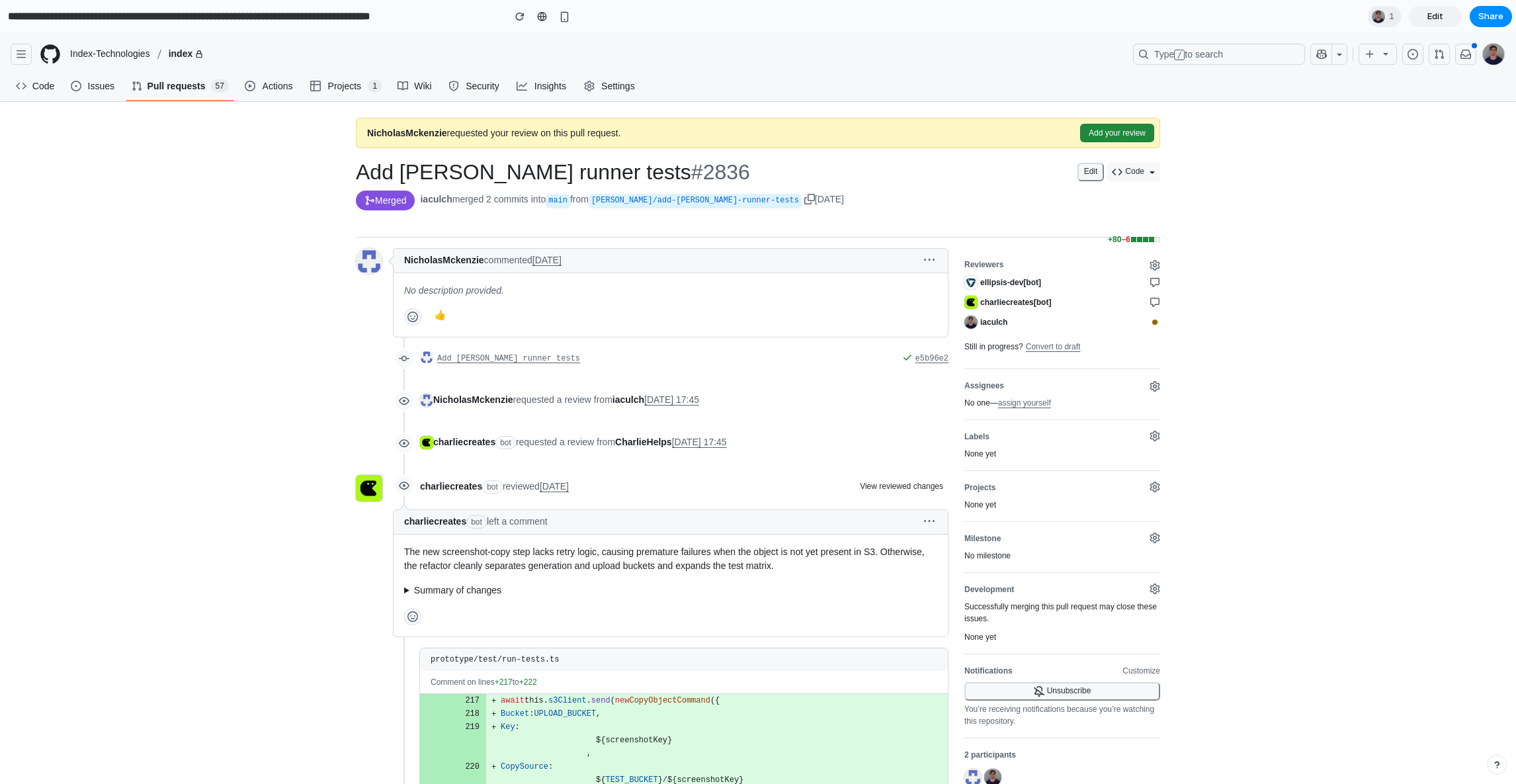
click at [178, 86] on span "Pull requests" at bounding box center [177, 86] width 58 height 20
